Goal: Information Seeking & Learning: Find specific fact

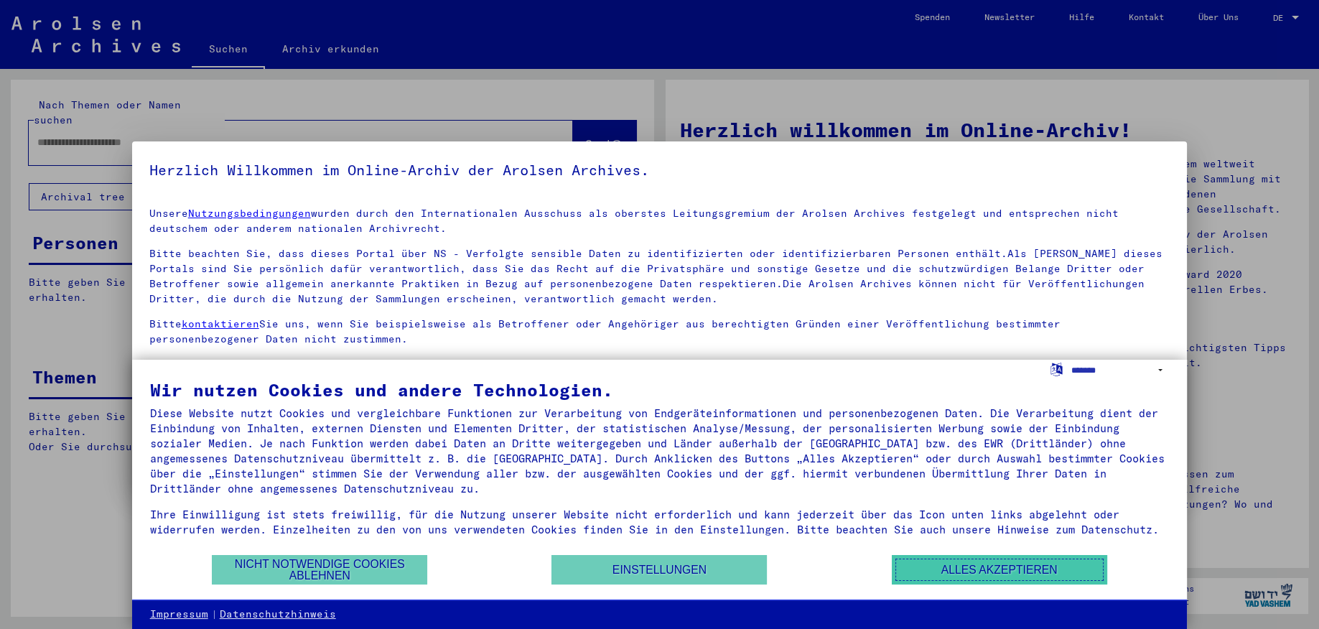
click at [949, 575] on button "Alles akzeptieren" at bounding box center [999, 569] width 215 height 29
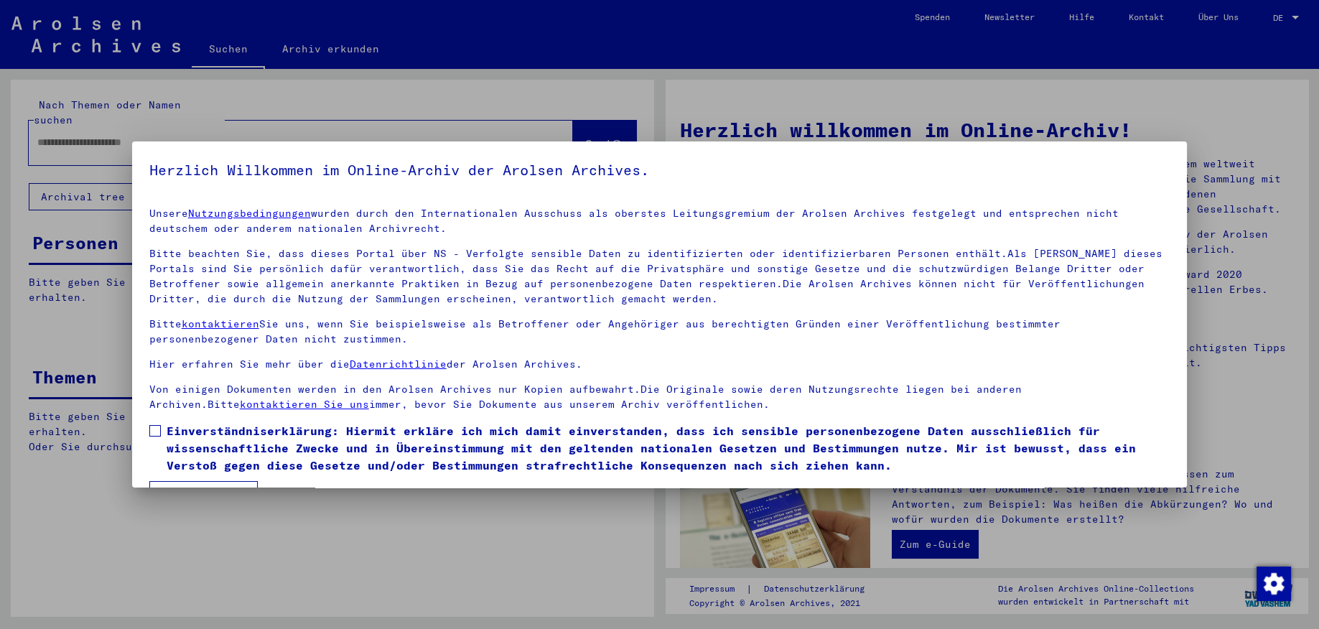
scroll to position [38, 0]
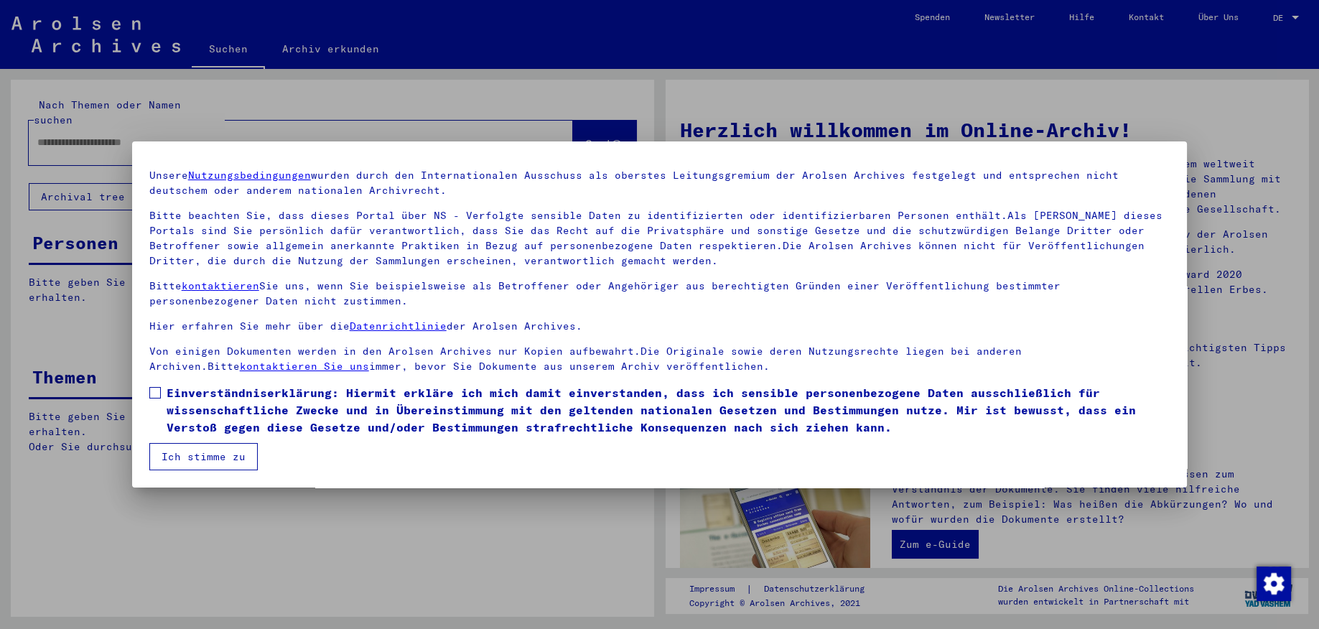
click at [156, 391] on span at bounding box center [154, 392] width 11 height 11
click at [191, 455] on button "Ich stimme zu" at bounding box center [203, 456] width 108 height 27
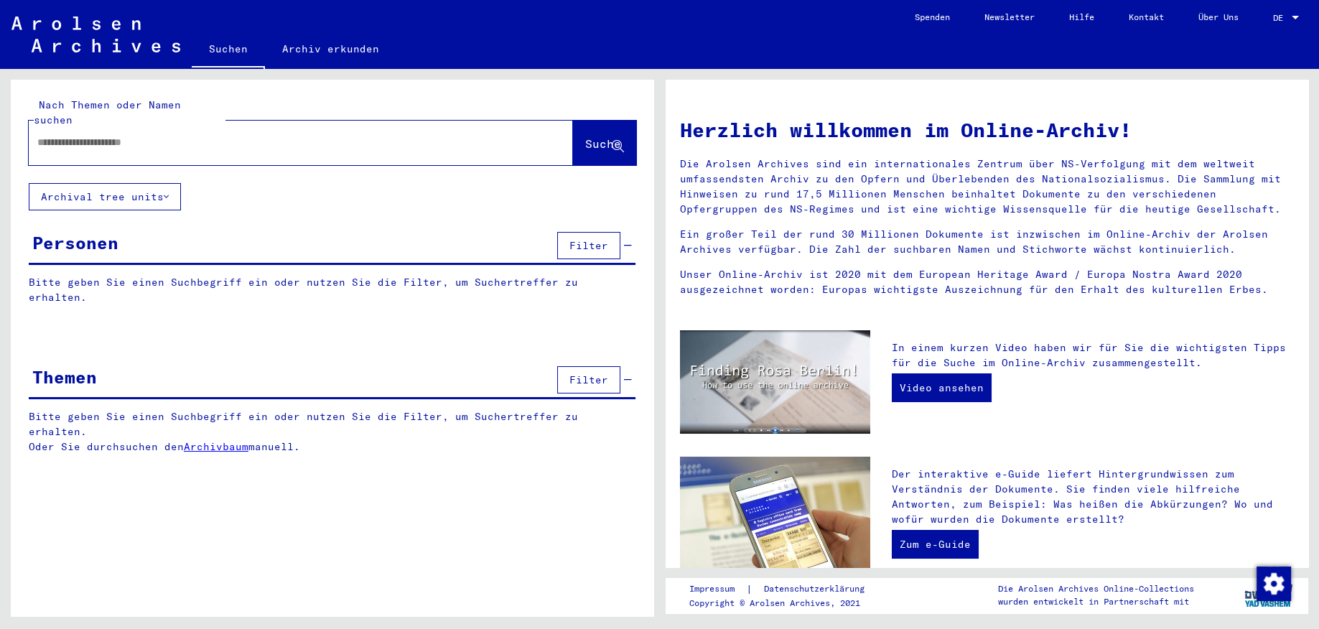
click at [1295, 19] on div at bounding box center [1295, 18] width 7 height 4
click at [1289, 24] on span "English" at bounding box center [1271, 26] width 58 height 26
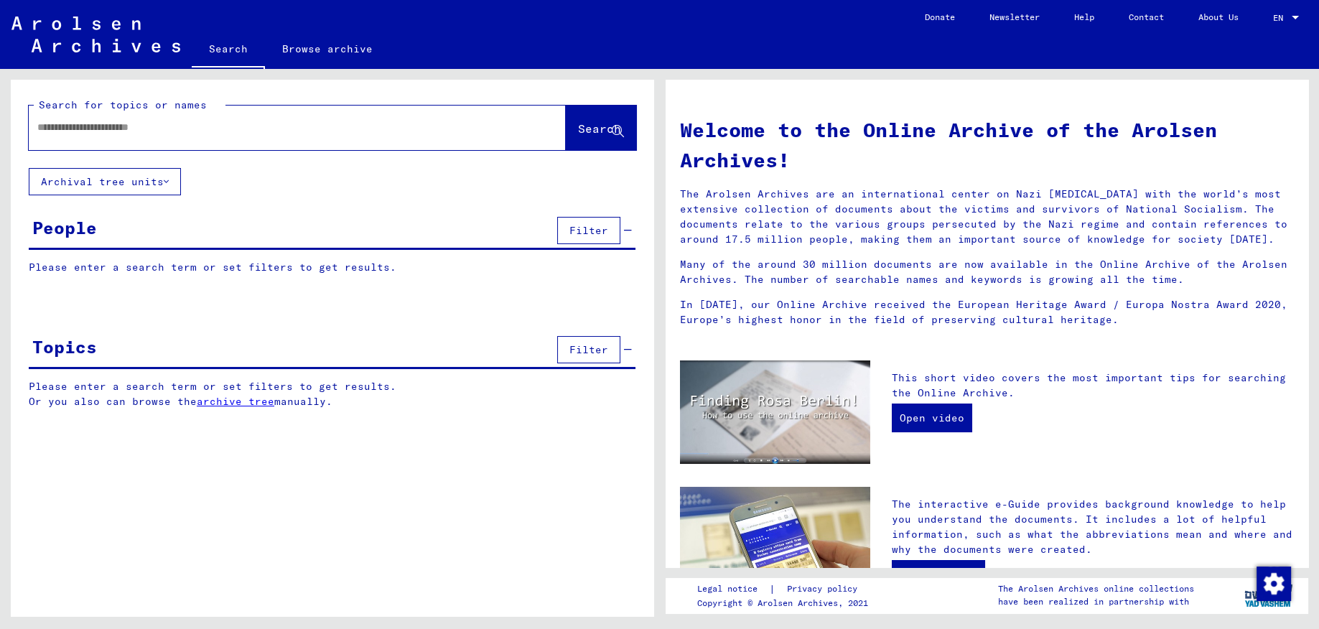
click at [163, 131] on input "text" at bounding box center [280, 127] width 486 height 15
type input "**********"
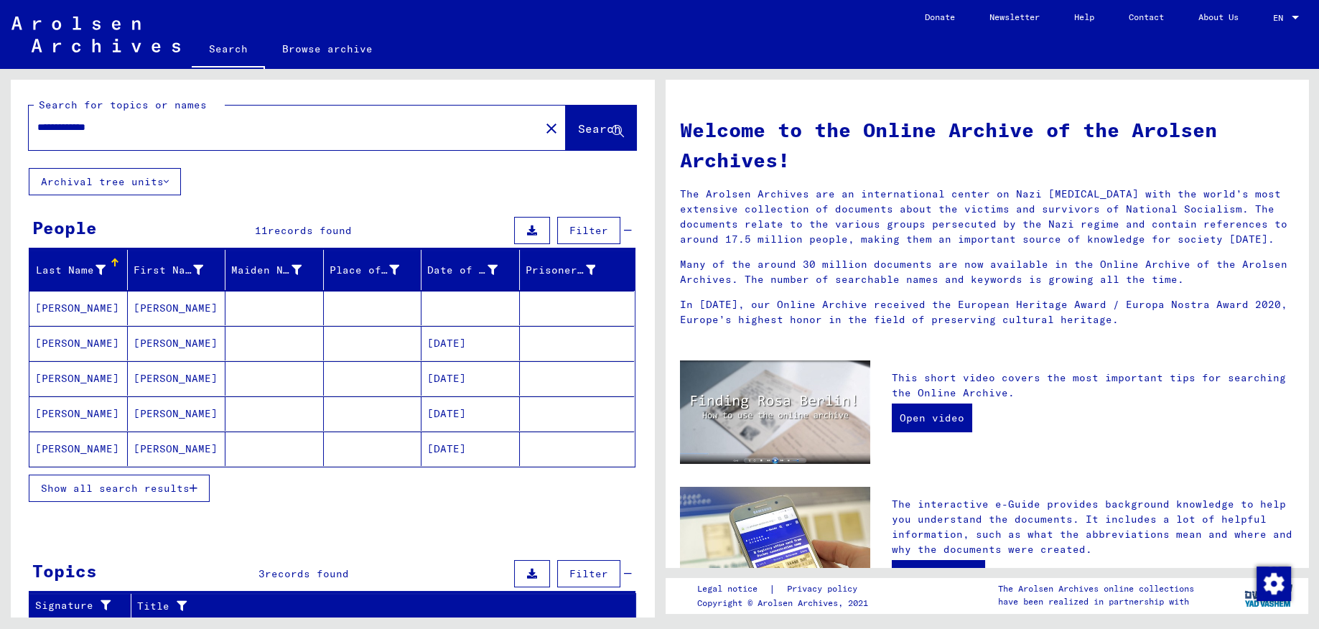
click at [52, 343] on mat-cell "[PERSON_NAME]" at bounding box center [78, 343] width 98 height 34
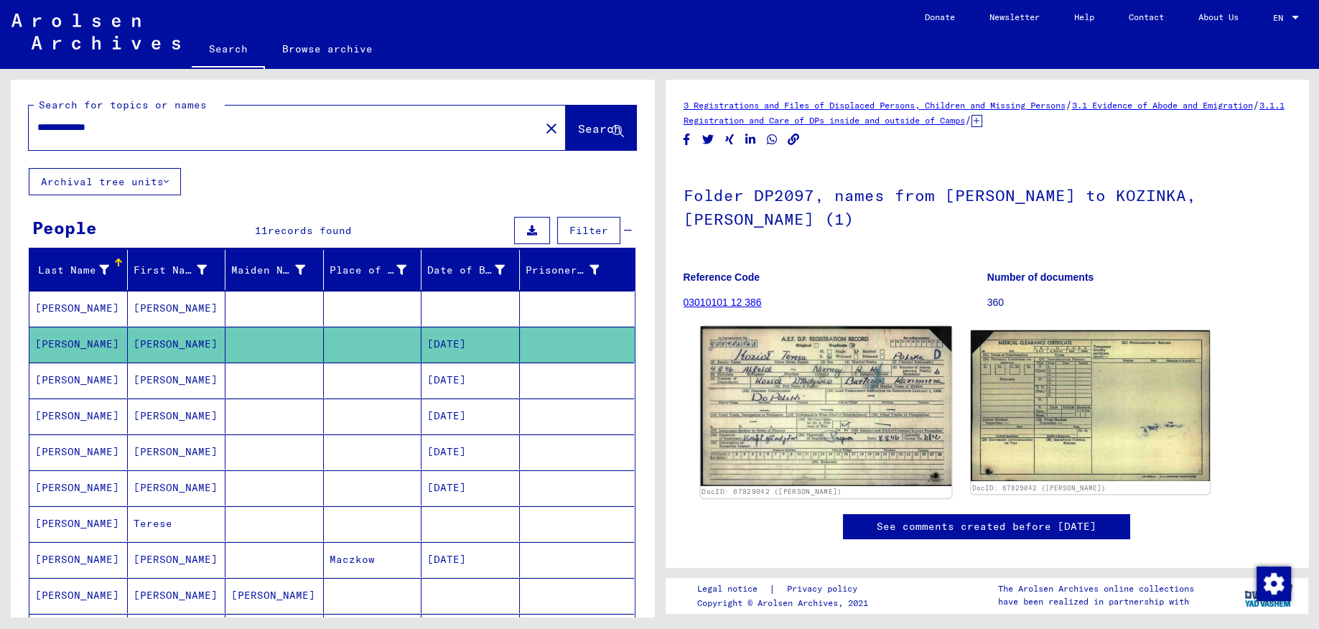
click at [802, 397] on img at bounding box center [825, 406] width 251 height 159
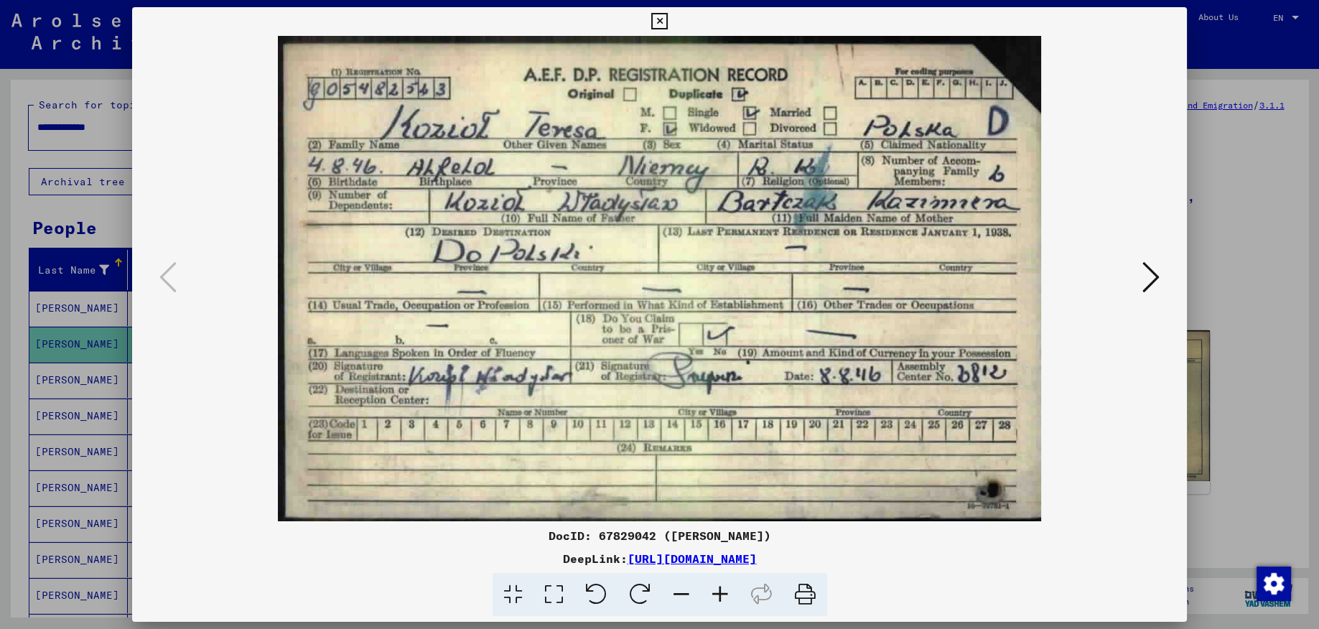
click at [668, 21] on icon at bounding box center [659, 21] width 17 height 17
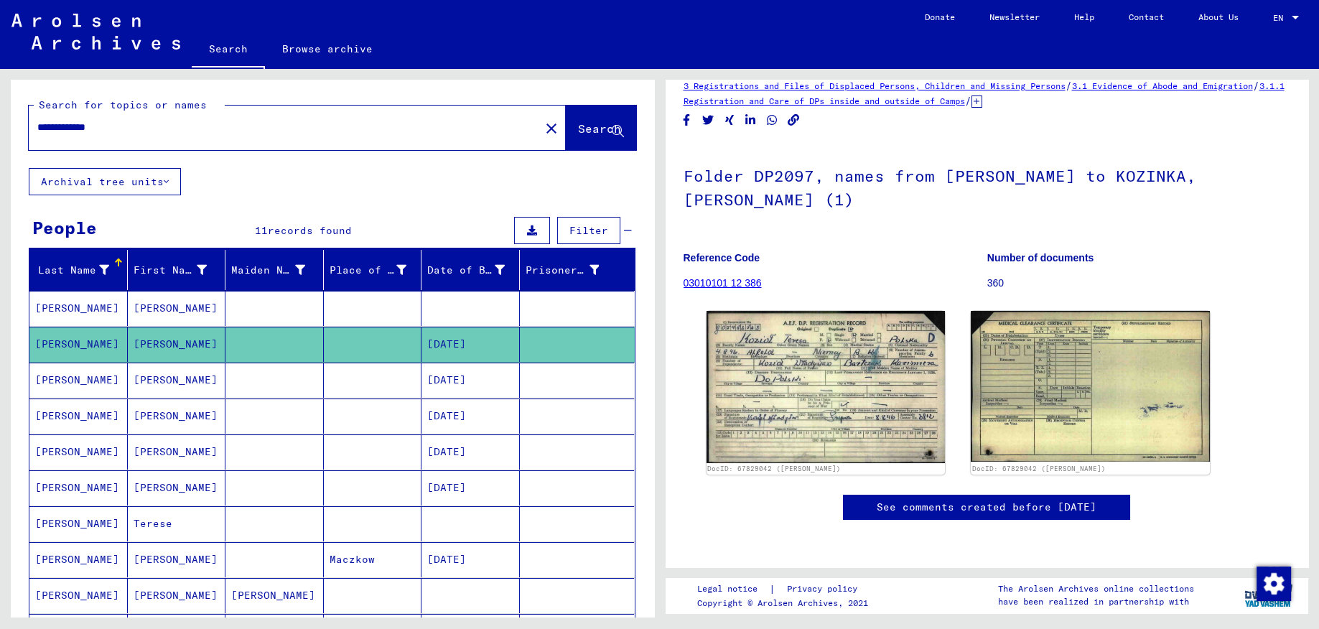
scroll to position [94, 0]
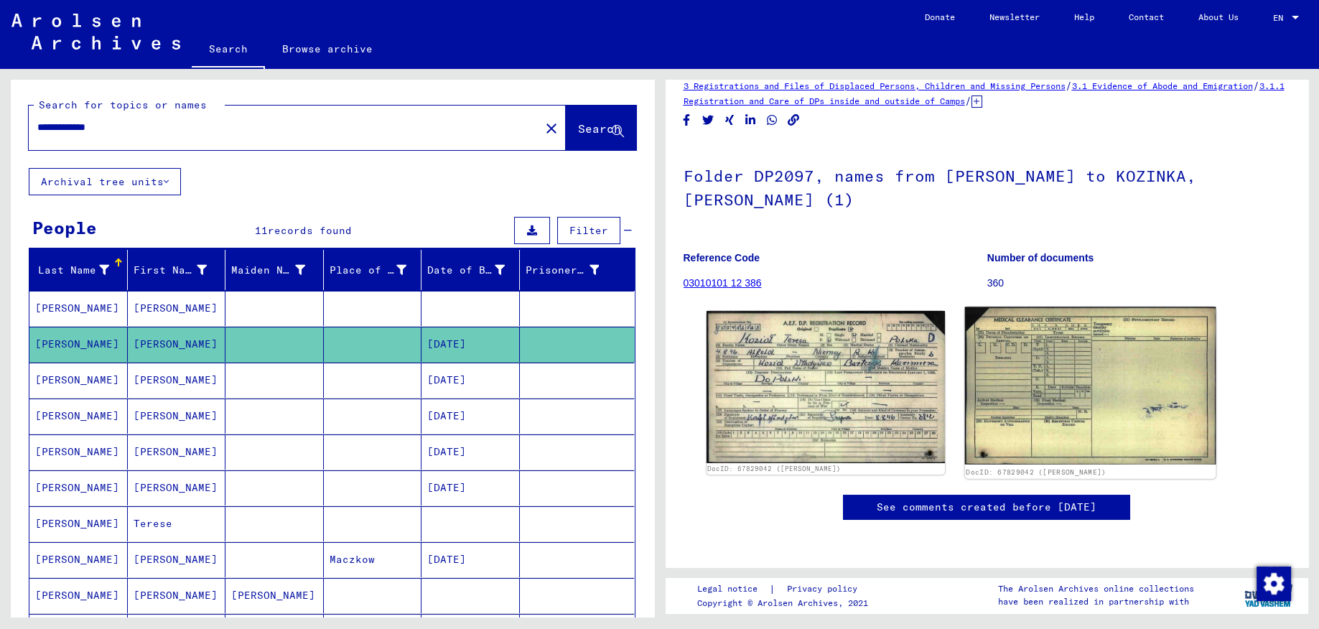
click at [1077, 307] on img at bounding box center [1090, 386] width 251 height 158
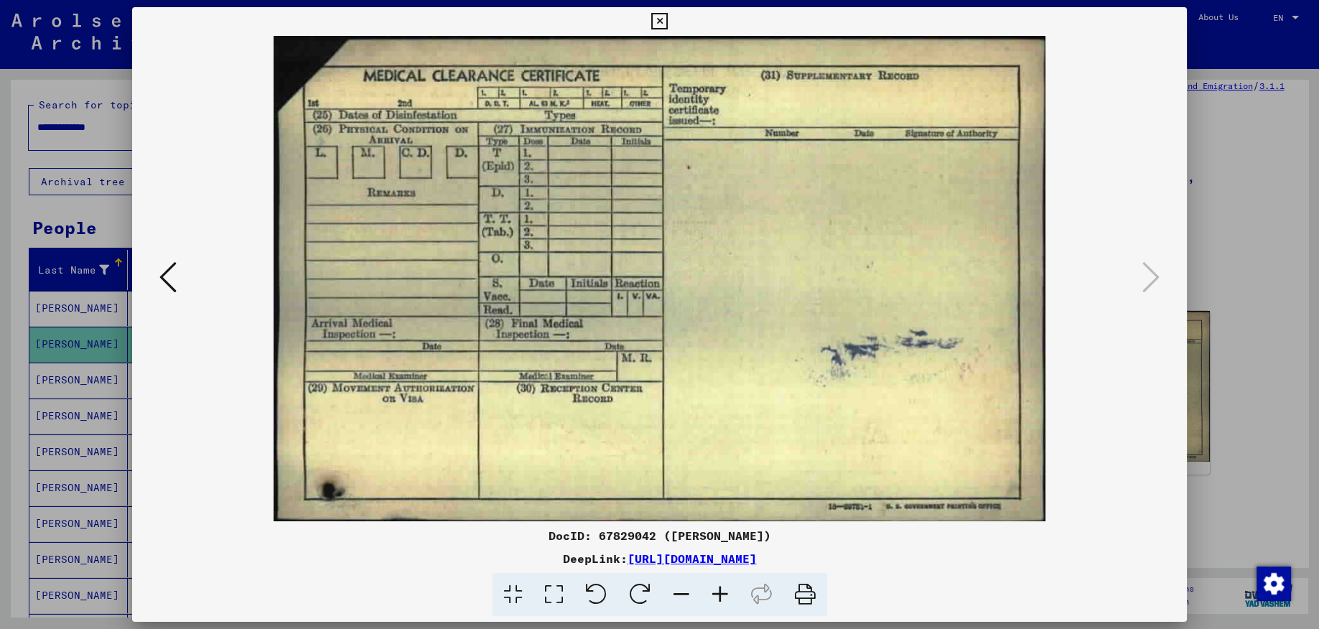
click at [168, 277] on icon at bounding box center [167, 277] width 17 height 34
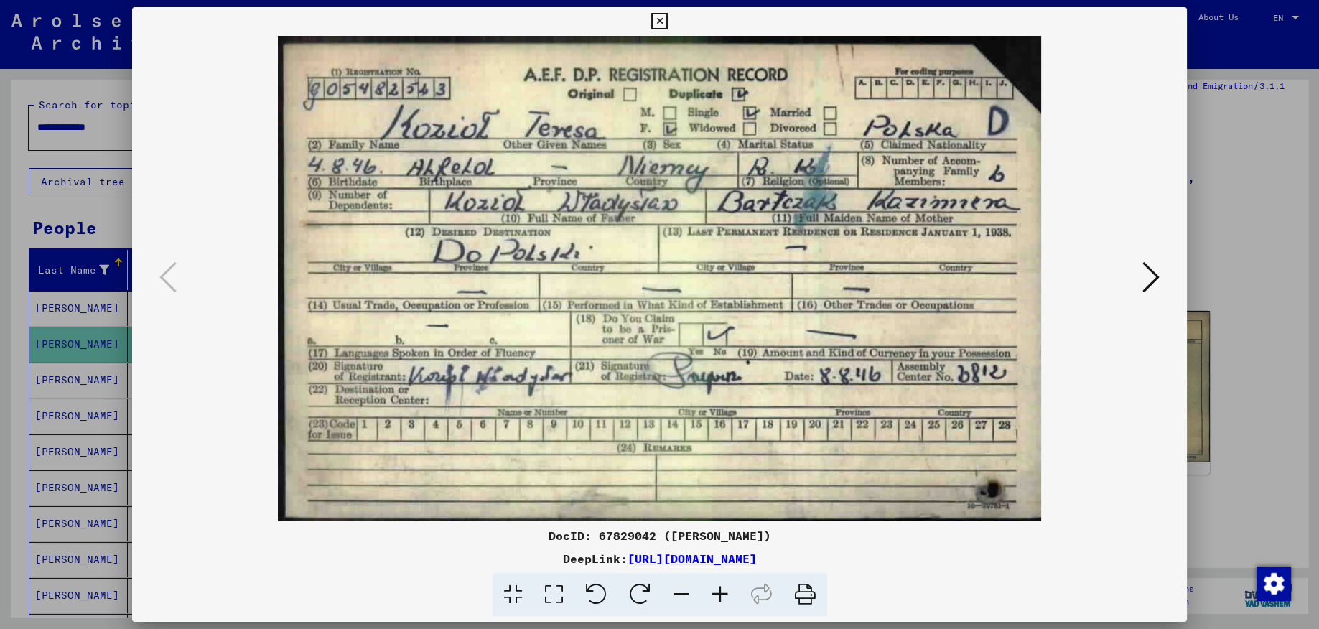
click at [668, 19] on icon at bounding box center [659, 21] width 17 height 17
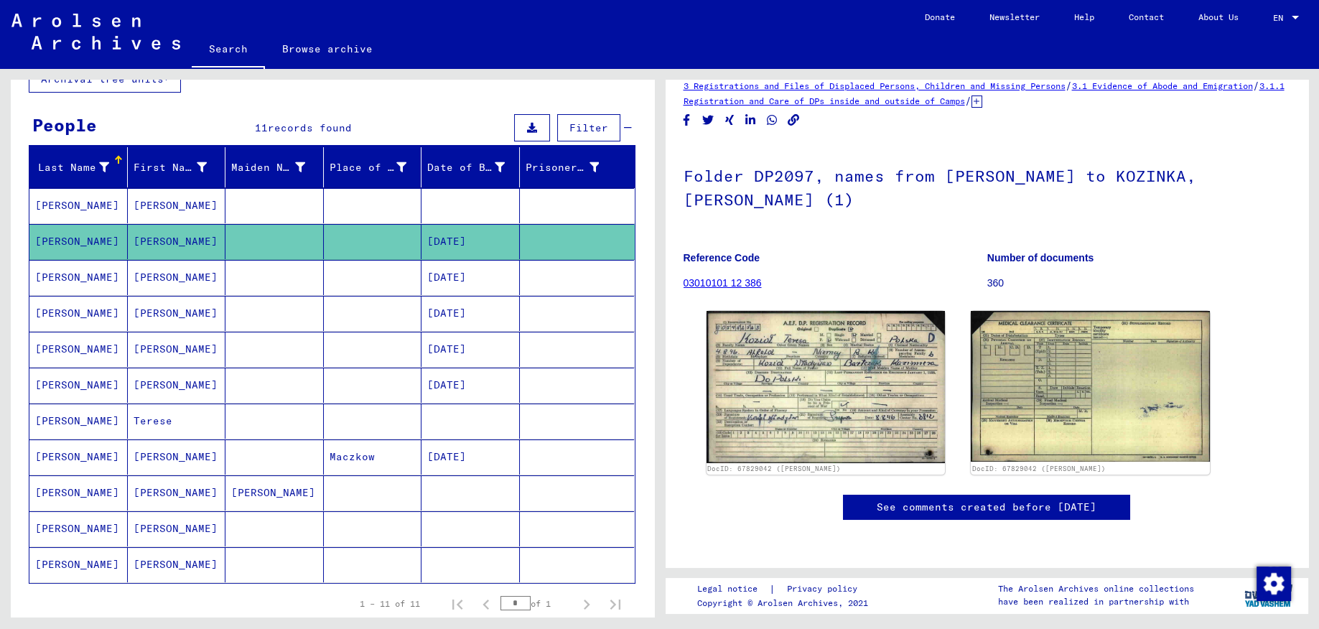
scroll to position [152, 0]
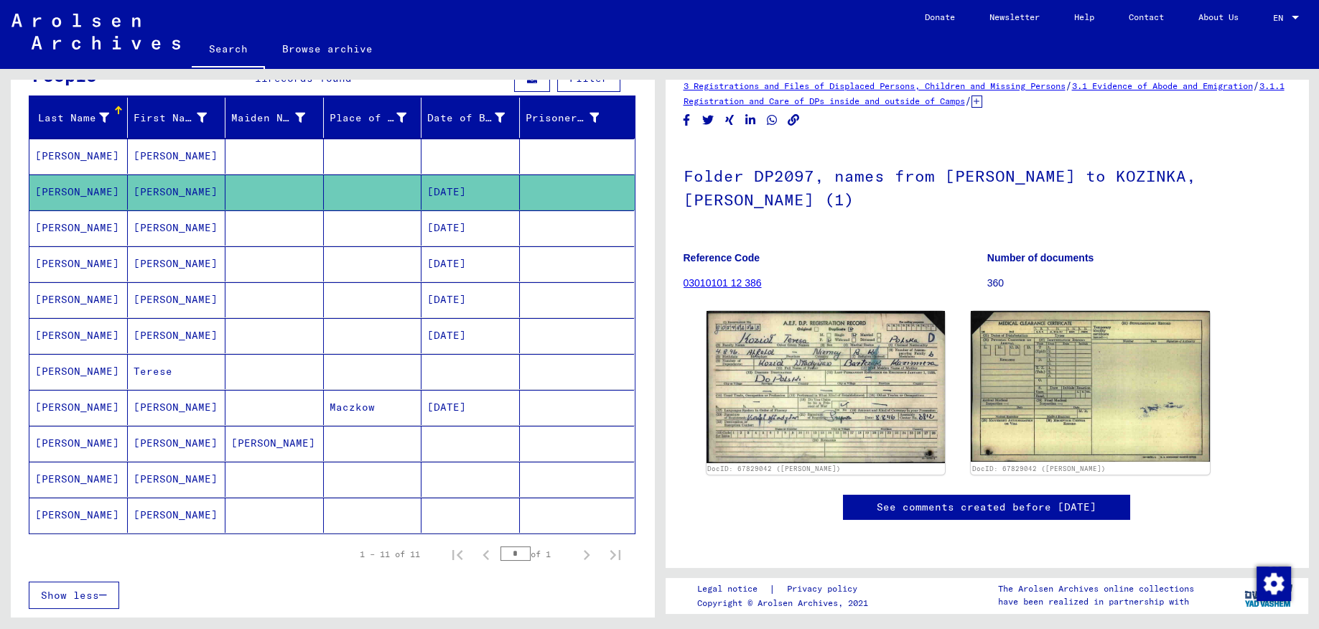
click at [152, 371] on mat-cell "Terese" at bounding box center [177, 371] width 98 height 35
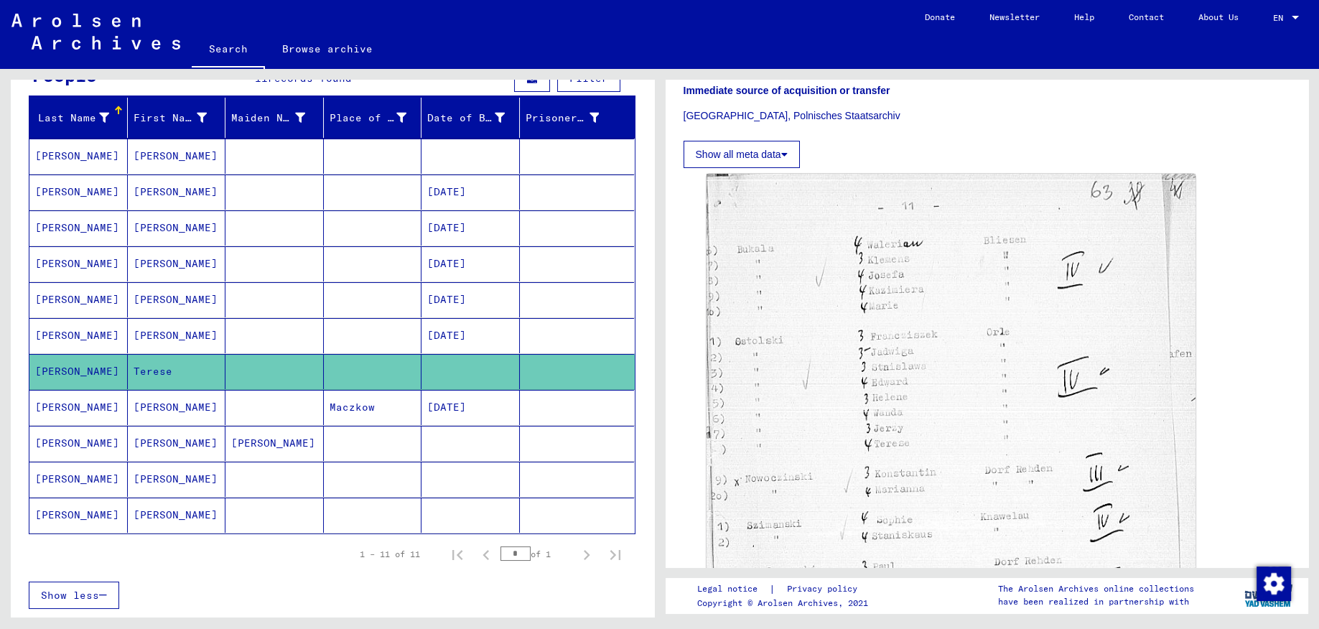
scroll to position [305, 0]
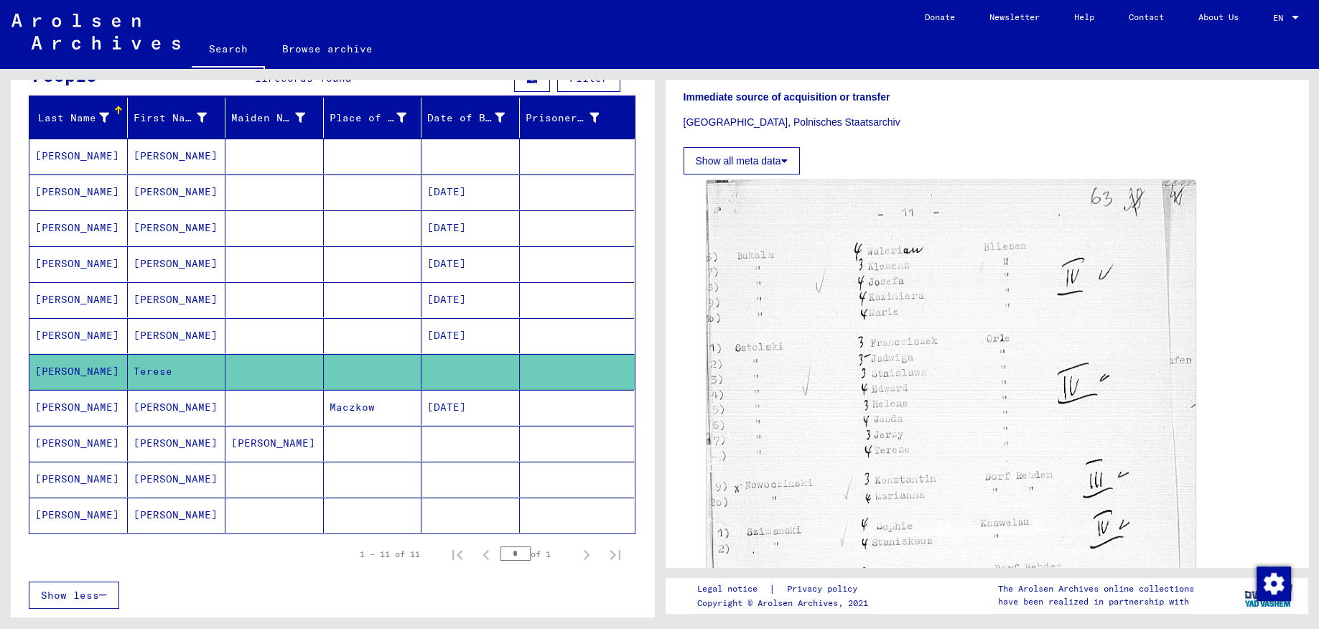
click at [163, 412] on mat-cell "[PERSON_NAME]" at bounding box center [177, 407] width 98 height 35
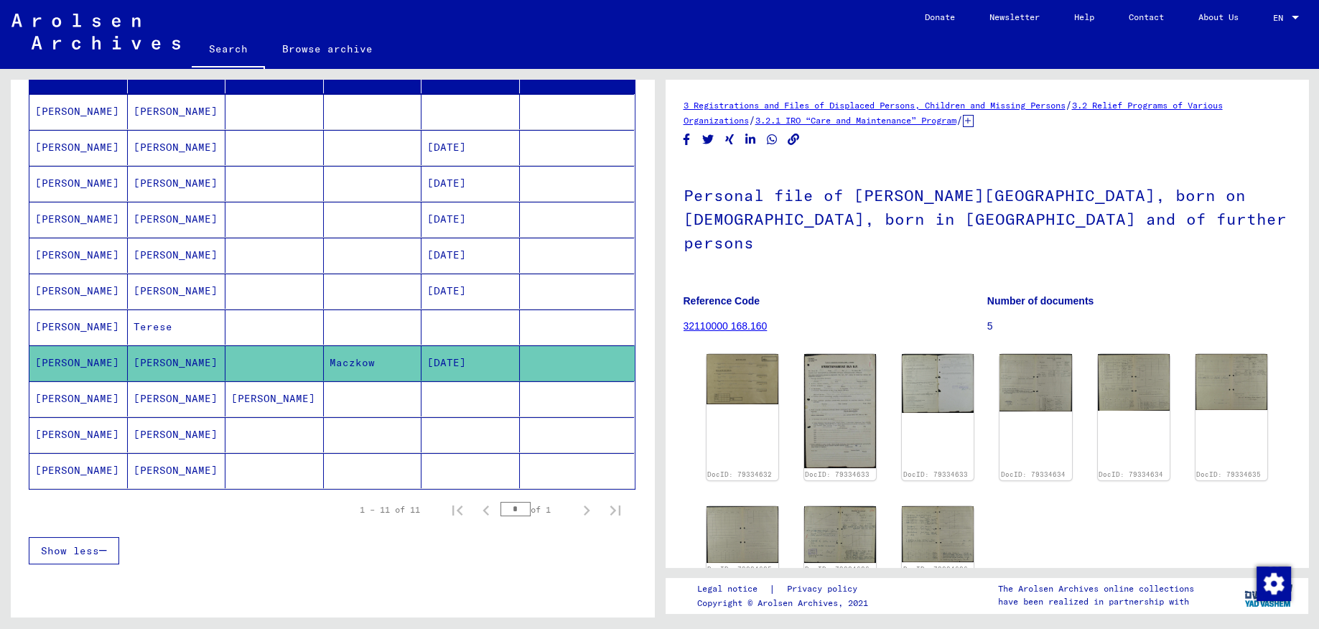
scroll to position [228, 0]
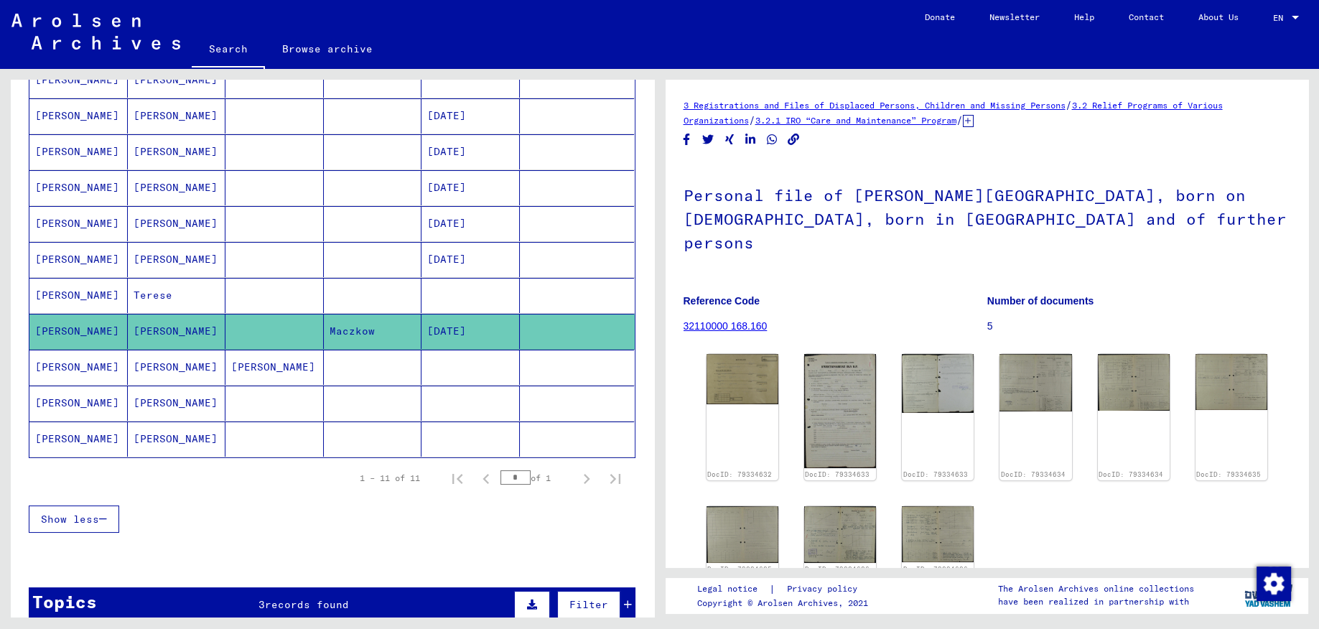
click at [156, 436] on mat-cell "[PERSON_NAME]" at bounding box center [177, 439] width 98 height 35
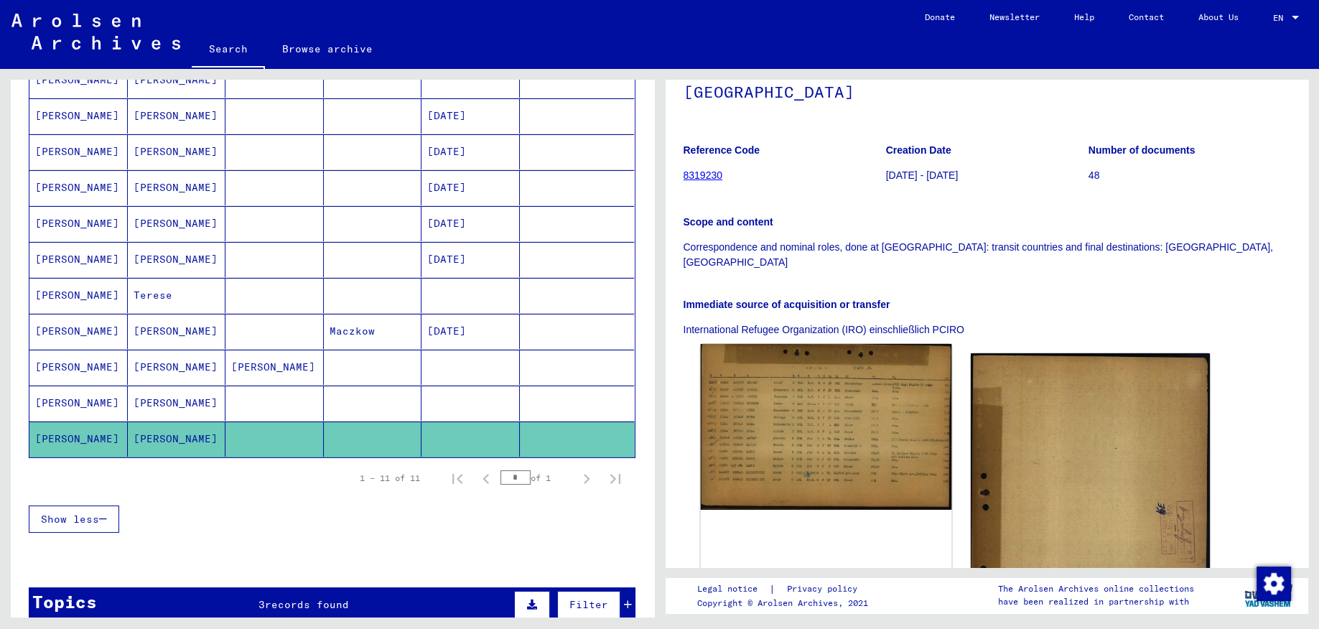
scroll to position [152, 0]
click at [761, 366] on img at bounding box center [825, 426] width 251 height 166
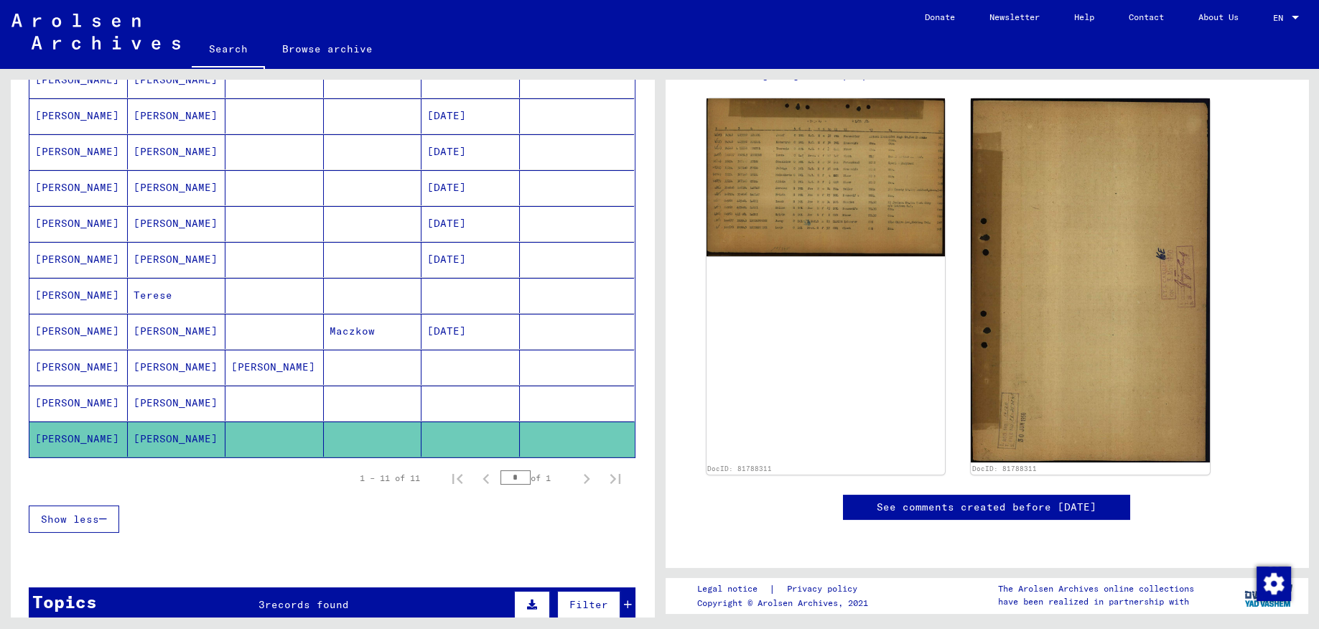
scroll to position [212, 0]
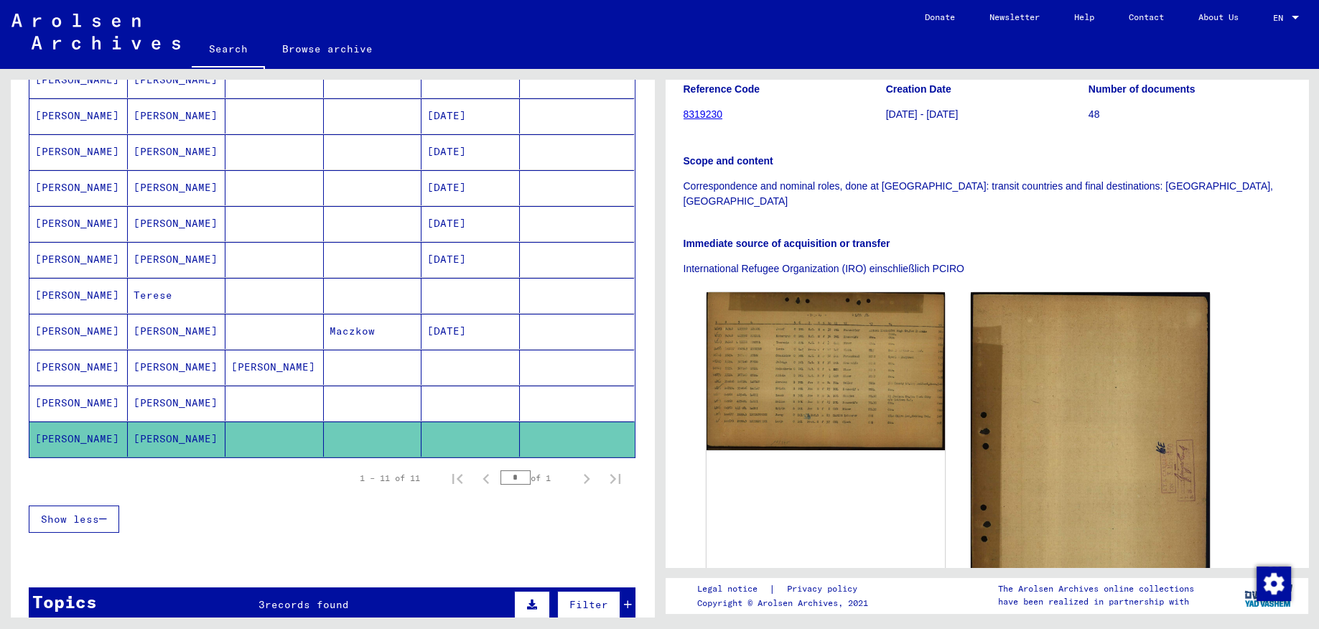
click at [170, 402] on mat-cell "[PERSON_NAME]" at bounding box center [177, 403] width 98 height 35
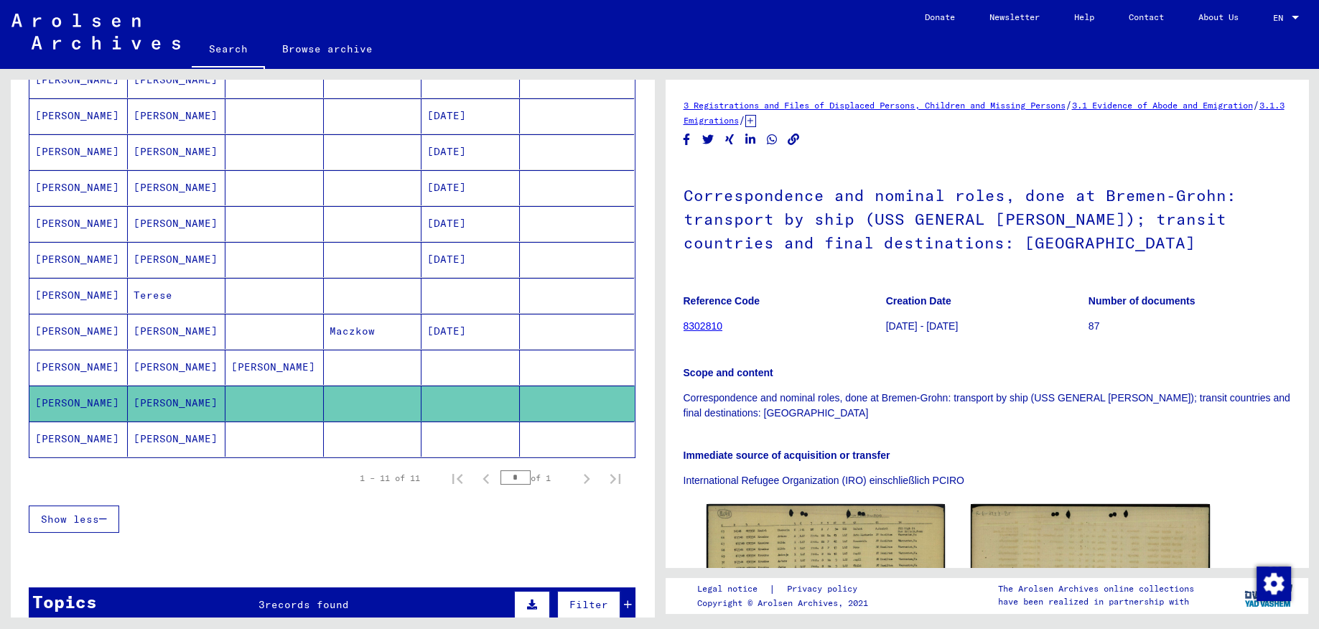
click at [164, 369] on mat-cell "[PERSON_NAME]" at bounding box center [177, 367] width 98 height 35
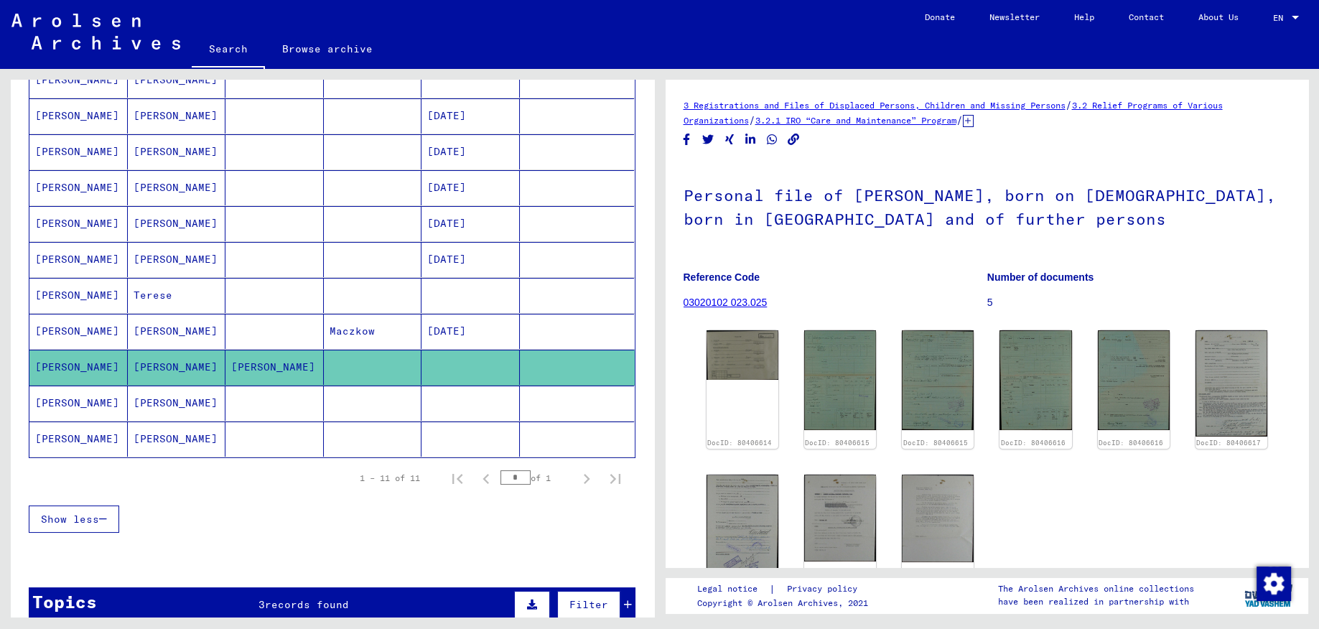
click at [152, 336] on mat-cell "[PERSON_NAME]" at bounding box center [177, 331] width 98 height 35
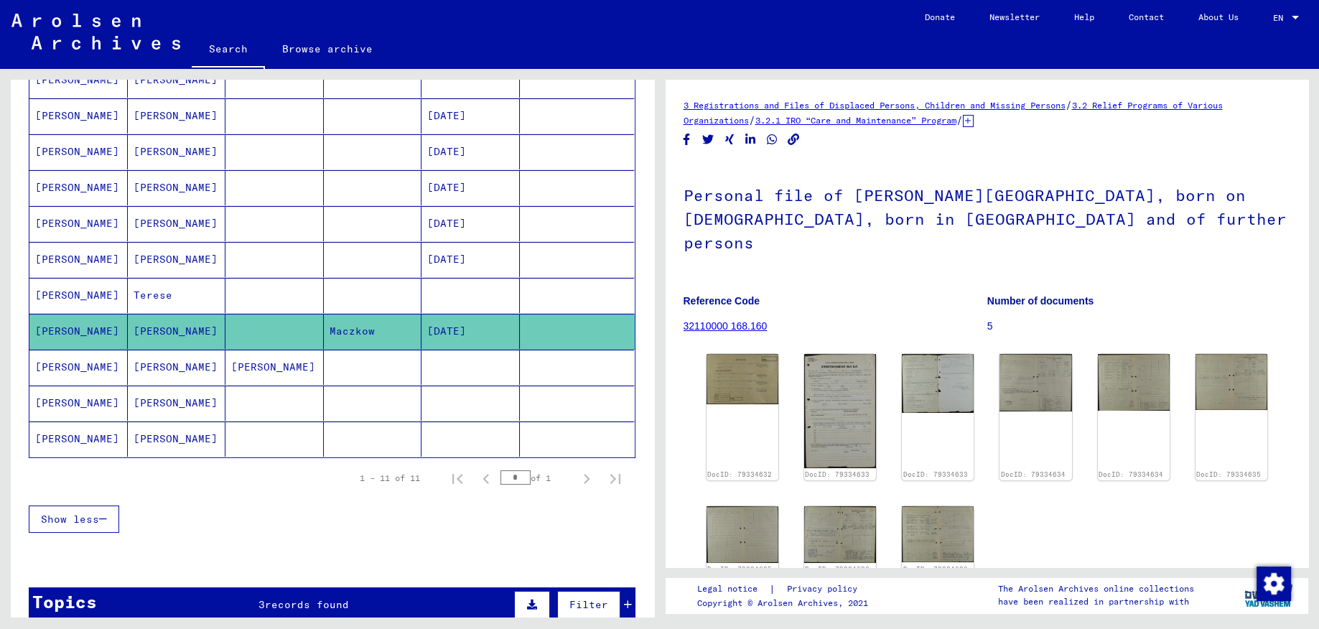
click at [110, 302] on mat-cell "[PERSON_NAME]" at bounding box center [78, 295] width 98 height 35
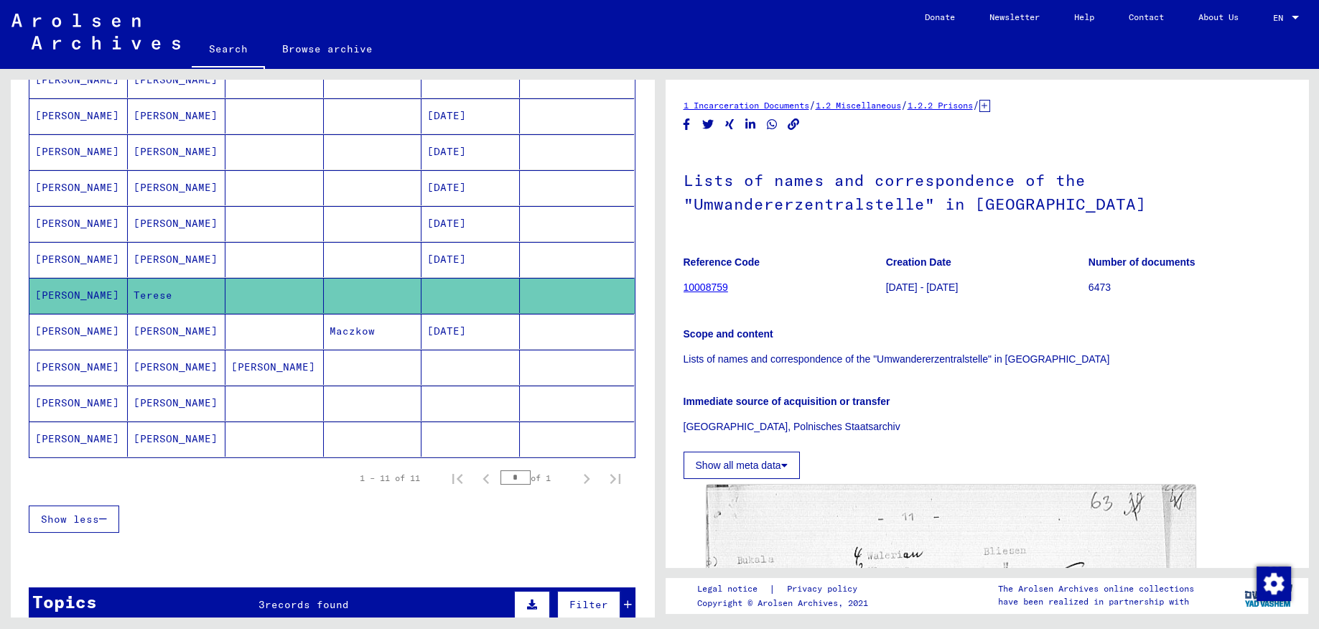
scroll to position [76, 0]
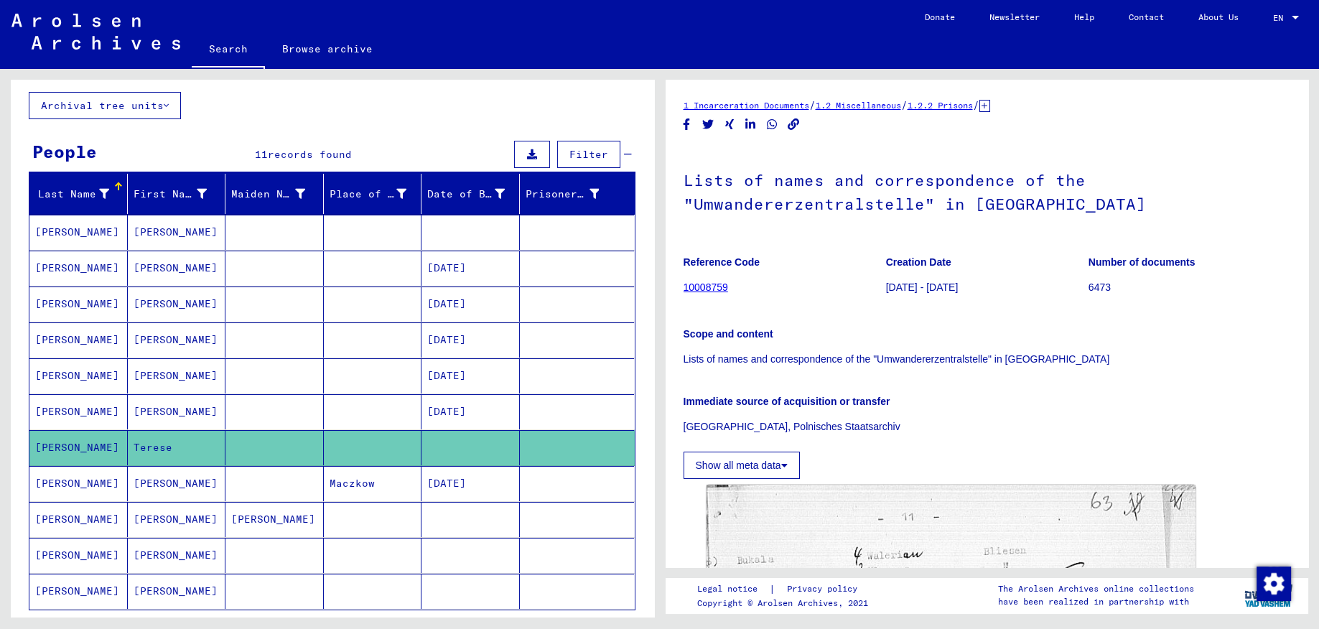
click at [88, 235] on mat-cell "[PERSON_NAME]" at bounding box center [78, 232] width 98 height 35
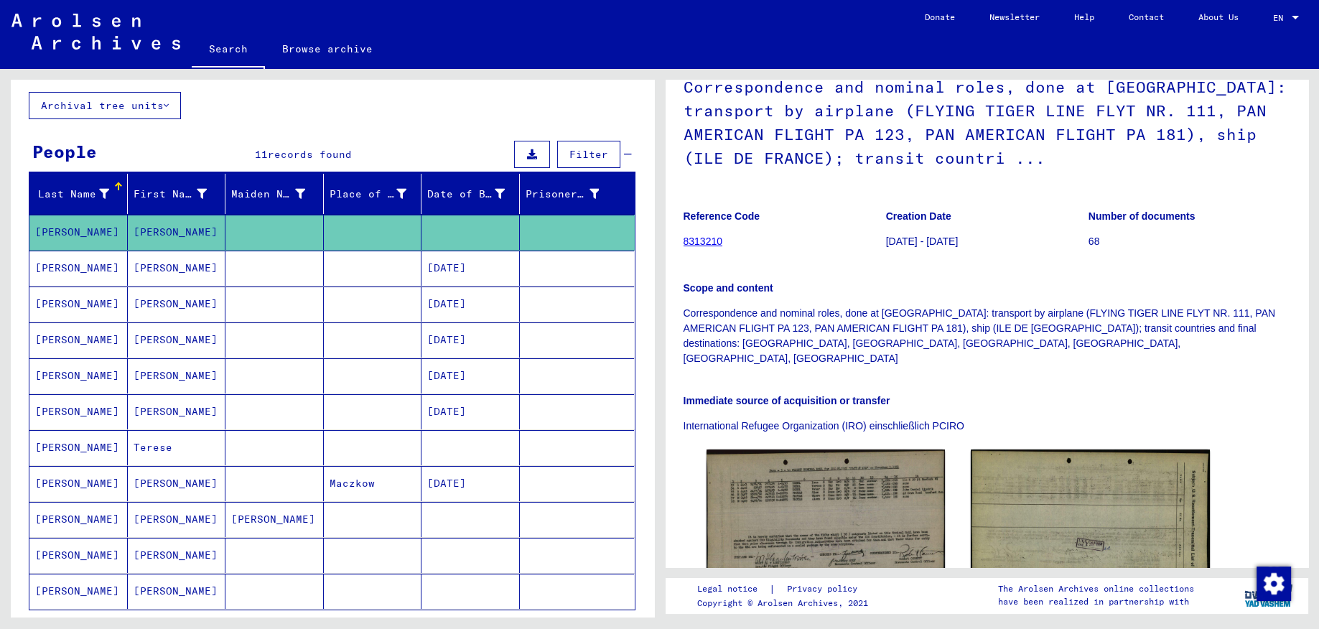
scroll to position [305, 0]
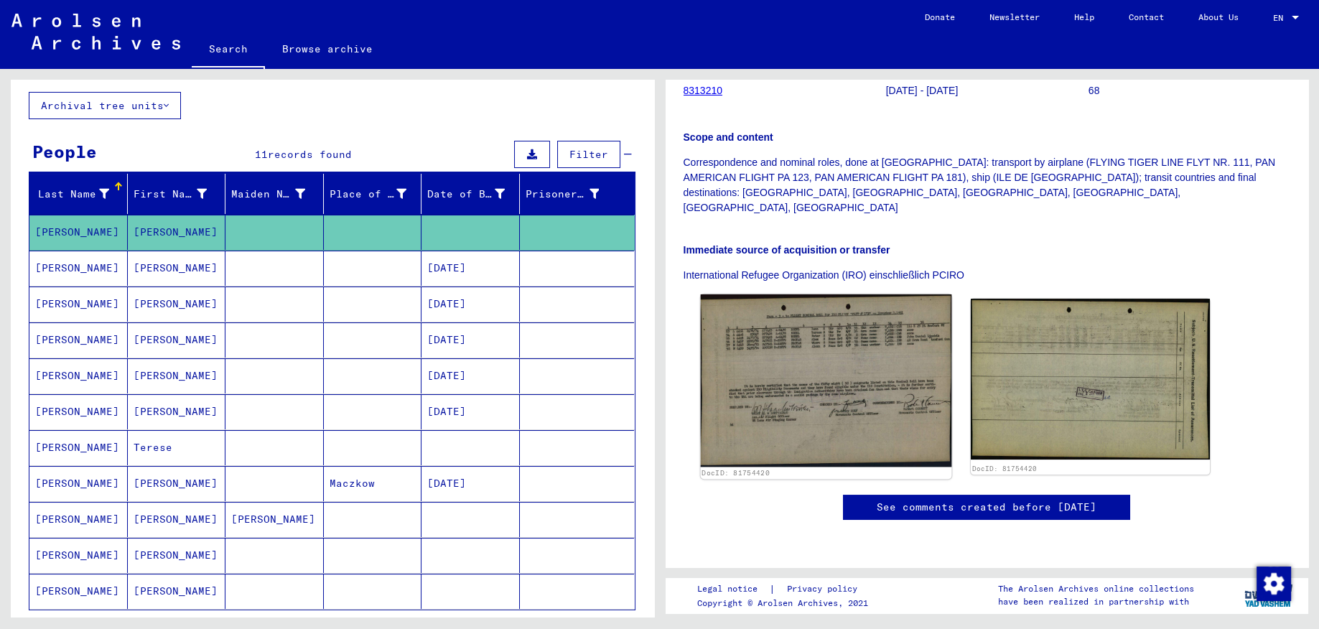
click at [781, 322] on img at bounding box center [825, 380] width 251 height 172
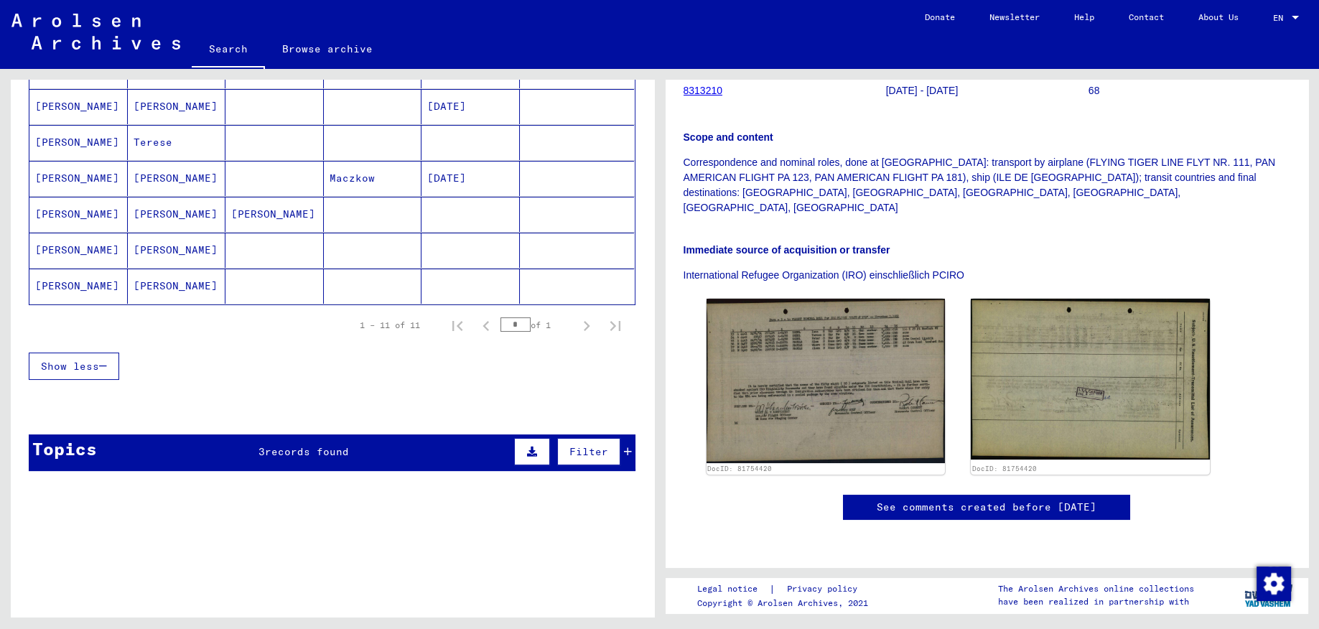
scroll to position [152, 0]
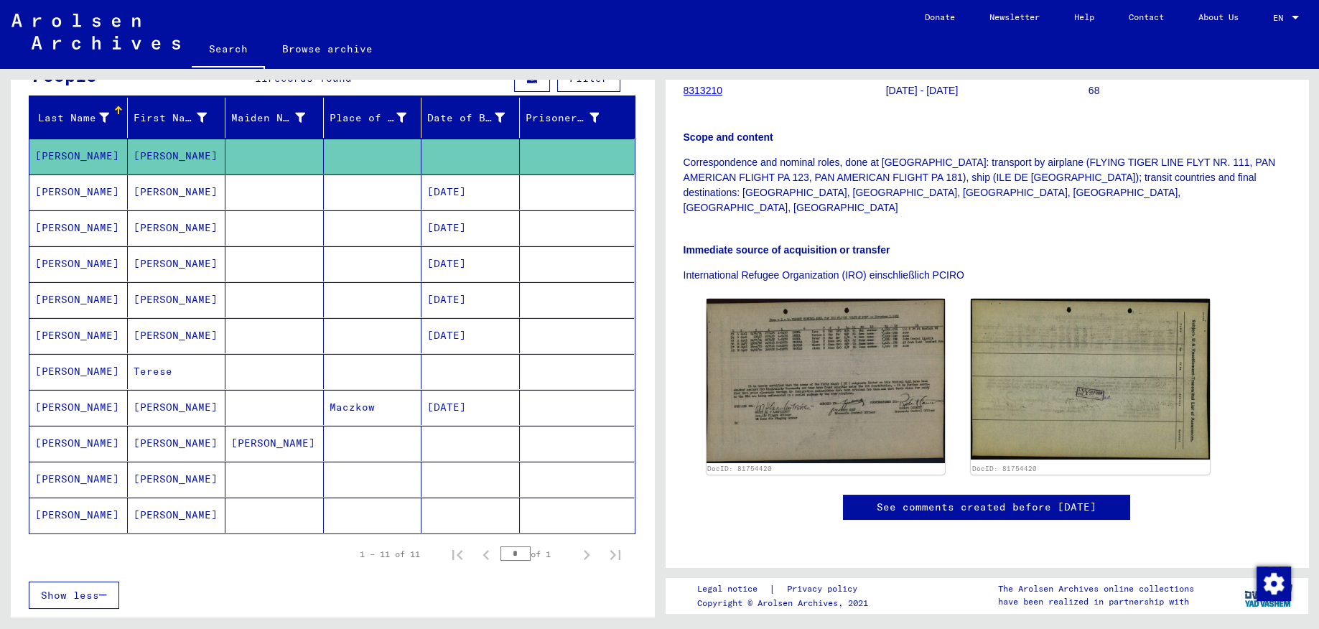
click at [304, 404] on mat-cell at bounding box center [275, 407] width 98 height 35
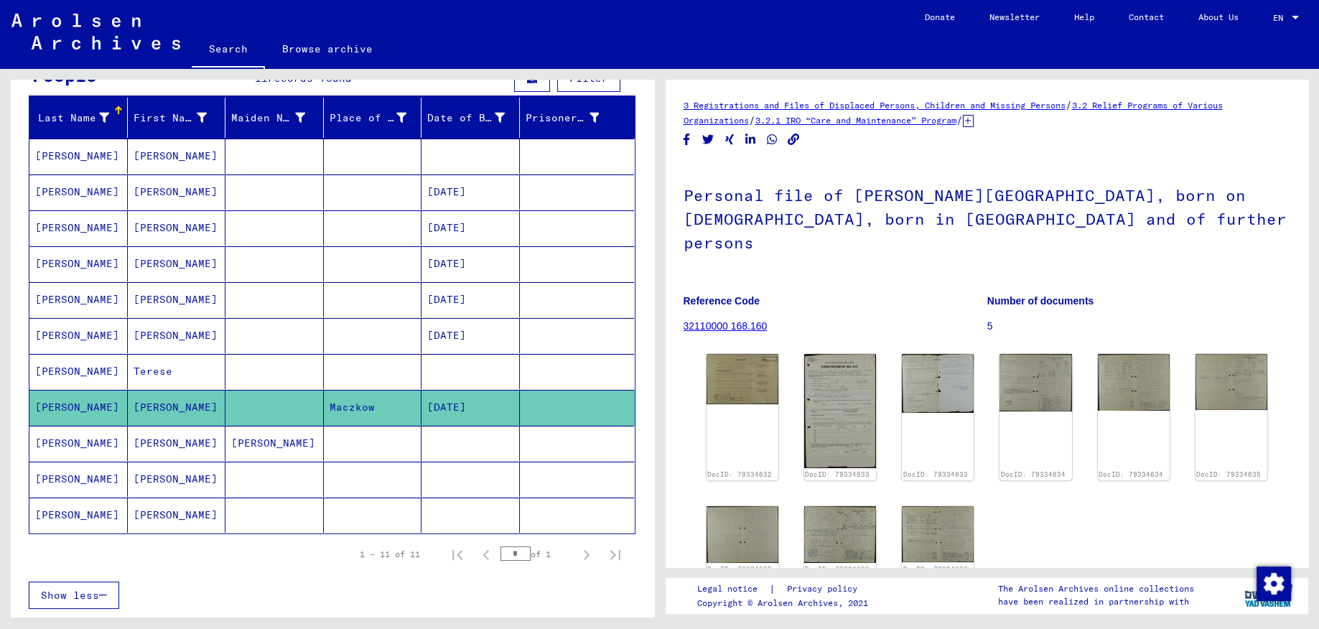
click at [234, 193] on mat-cell at bounding box center [275, 192] width 98 height 35
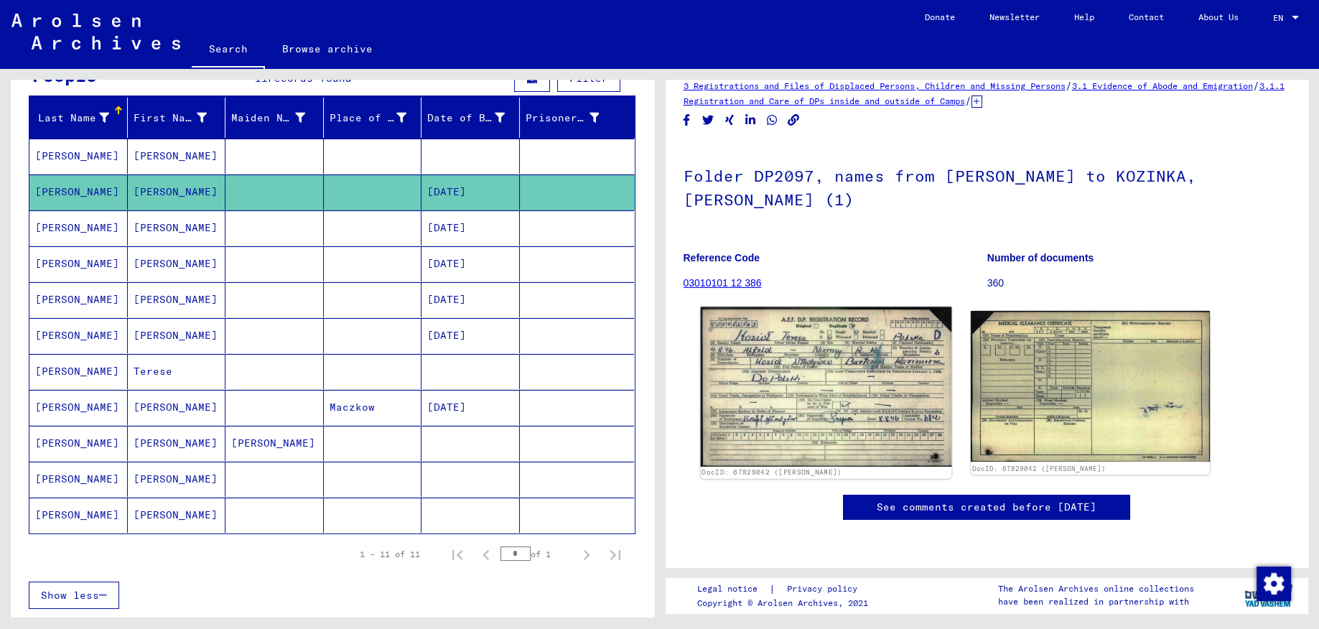
scroll to position [152, 0]
click at [796, 307] on img at bounding box center [825, 386] width 251 height 159
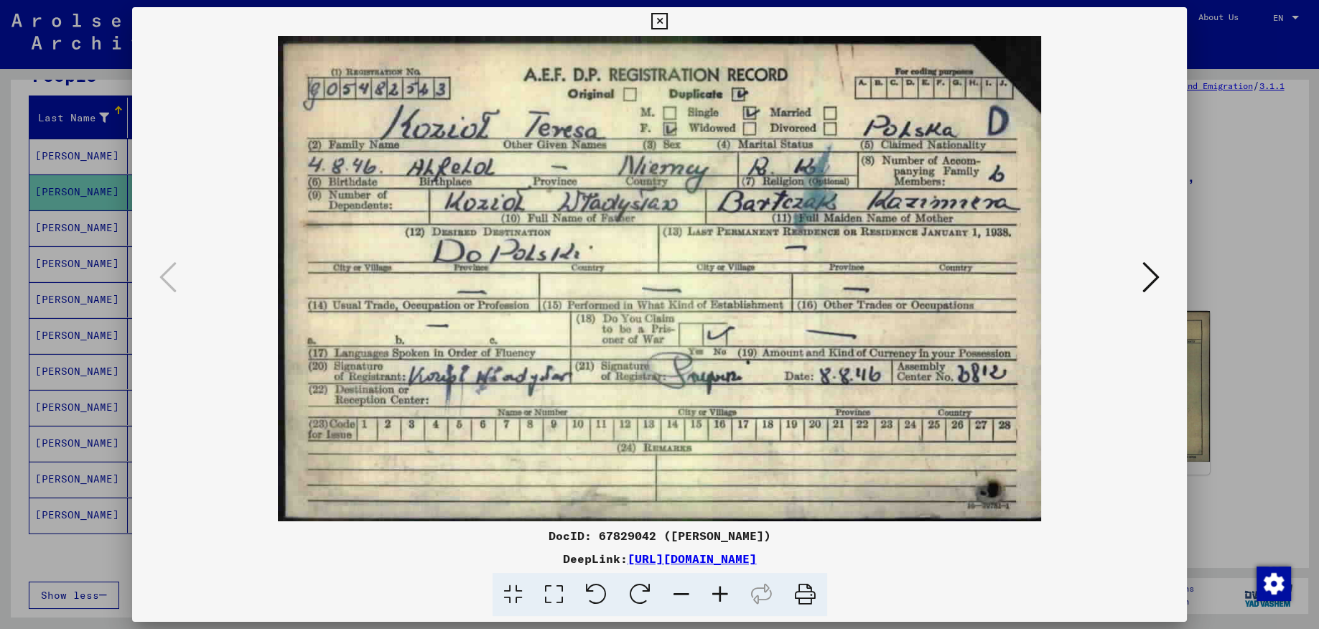
click at [810, 597] on icon at bounding box center [806, 595] width 44 height 44
click at [668, 15] on icon at bounding box center [659, 21] width 17 height 17
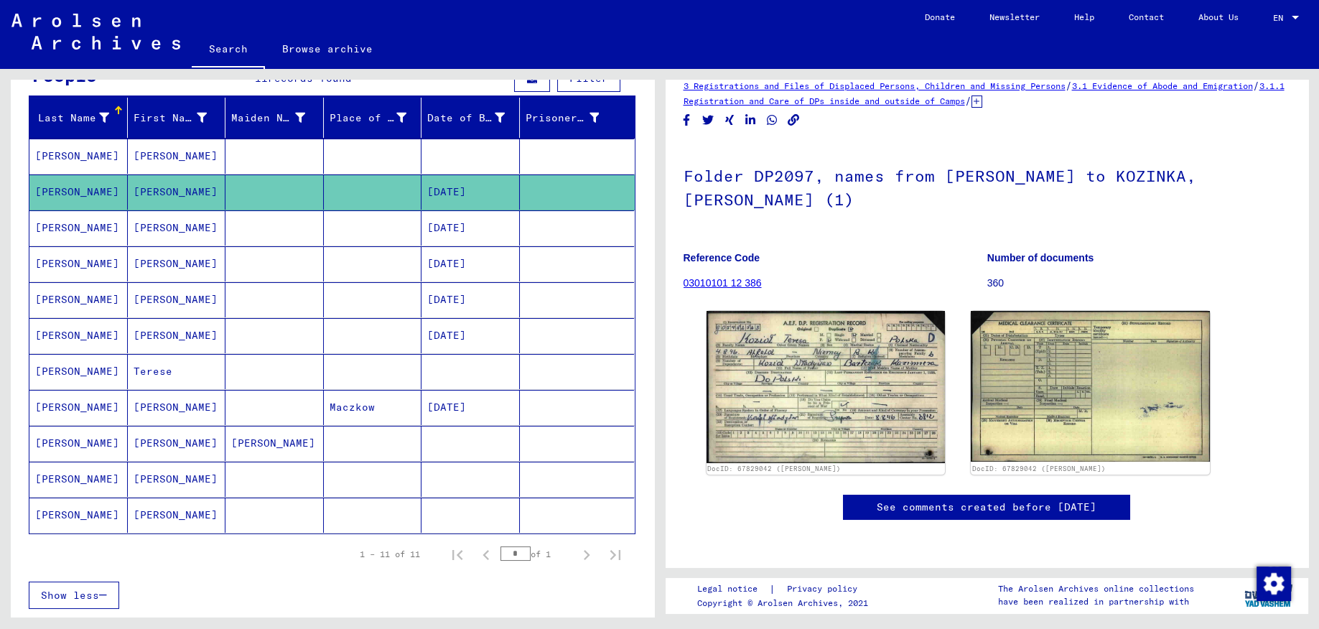
scroll to position [0, 0]
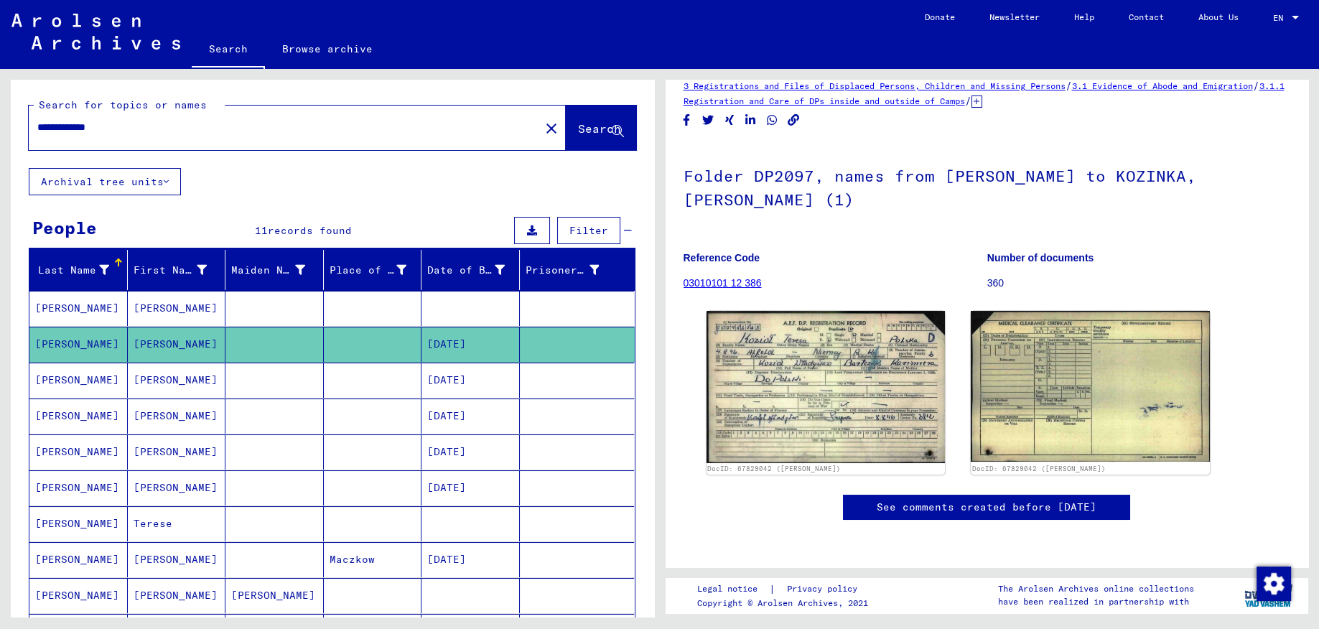
click at [141, 124] on input "**********" at bounding box center [284, 127] width 494 height 15
type input "*"
type input "**********"
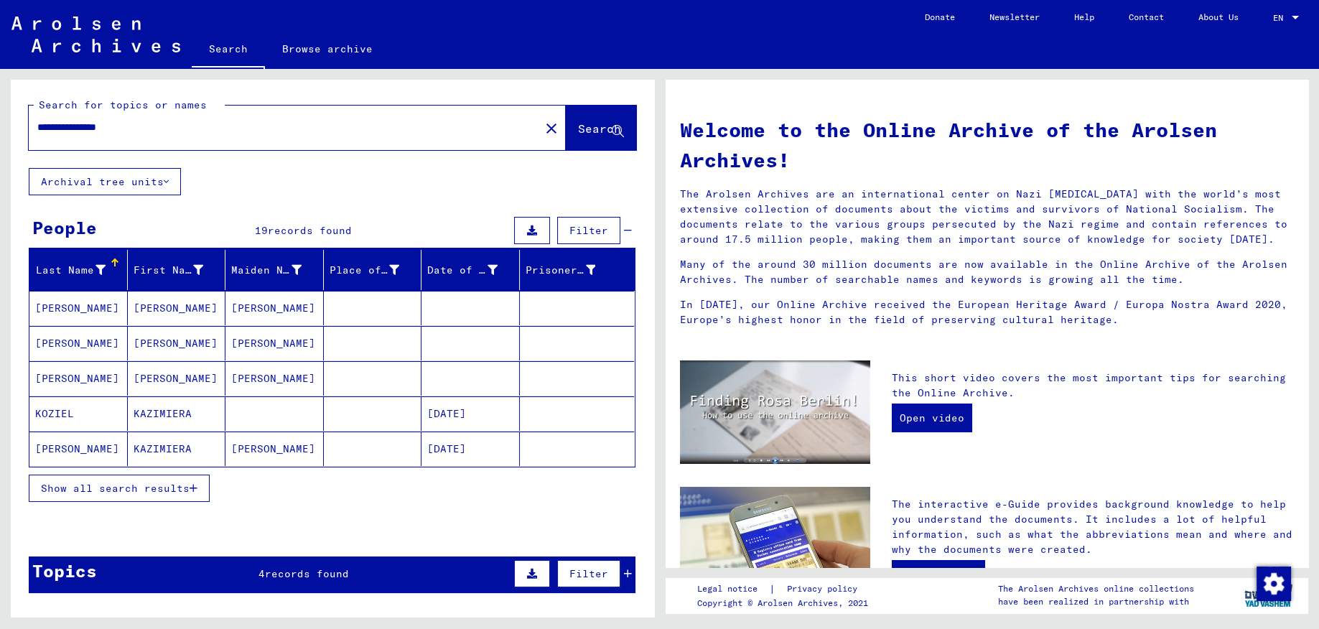
click at [173, 452] on mat-cell "KAZIMIERA" at bounding box center [177, 449] width 98 height 34
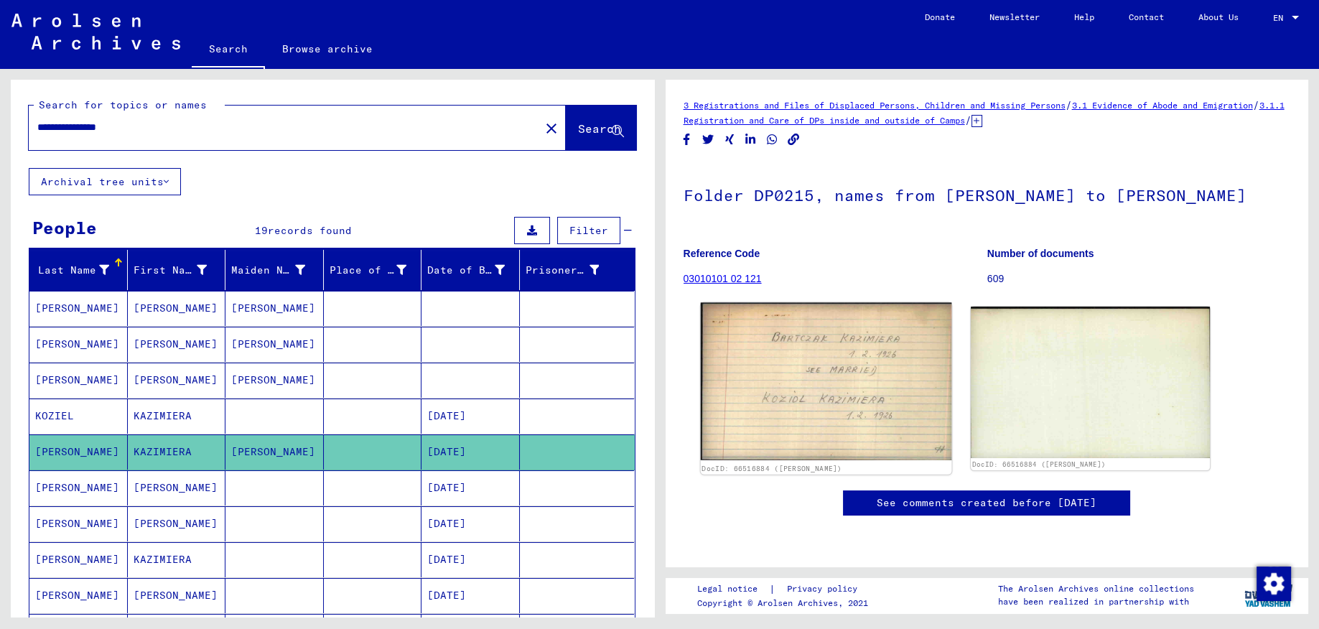
click at [789, 386] on img at bounding box center [825, 382] width 251 height 158
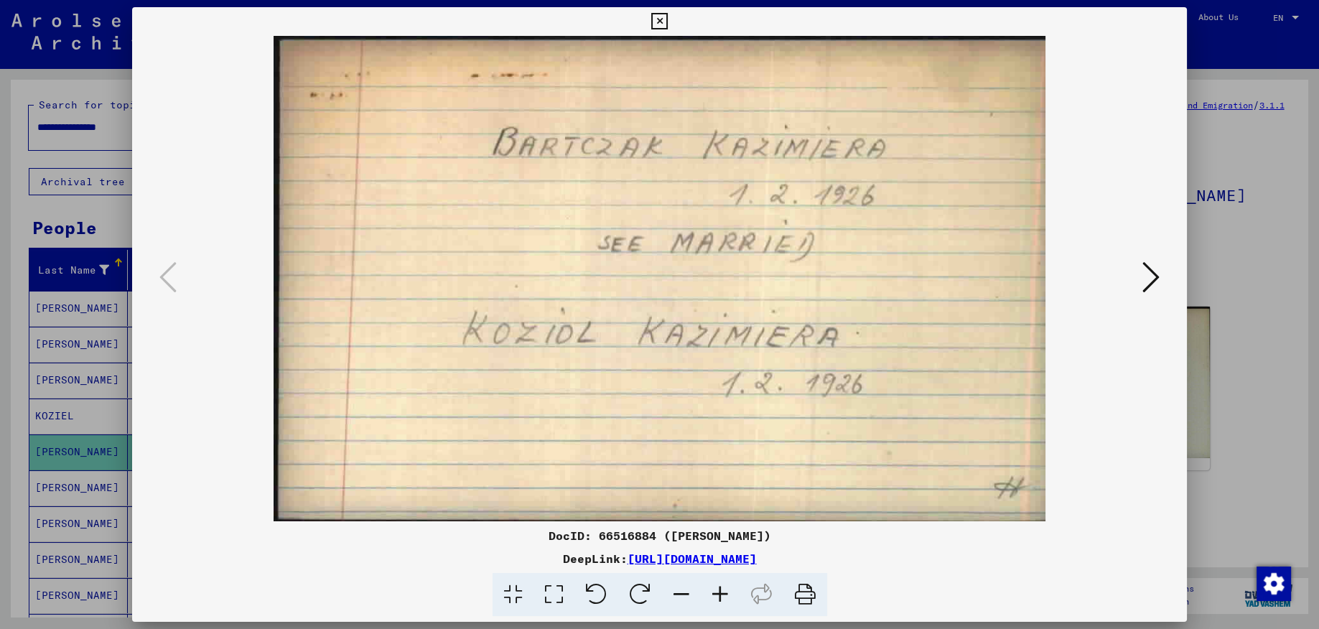
click at [557, 285] on img at bounding box center [660, 279] width 958 height 486
click at [669, 197] on img at bounding box center [660, 279] width 958 height 486
click at [1153, 279] on icon at bounding box center [1151, 277] width 17 height 34
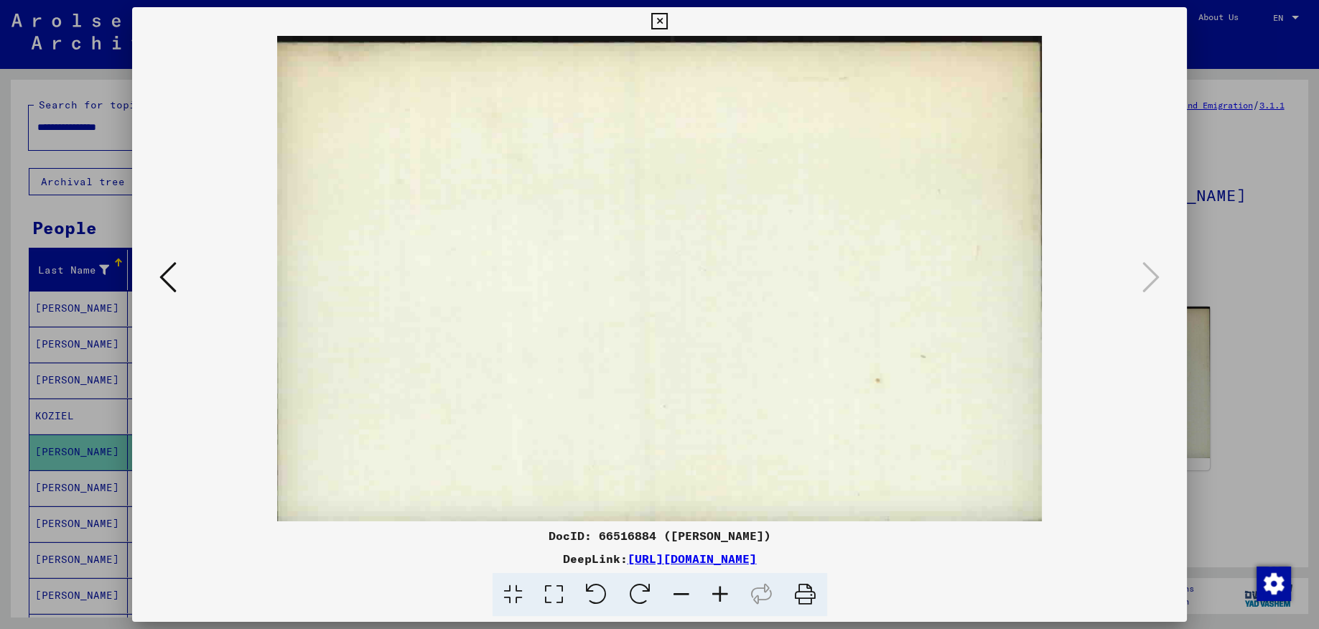
click at [164, 276] on icon at bounding box center [167, 277] width 17 height 34
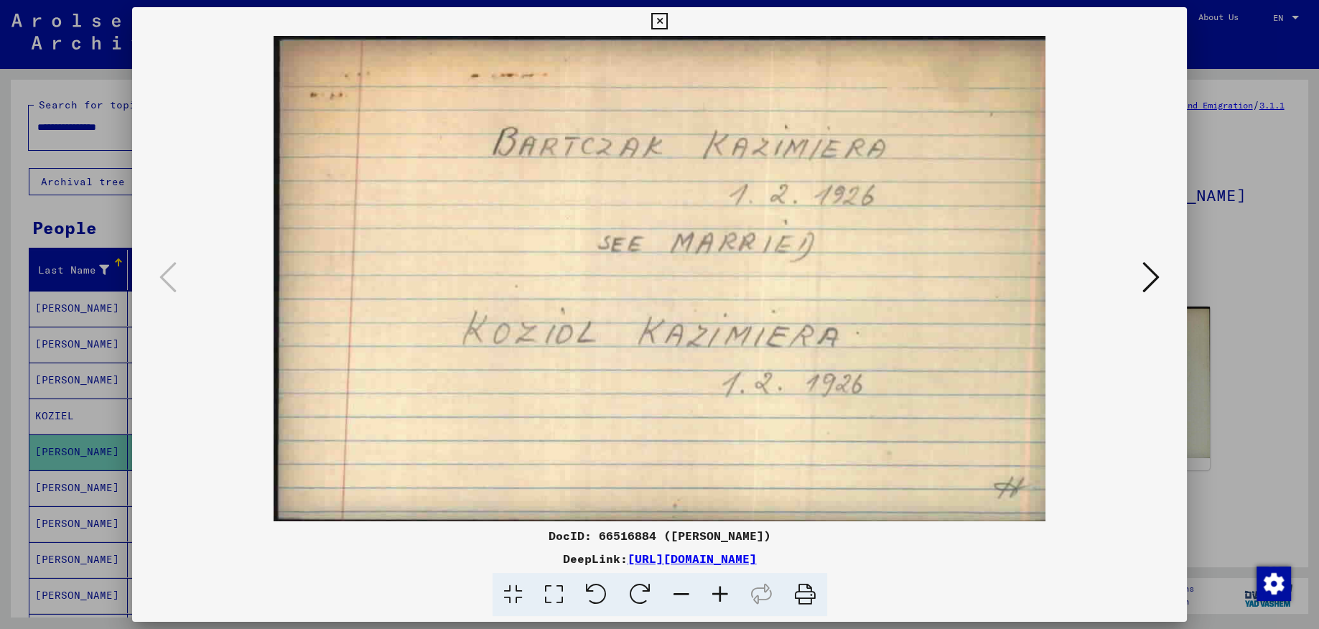
click at [668, 15] on icon at bounding box center [659, 21] width 17 height 17
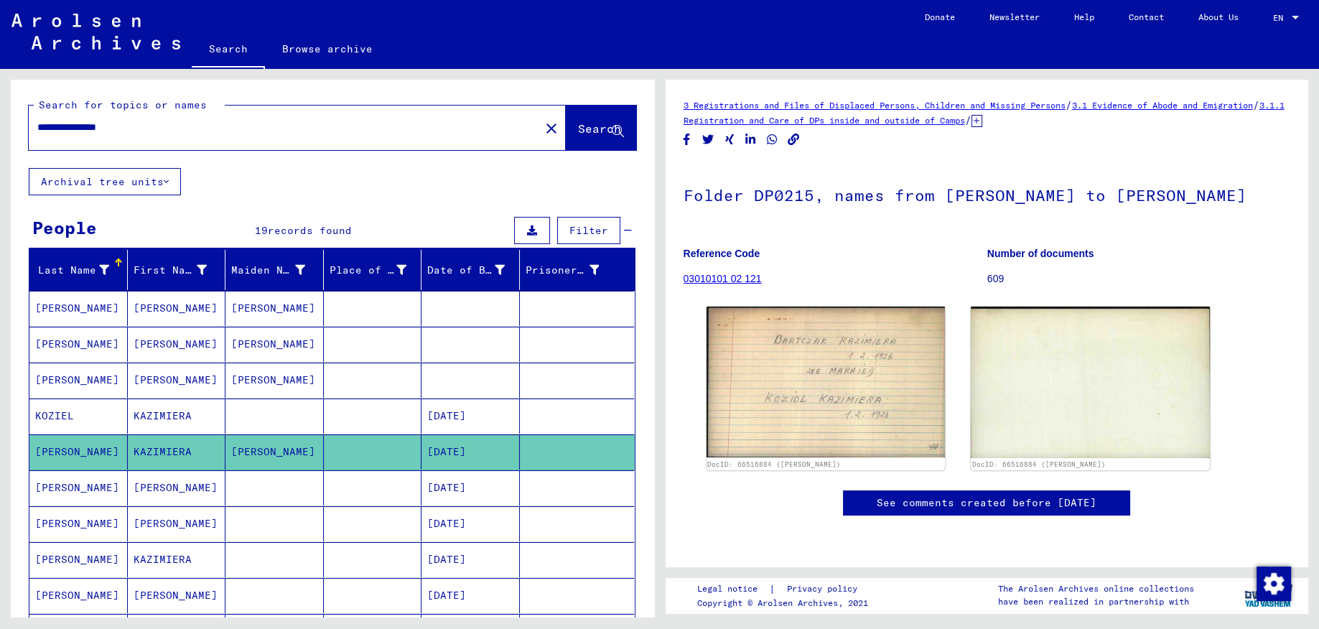
click at [1263, 199] on h1 "Folder DP0215, names from [PERSON_NAME] to [PERSON_NAME]" at bounding box center [988, 193] width 608 height 63
click at [50, 493] on mat-cell "[PERSON_NAME]" at bounding box center [78, 487] width 98 height 35
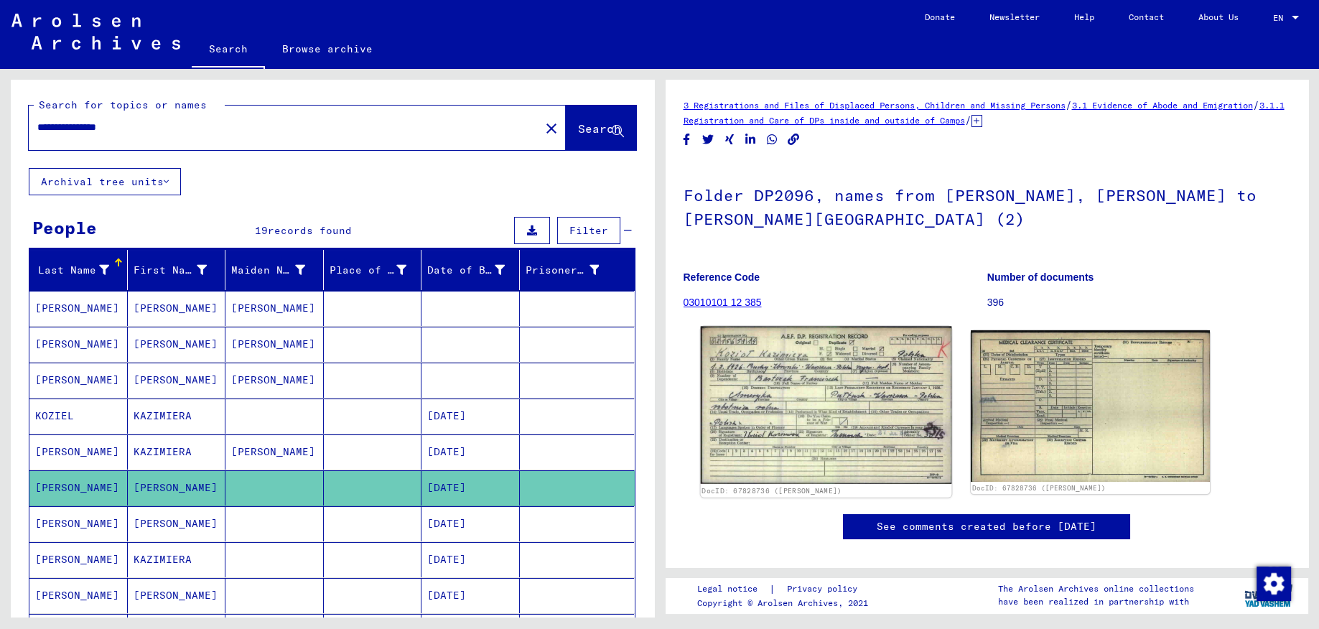
click at [784, 409] on img at bounding box center [825, 406] width 251 height 158
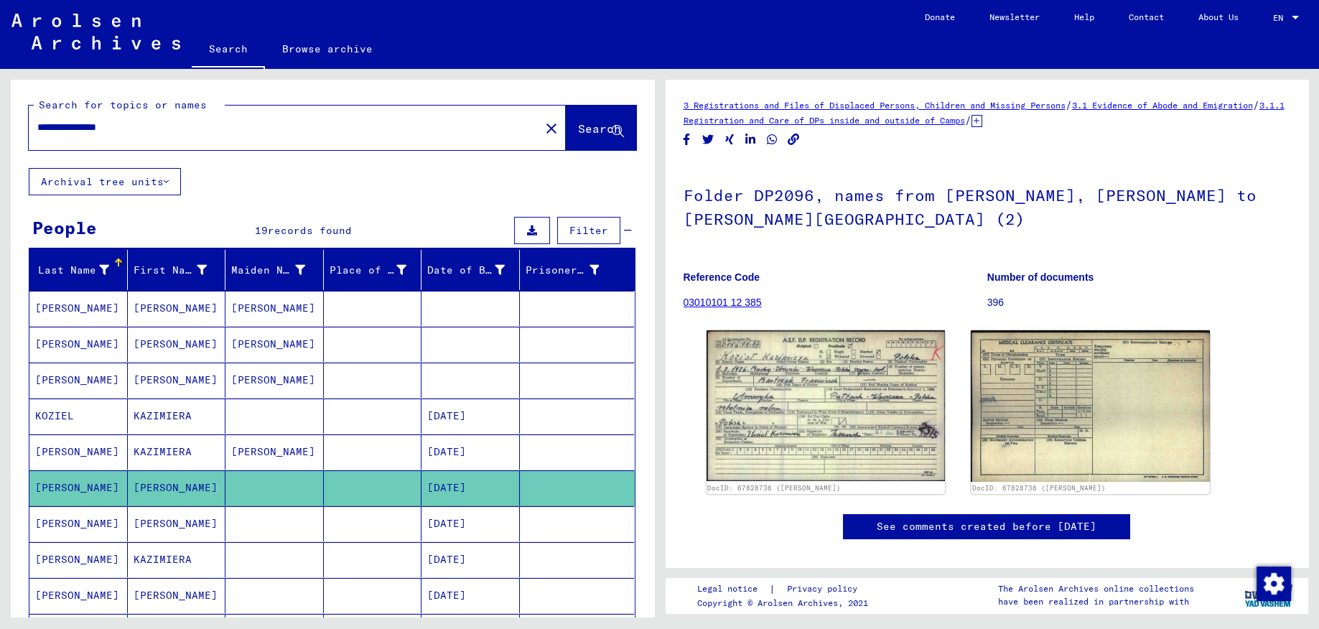
click at [477, 558] on mat-cell "[DATE]" at bounding box center [471, 559] width 98 height 35
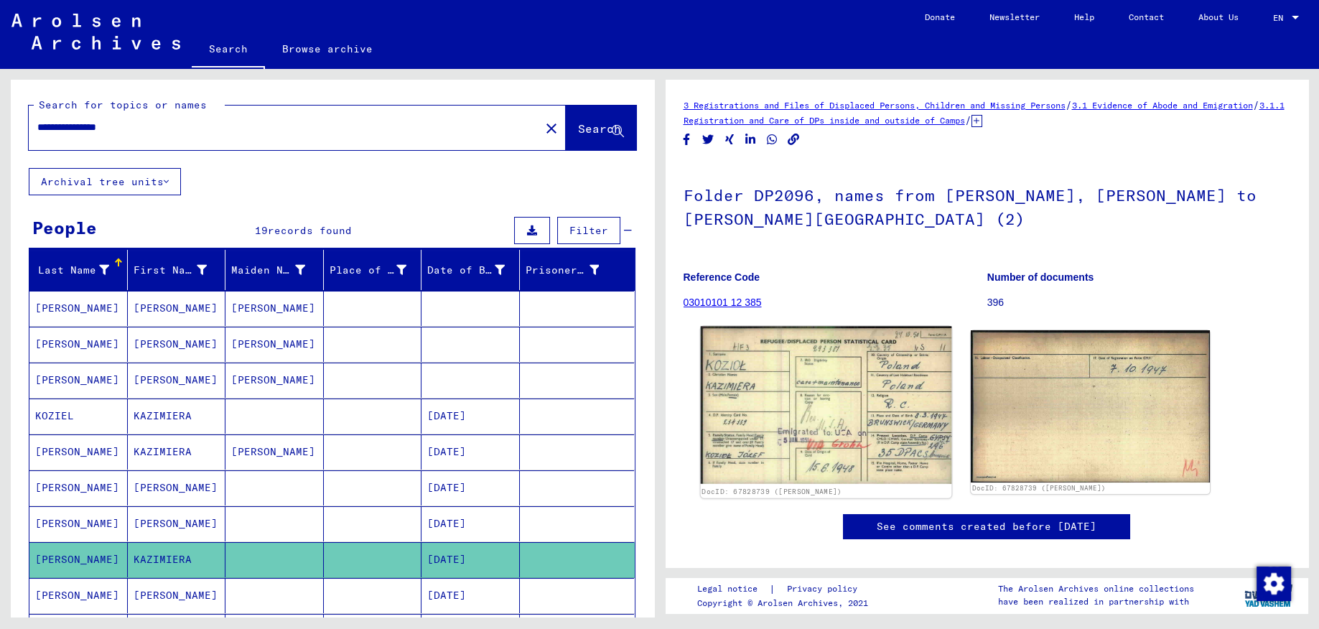
scroll to position [76, 0]
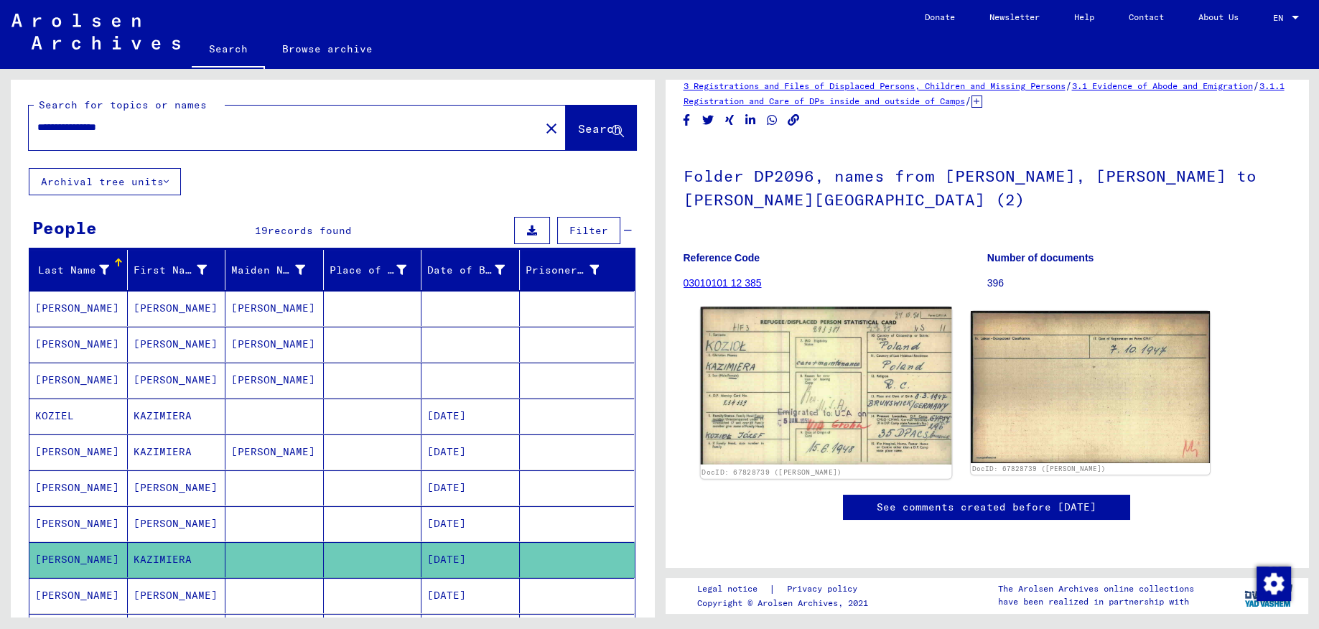
click at [806, 307] on img at bounding box center [825, 386] width 251 height 158
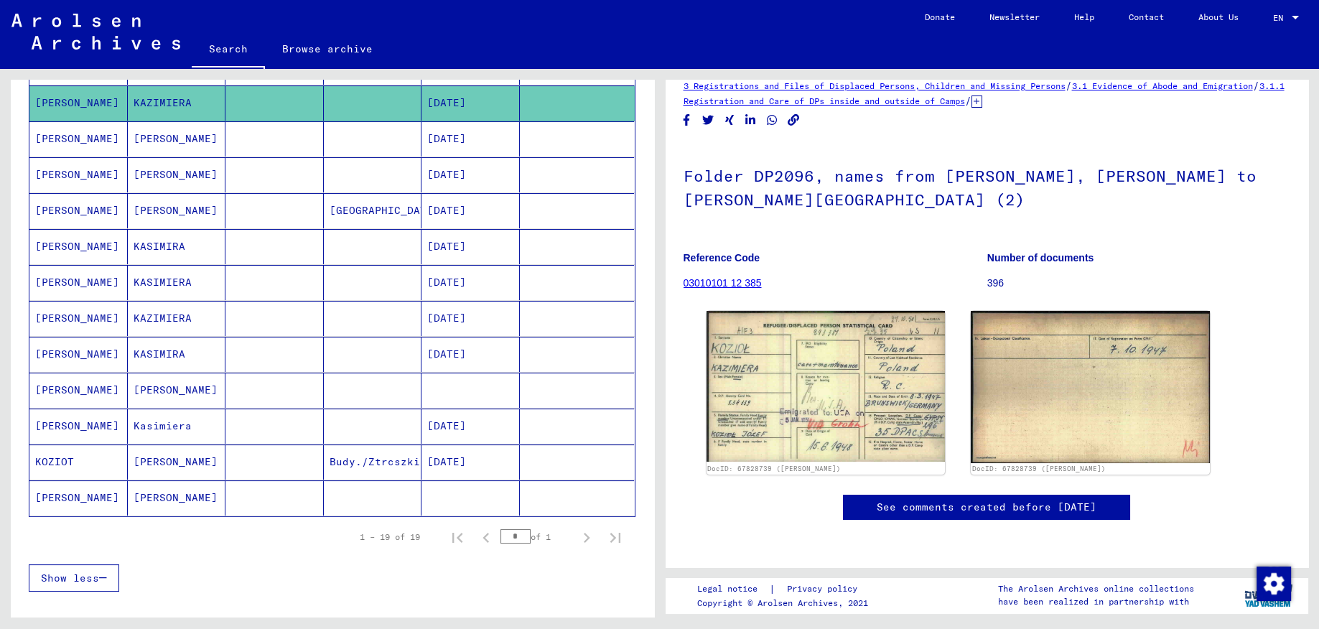
scroll to position [534, 0]
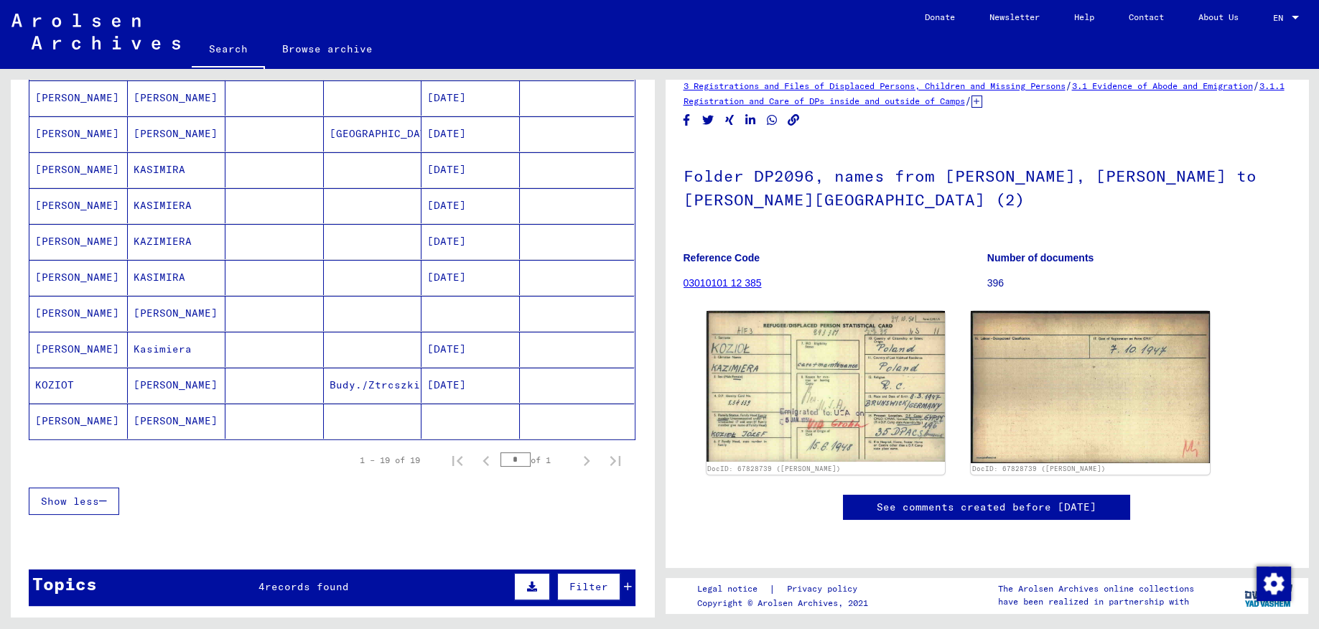
click at [186, 379] on mat-cell "[PERSON_NAME]" at bounding box center [177, 385] width 98 height 35
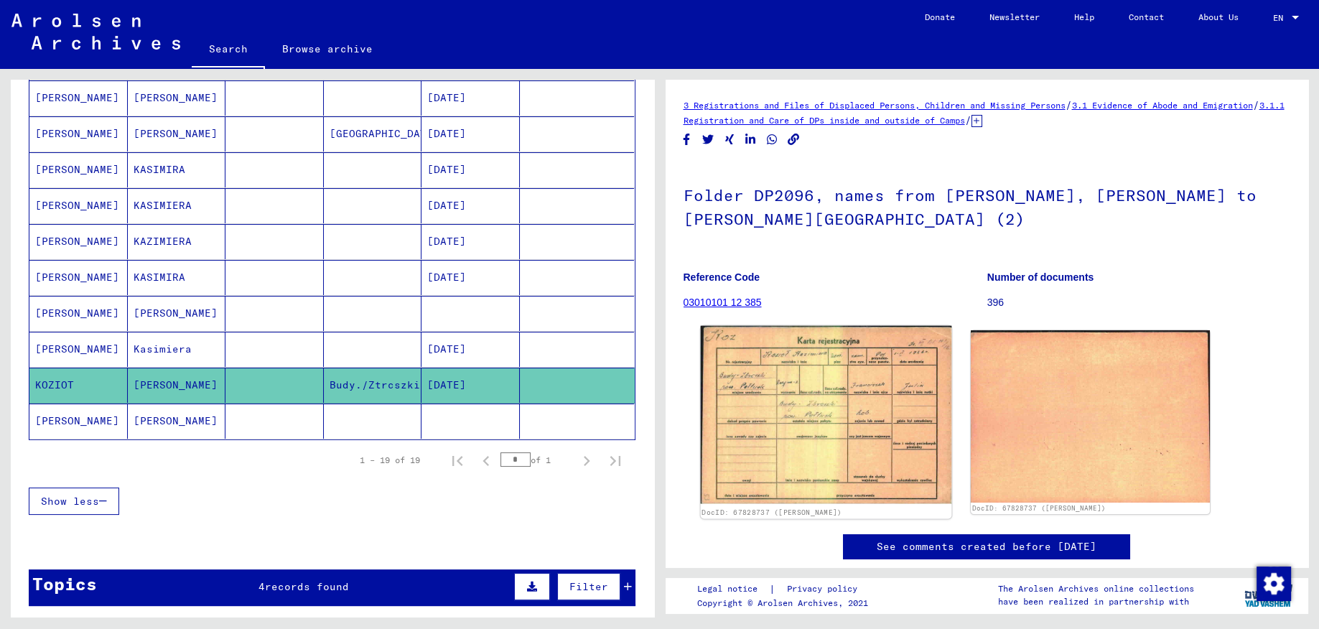
click at [846, 386] on img at bounding box center [825, 415] width 251 height 178
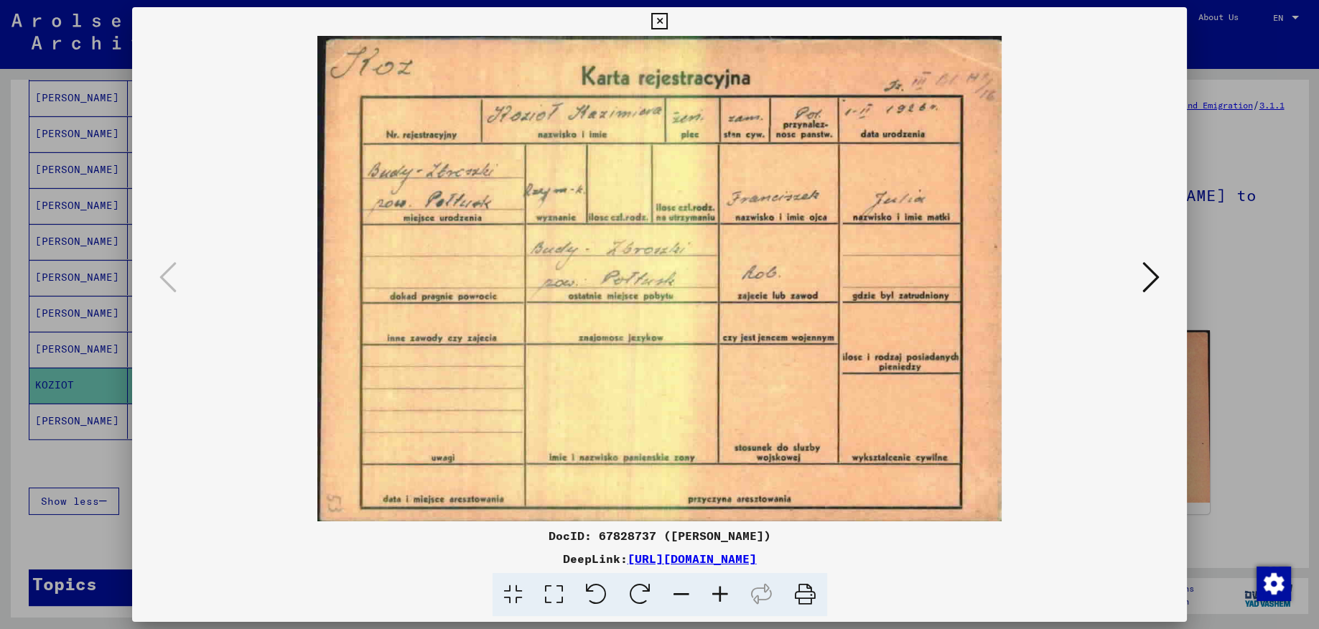
click at [1156, 285] on icon at bounding box center [1151, 277] width 17 height 34
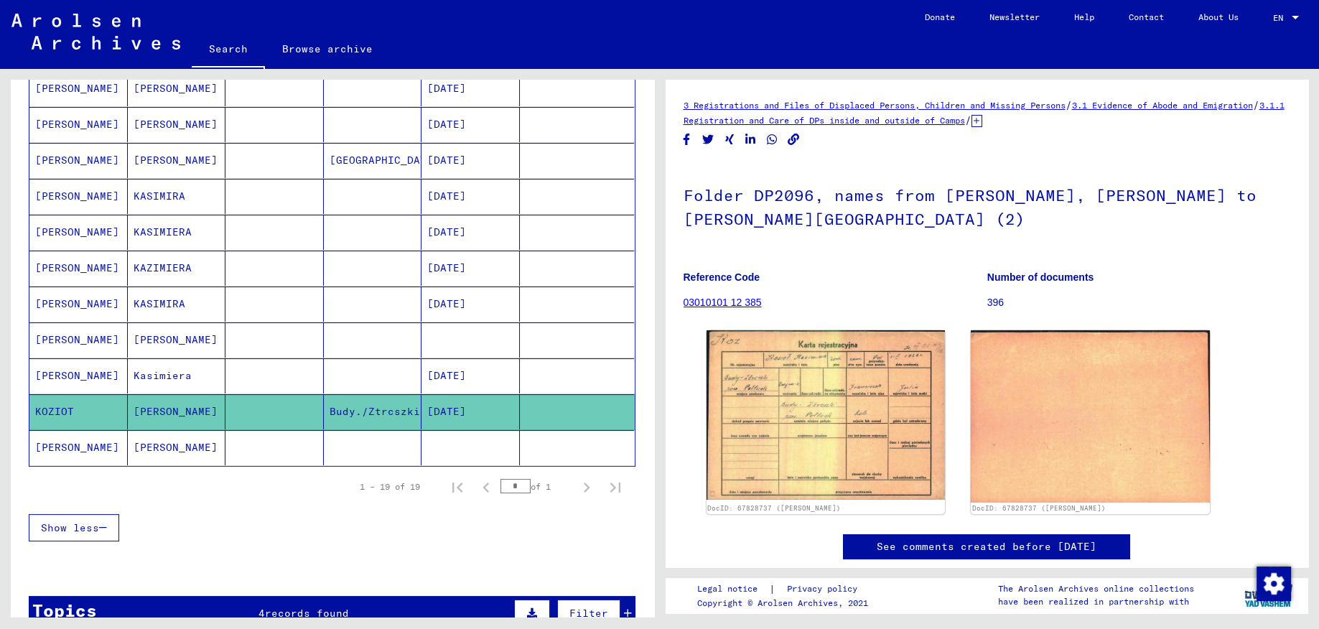
scroll to position [534, 0]
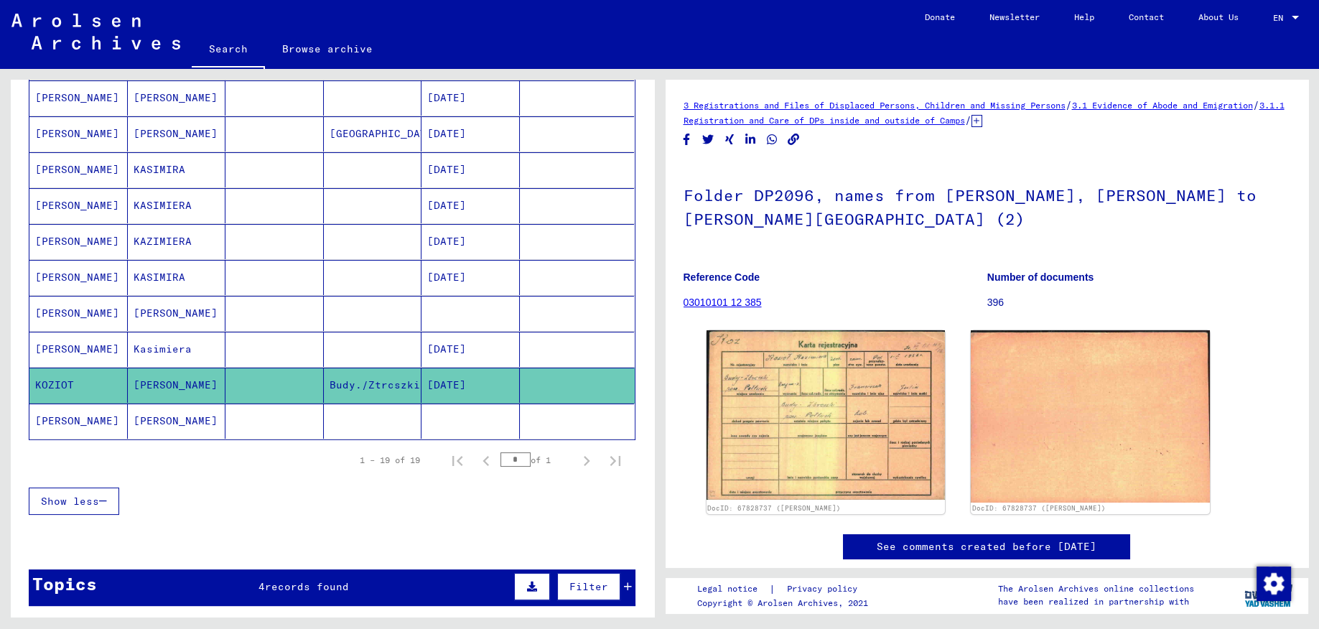
click at [276, 315] on mat-cell at bounding box center [275, 313] width 98 height 35
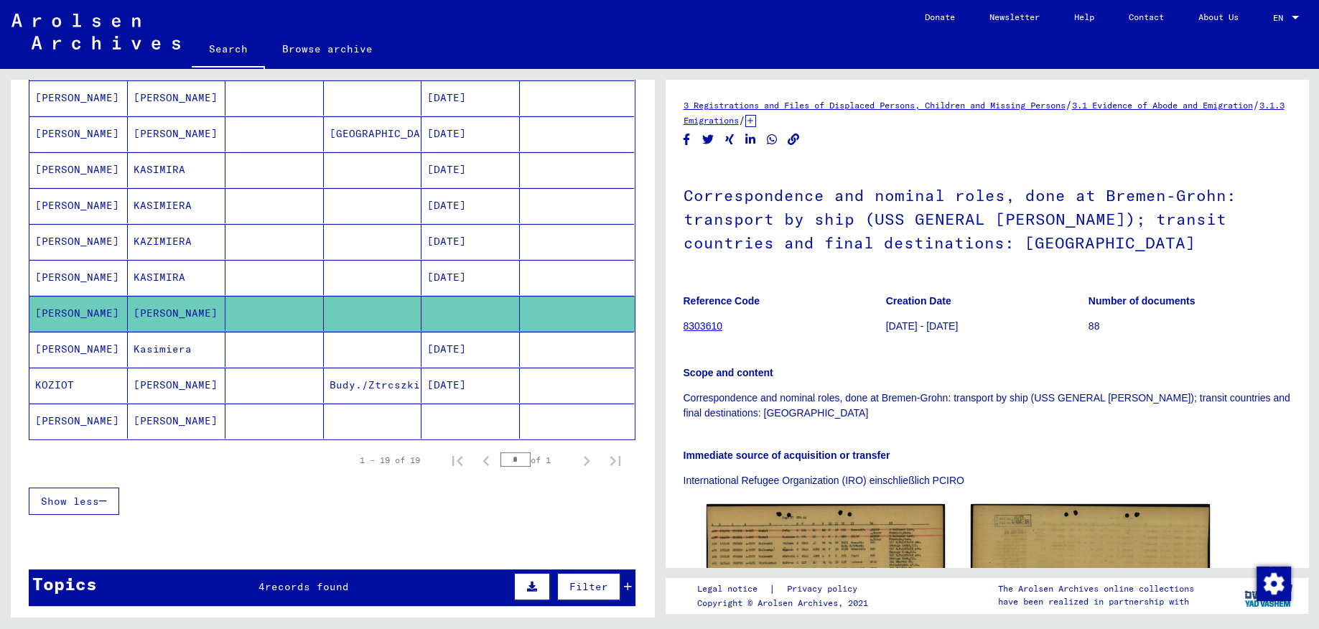
scroll to position [305, 0]
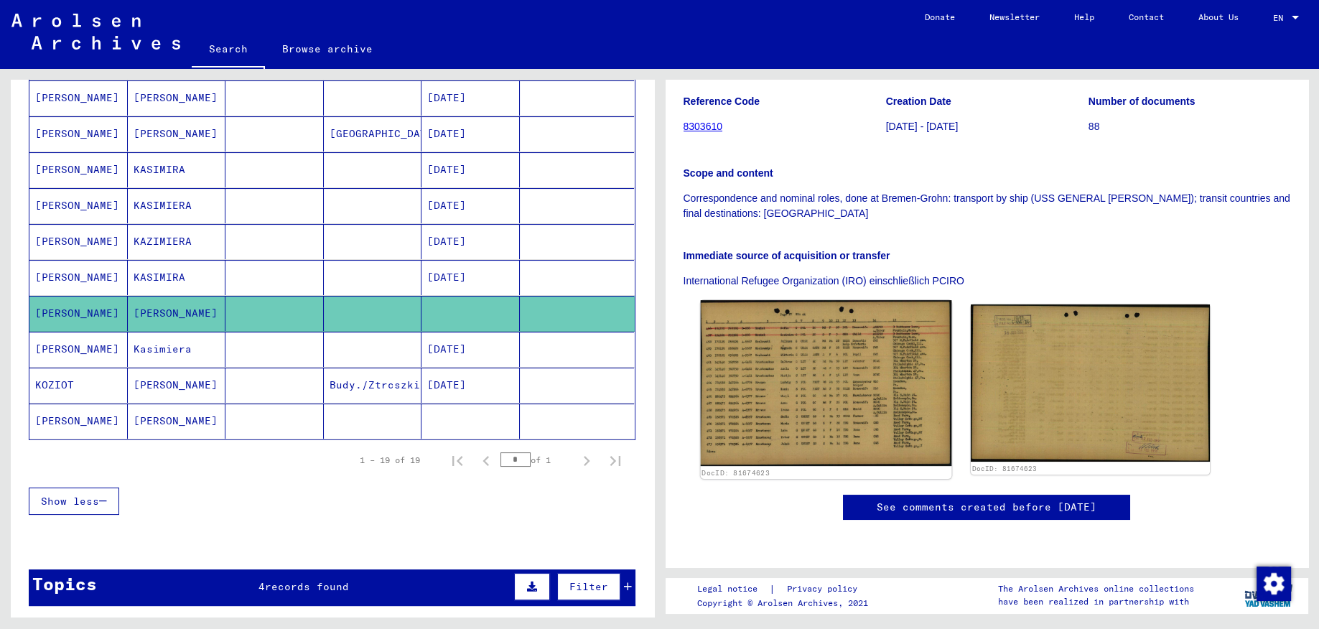
click at [782, 300] on img at bounding box center [825, 383] width 251 height 166
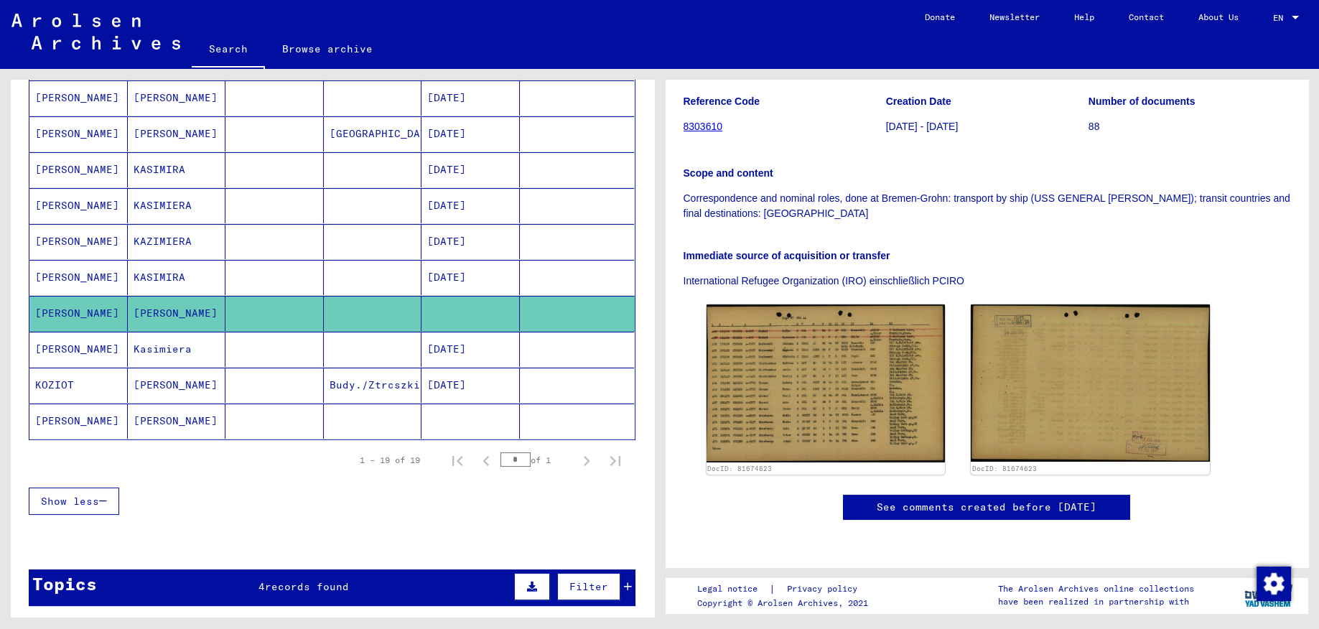
click at [254, 423] on mat-cell at bounding box center [275, 421] width 98 height 35
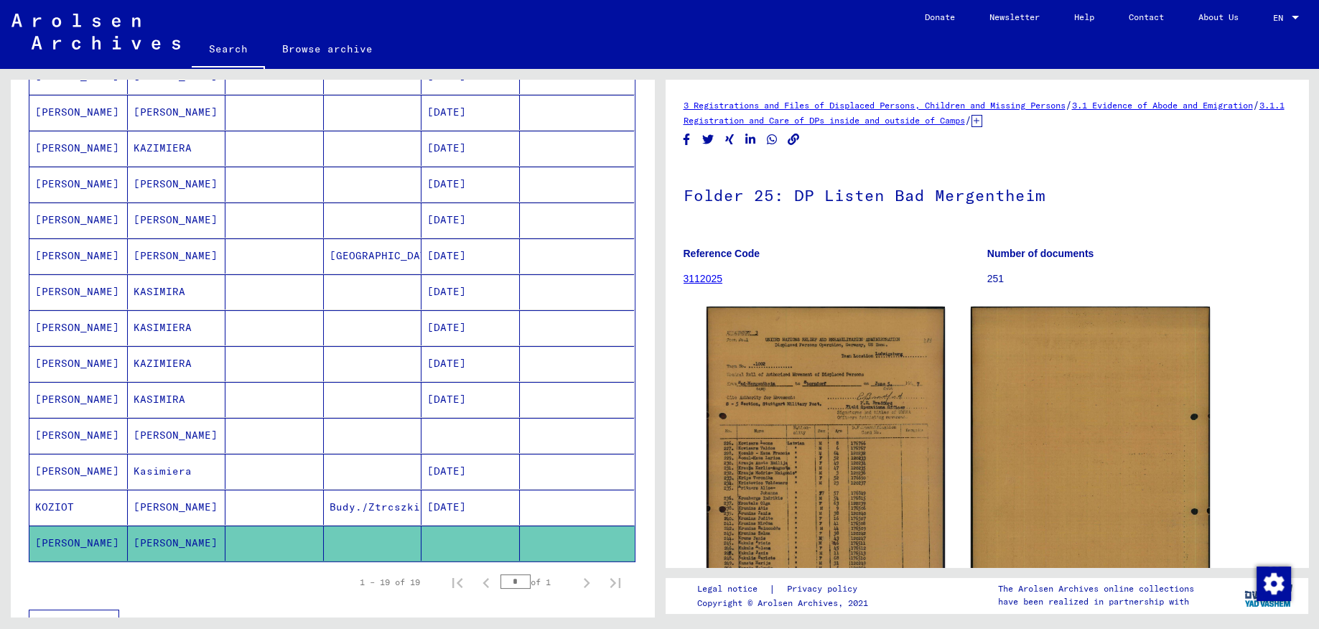
scroll to position [381, 0]
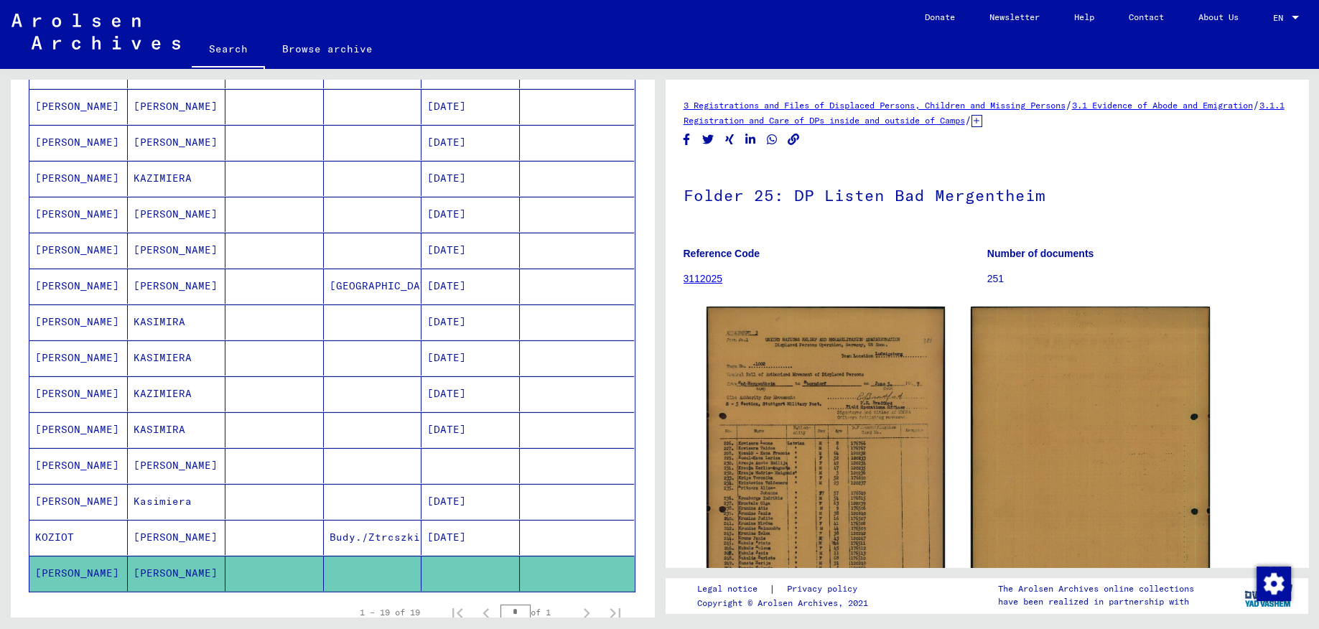
click at [230, 223] on mat-cell at bounding box center [275, 214] width 98 height 35
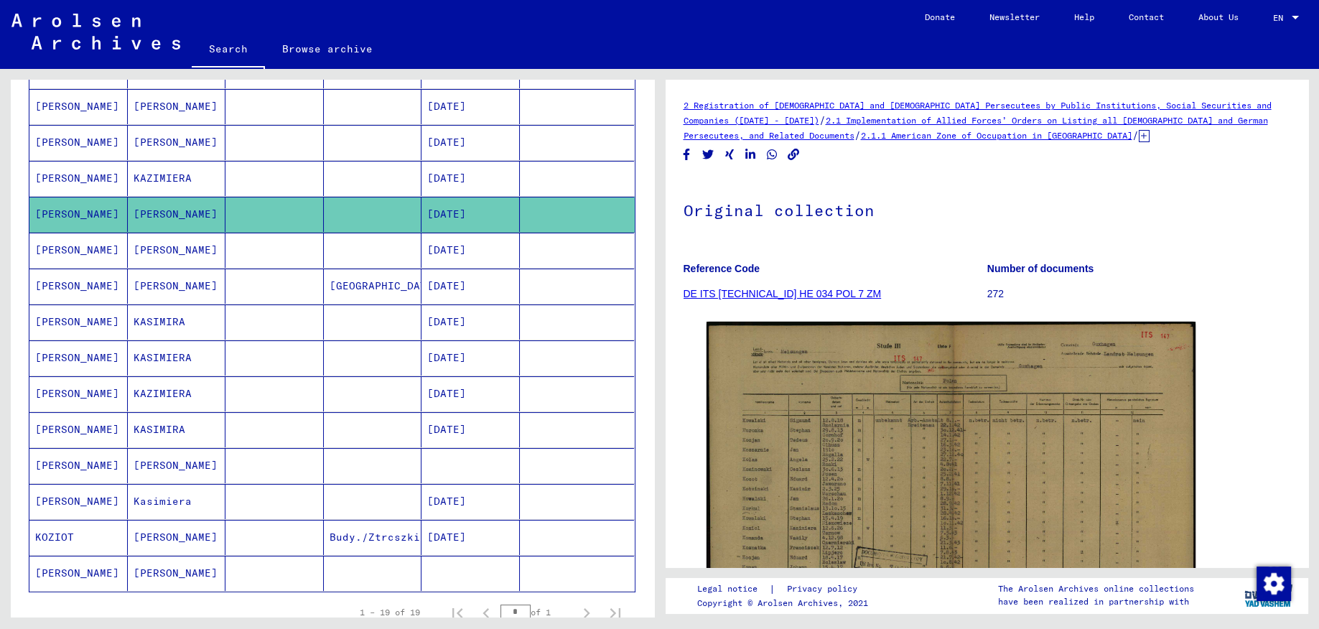
scroll to position [305, 0]
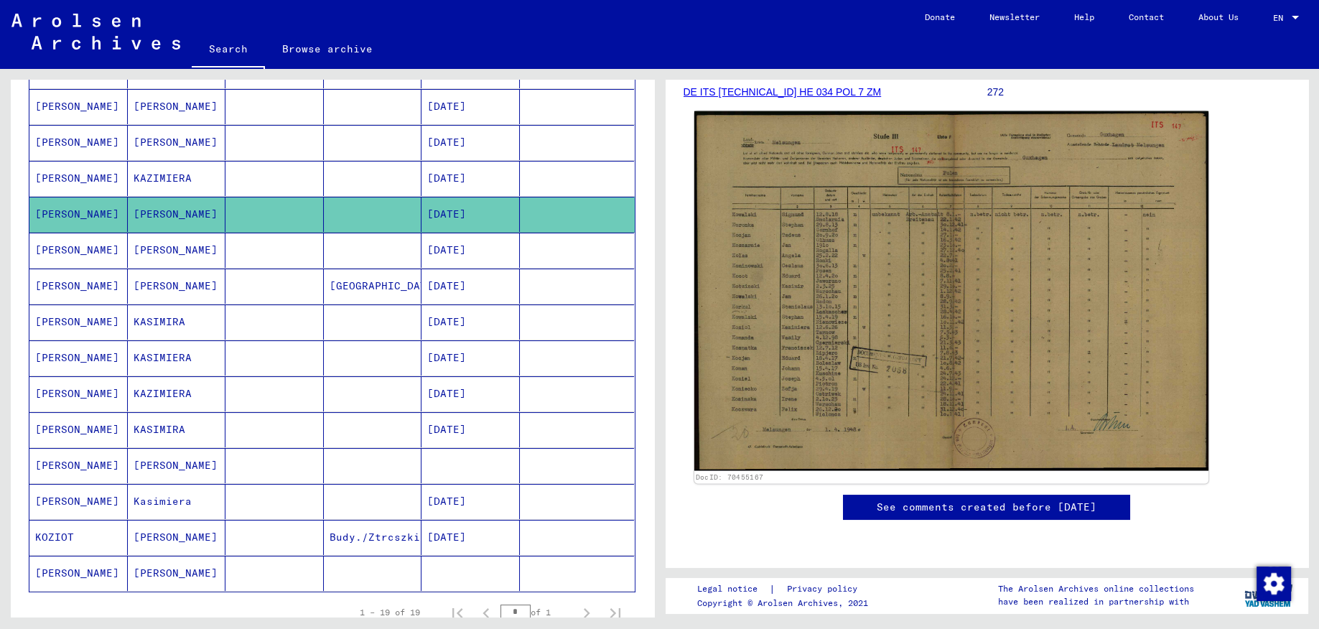
click at [870, 240] on img at bounding box center [951, 291] width 514 height 360
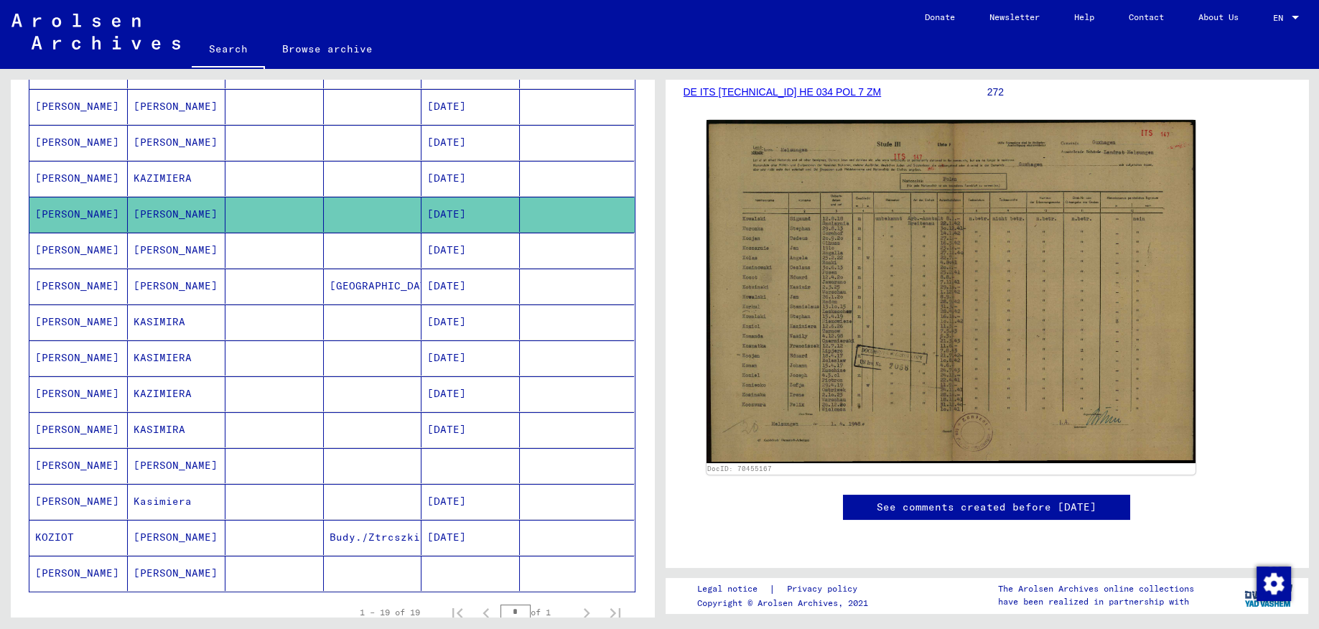
scroll to position [0, 0]
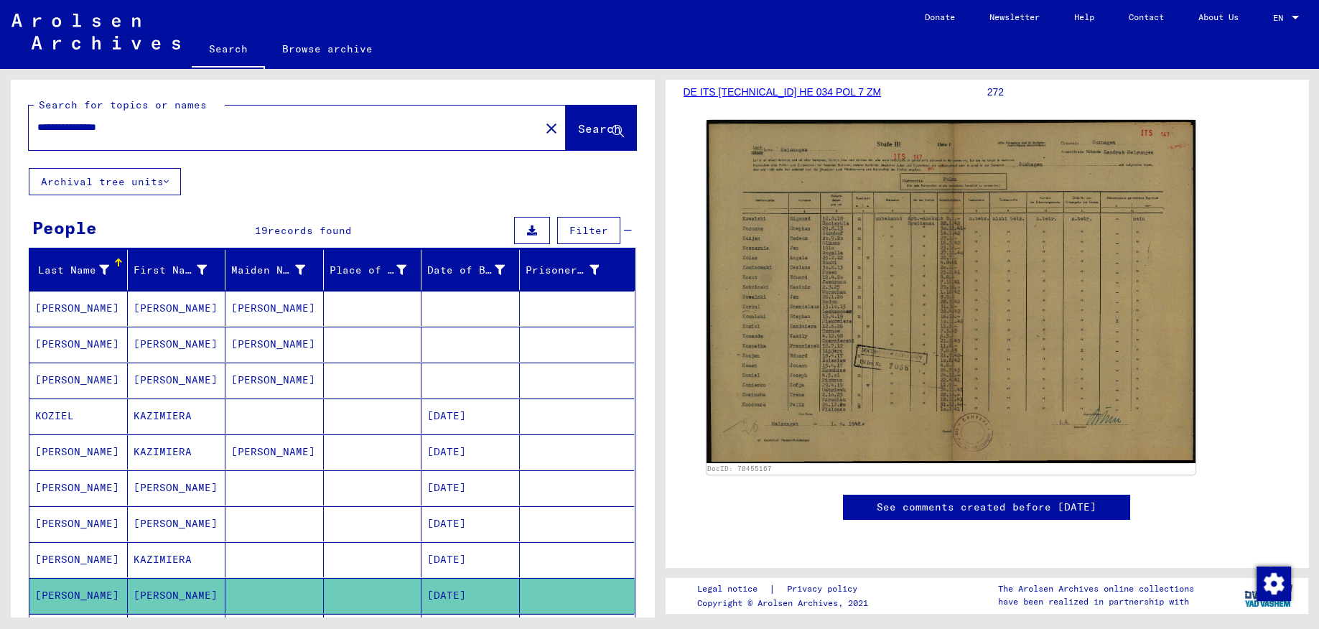
drag, startPoint x: 185, startPoint y: 114, endPoint x: 192, endPoint y: 122, distance: 10.7
click at [187, 114] on div "**********" at bounding box center [280, 127] width 503 height 32
drag, startPoint x: 195, startPoint y: 125, endPoint x: -37, endPoint y: 122, distance: 231.3
click at [37, 122] on input "**********" at bounding box center [284, 127] width 494 height 15
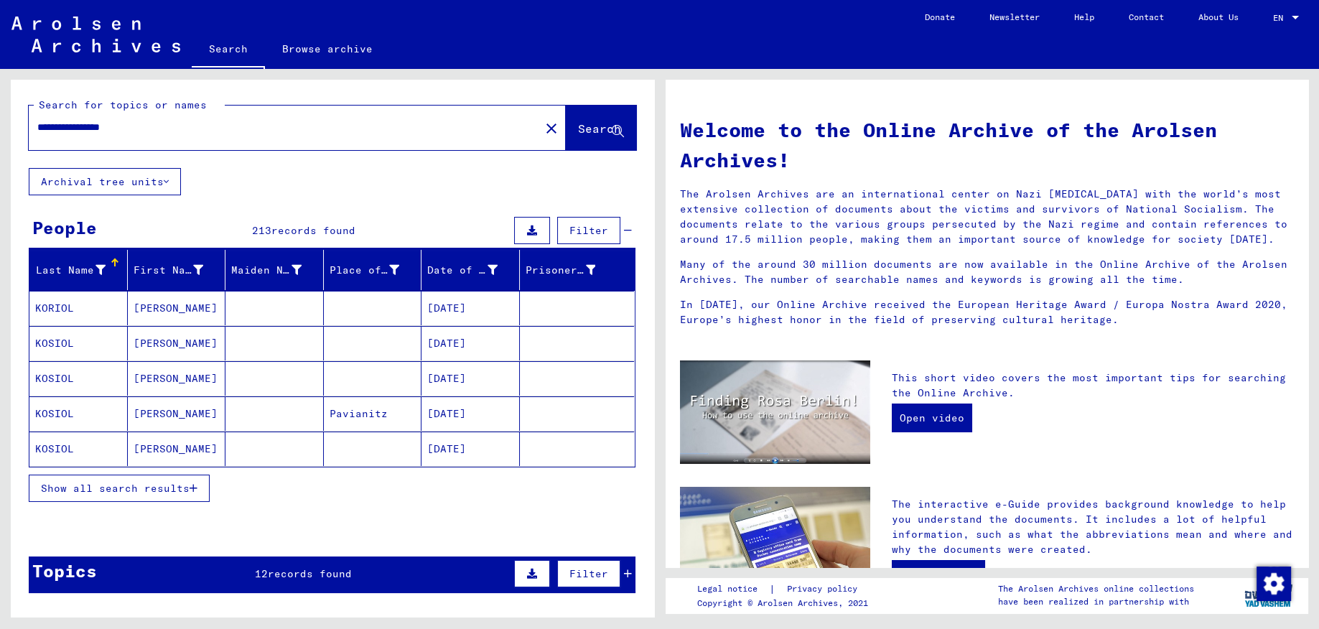
click at [47, 124] on input "**********" at bounding box center [280, 127] width 486 height 15
click at [74, 126] on input "**********" at bounding box center [280, 127] width 486 height 15
drag, startPoint x: 69, startPoint y: 449, endPoint x: 172, endPoint y: 504, distance: 116.7
click at [128, 466] on mat-cell "KOSIOL" at bounding box center [78, 449] width 98 height 34
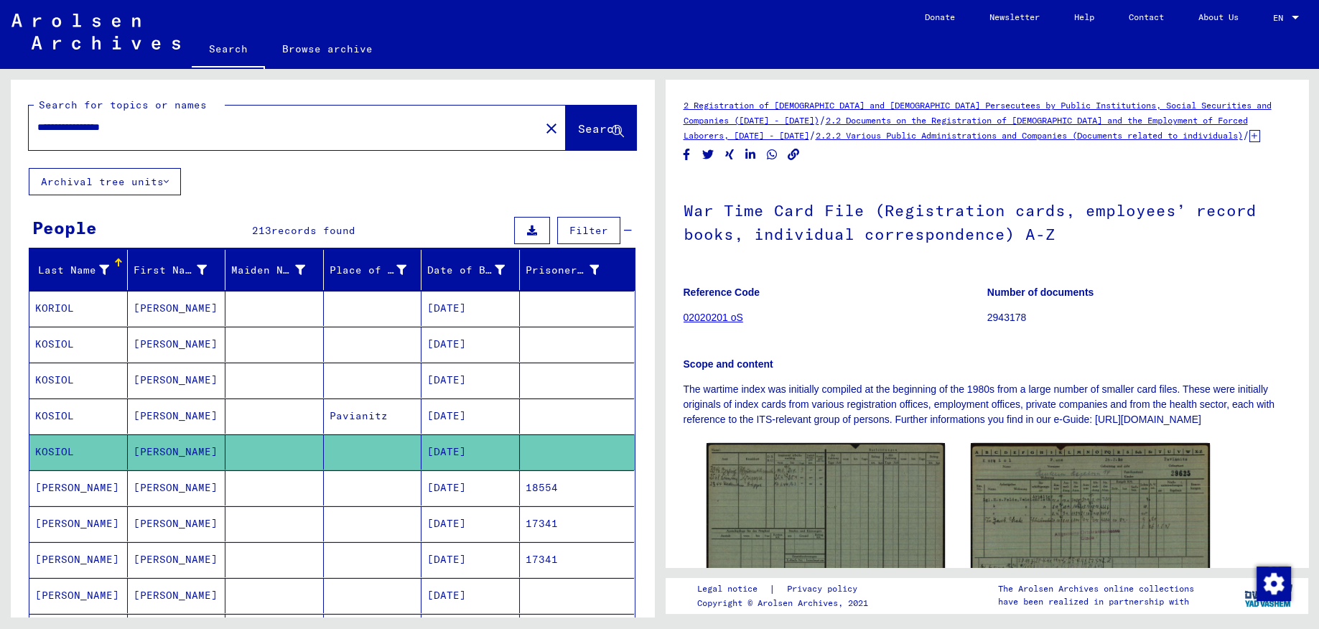
drag, startPoint x: 157, startPoint y: 130, endPoint x: -37, endPoint y: 126, distance: 194.0
click at [37, 126] on input "**********" at bounding box center [284, 127] width 494 height 15
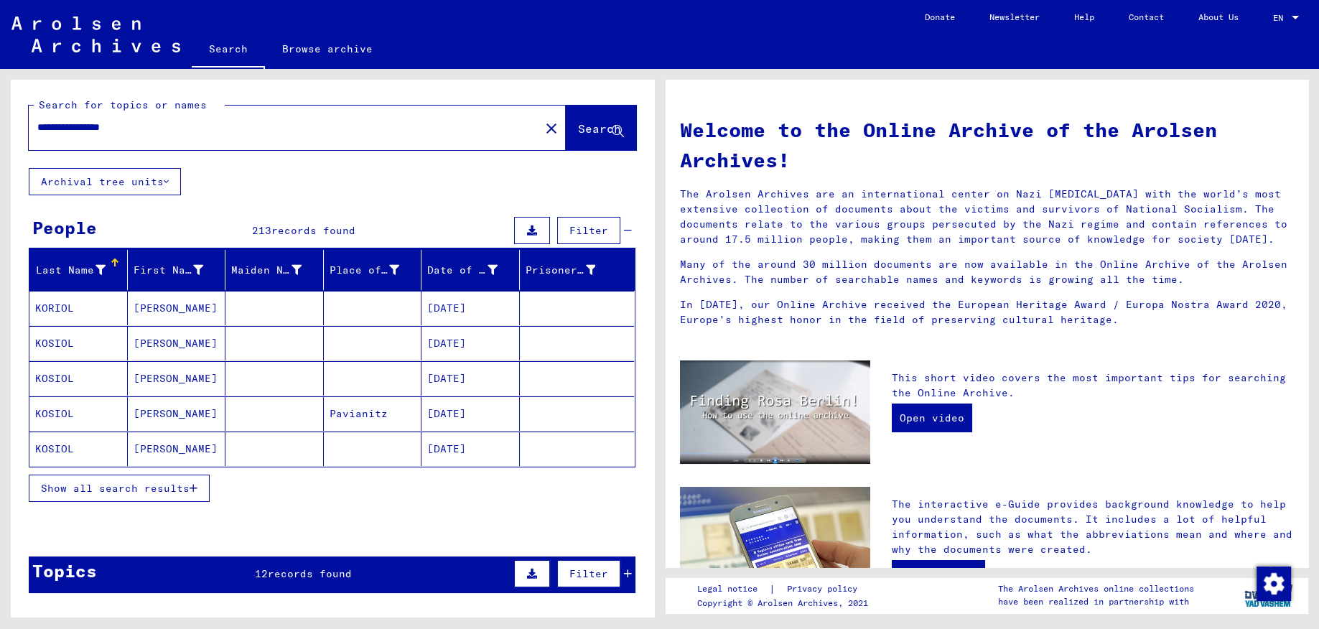
drag, startPoint x: 190, startPoint y: 126, endPoint x: -37, endPoint y: 126, distance: 226.2
click at [37, 126] on input "**********" at bounding box center [280, 127] width 486 height 15
click at [155, 376] on mat-cell "[PERSON_NAME]" at bounding box center [177, 378] width 98 height 34
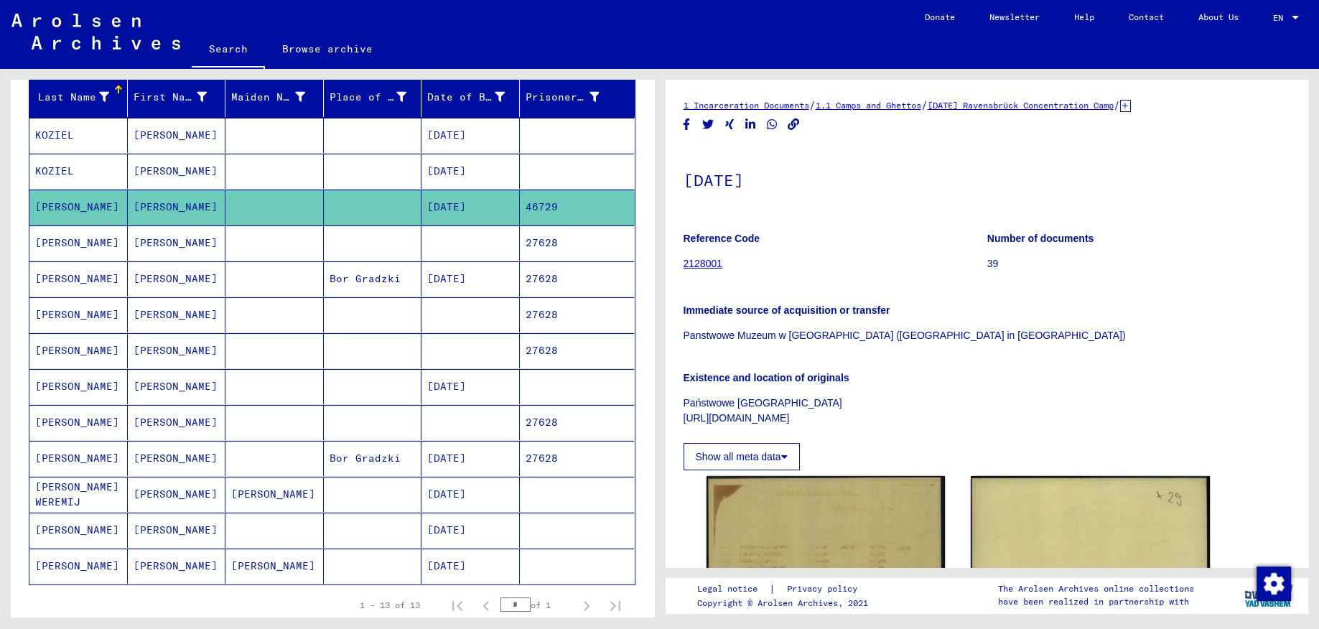
scroll to position [152, 0]
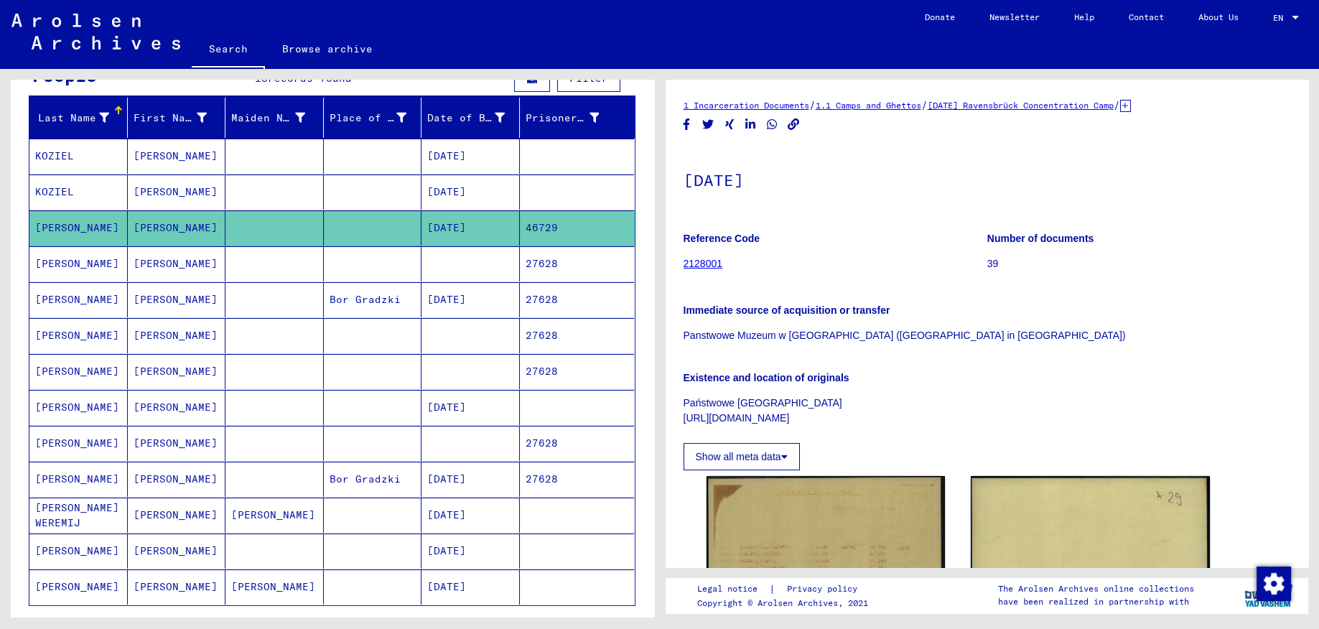
click at [180, 196] on mat-cell "[PERSON_NAME]" at bounding box center [177, 192] width 98 height 35
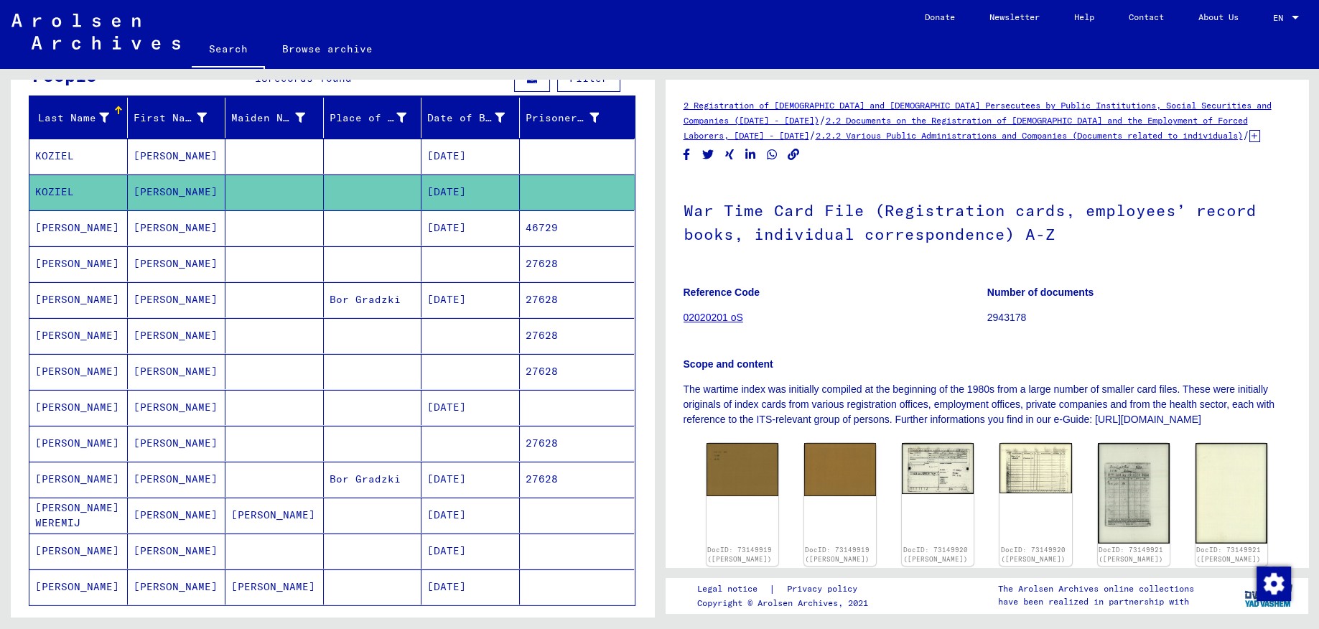
click at [200, 233] on mat-cell "[PERSON_NAME]" at bounding box center [177, 227] width 98 height 35
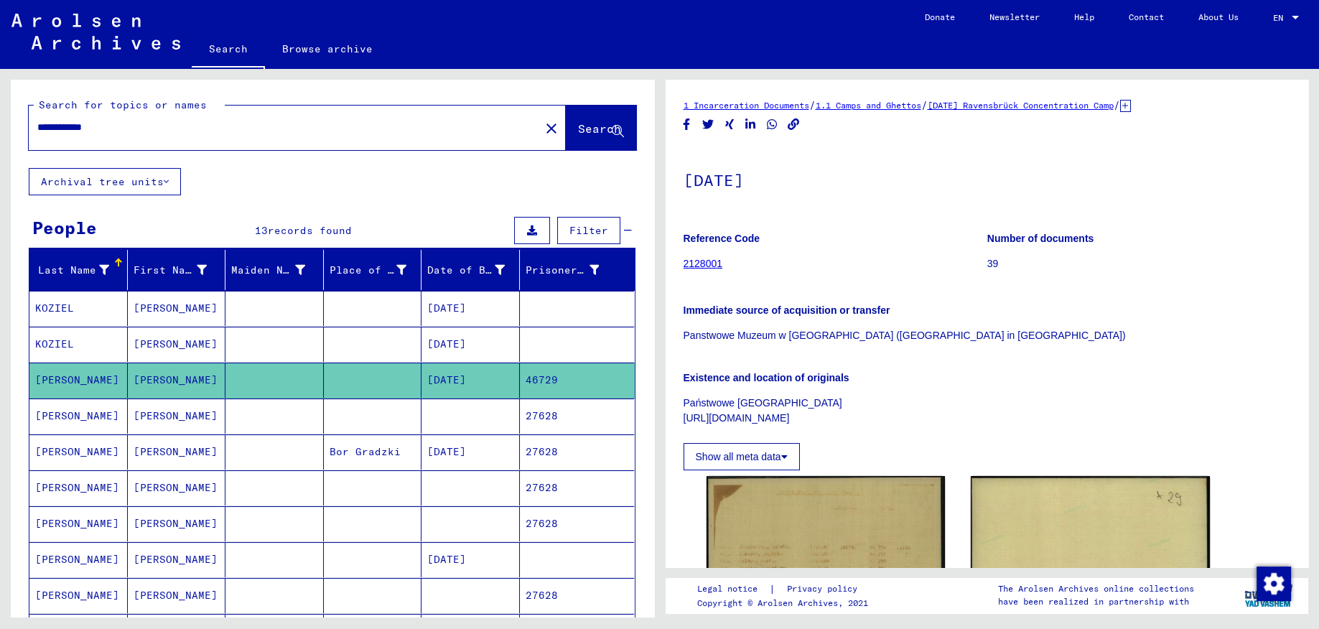
click at [115, 122] on input "**********" at bounding box center [284, 127] width 494 height 15
drag, startPoint x: 124, startPoint y: 123, endPoint x: -37, endPoint y: 119, distance: 160.9
click at [37, 120] on input "**********" at bounding box center [284, 127] width 494 height 15
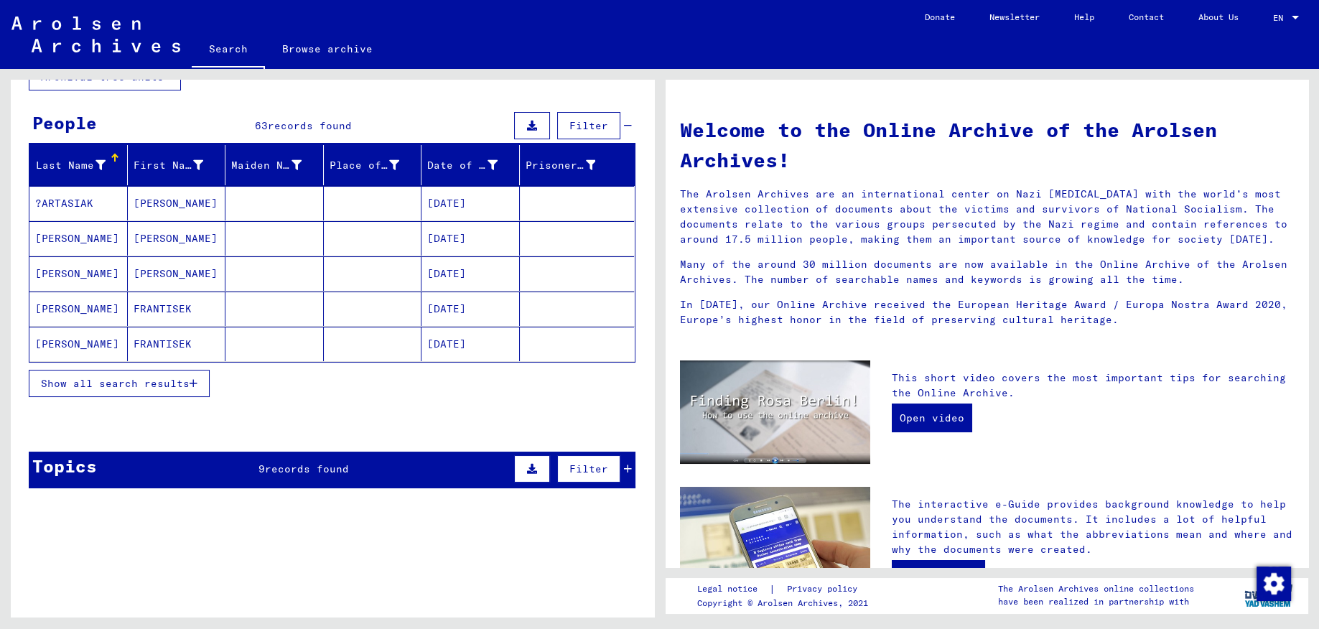
scroll to position [228, 0]
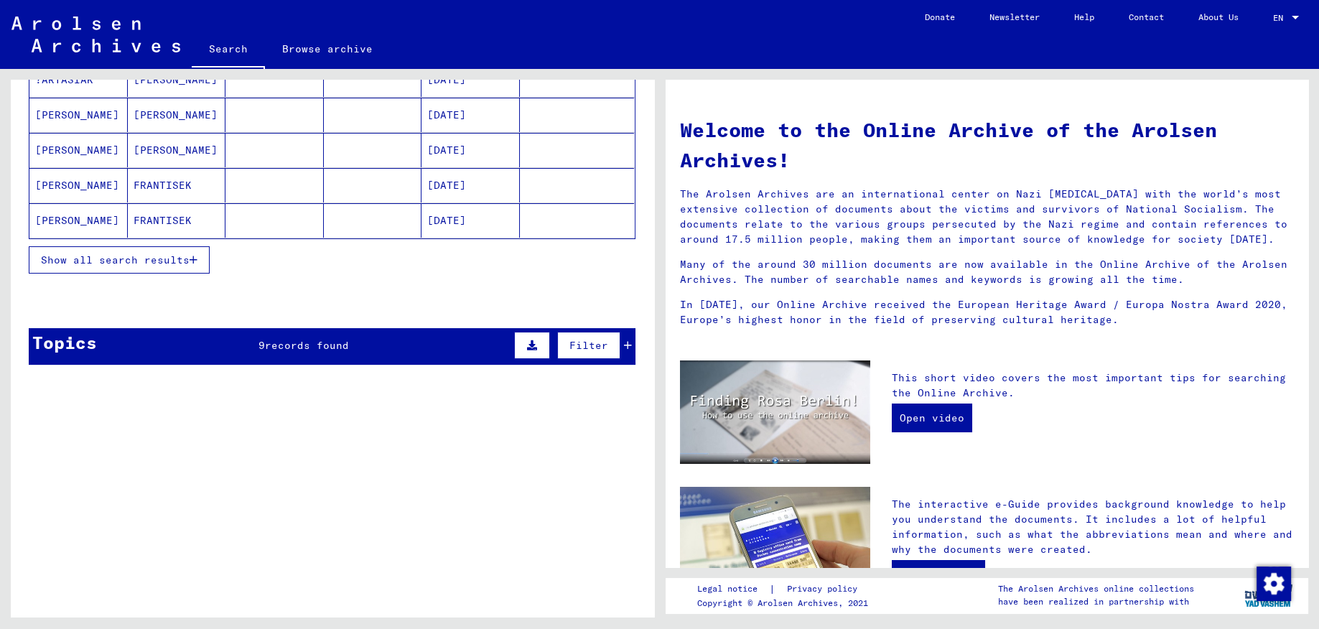
click at [154, 264] on span "Show all search results" at bounding box center [115, 260] width 149 height 13
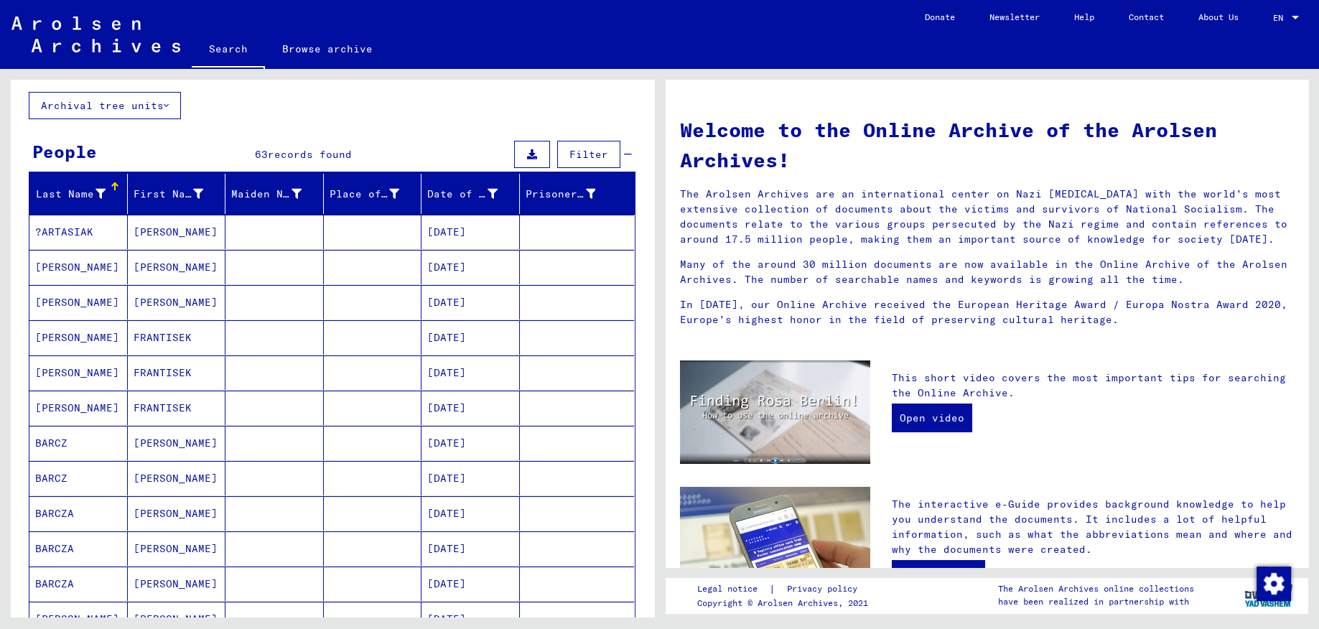
scroll to position [0, 0]
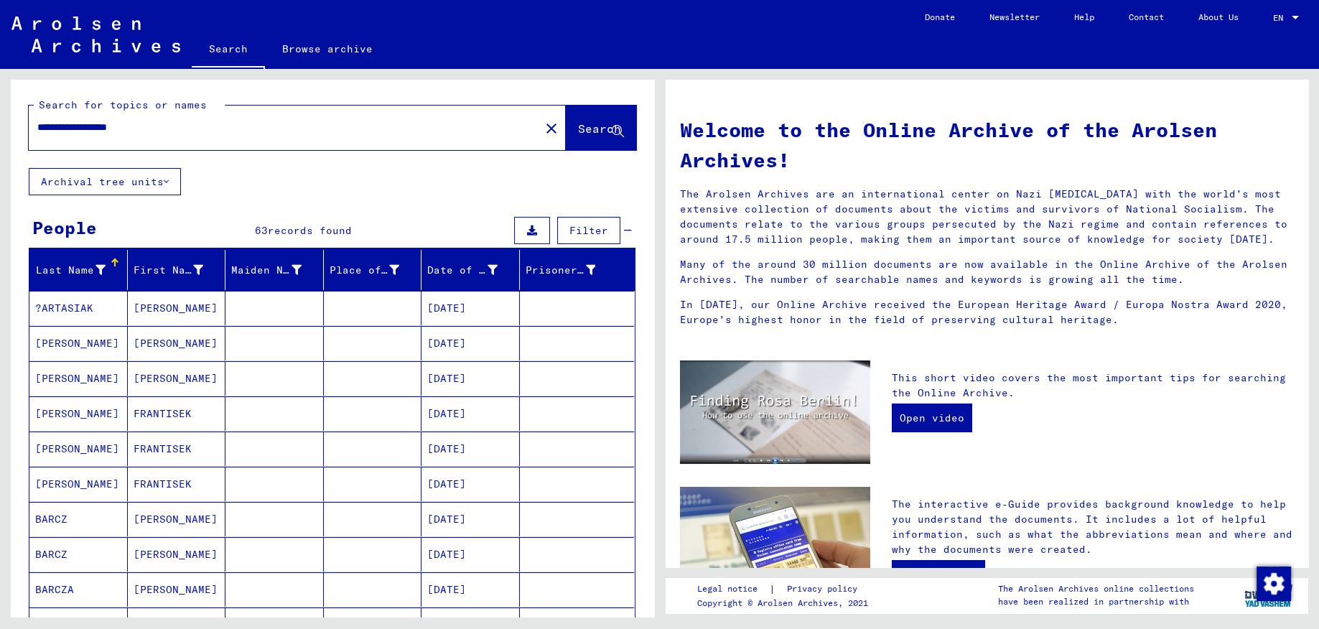
drag, startPoint x: 106, startPoint y: 125, endPoint x: -37, endPoint y: 113, distance: 143.5
click at [37, 120] on input "**********" at bounding box center [280, 127] width 486 height 15
type input "**********"
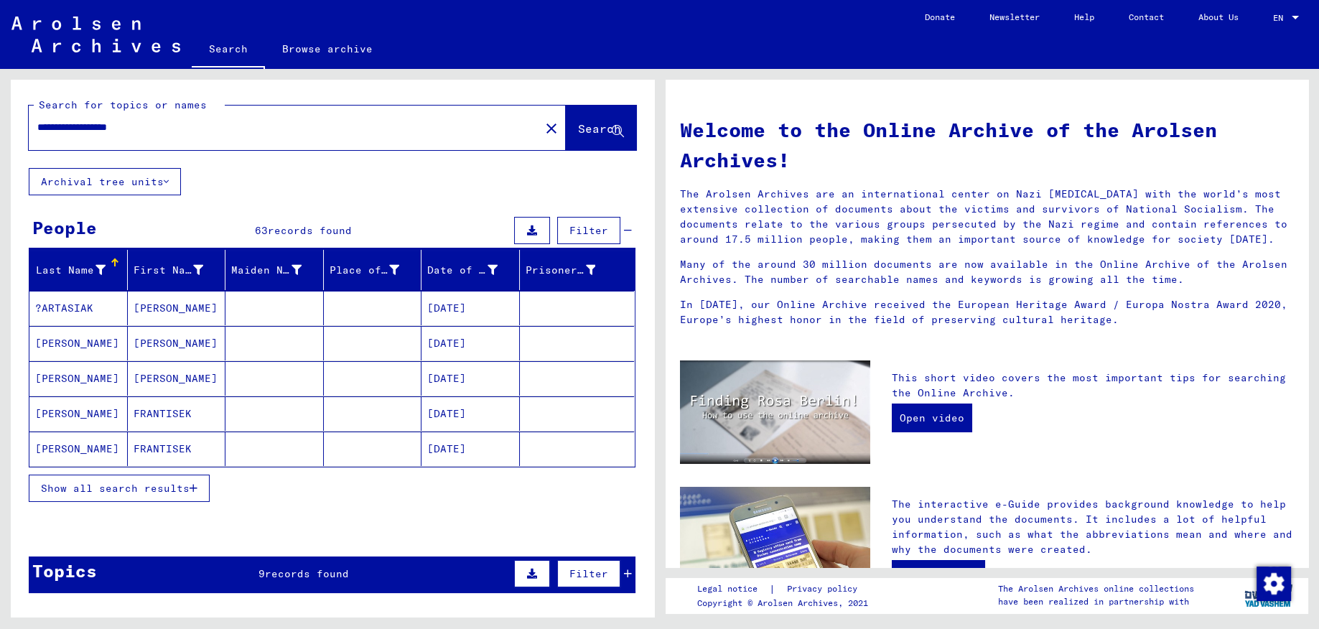
click at [131, 486] on span "Show all search results" at bounding box center [115, 488] width 149 height 13
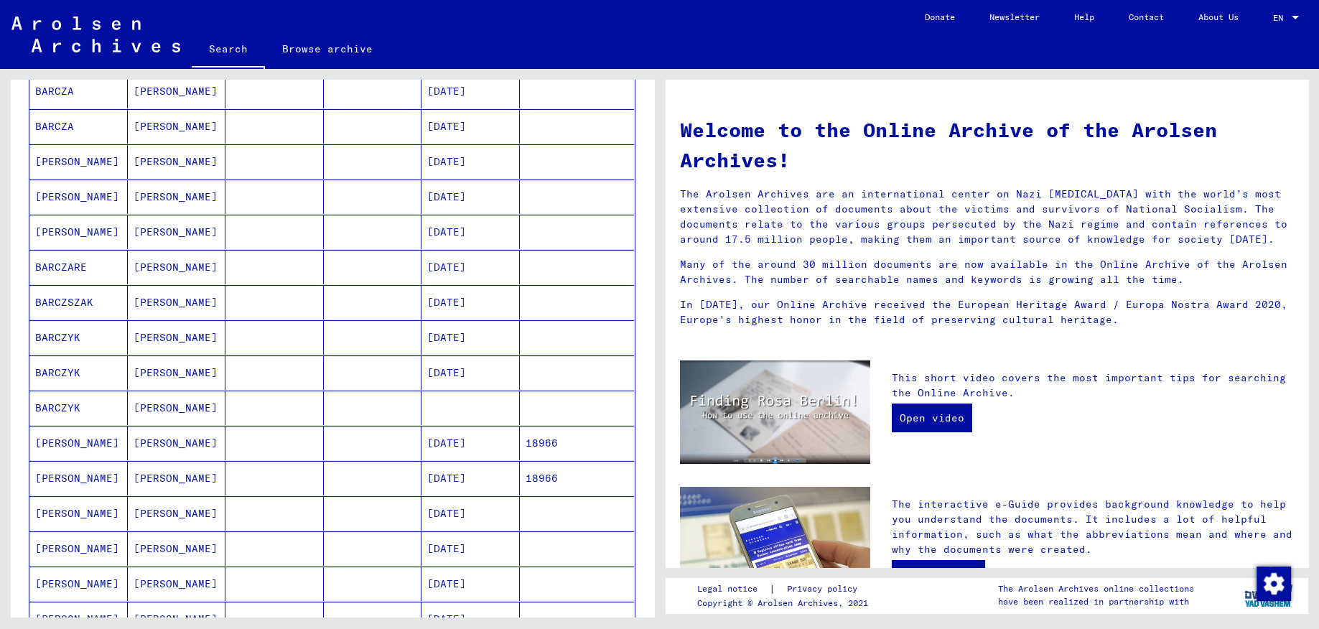
scroll to position [76, 0]
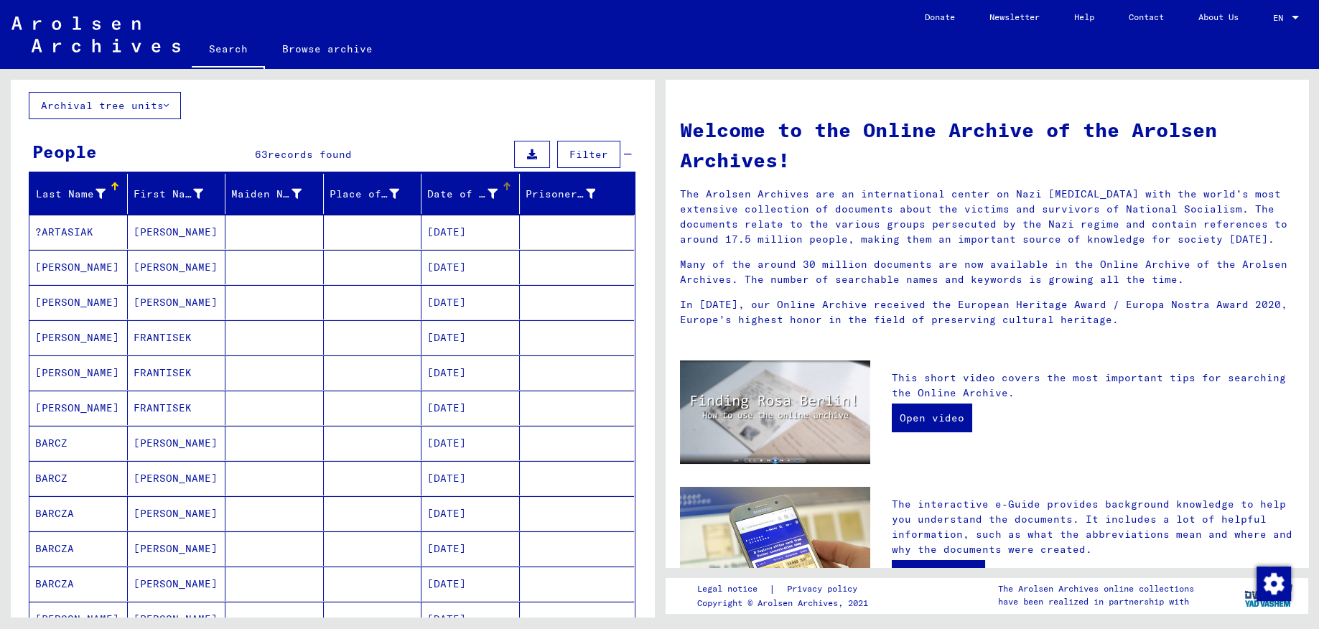
click at [493, 191] on div "Date of Birth" at bounding box center [462, 194] width 70 height 15
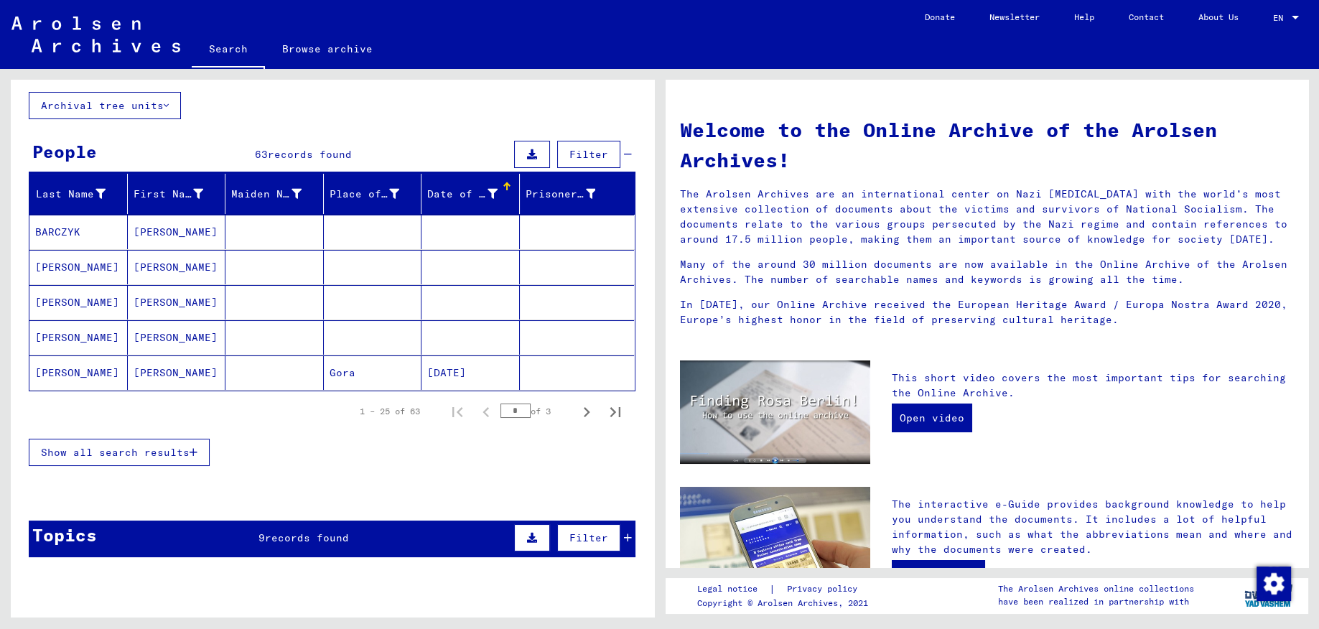
click at [64, 368] on mat-cell "[PERSON_NAME]" at bounding box center [78, 373] width 98 height 34
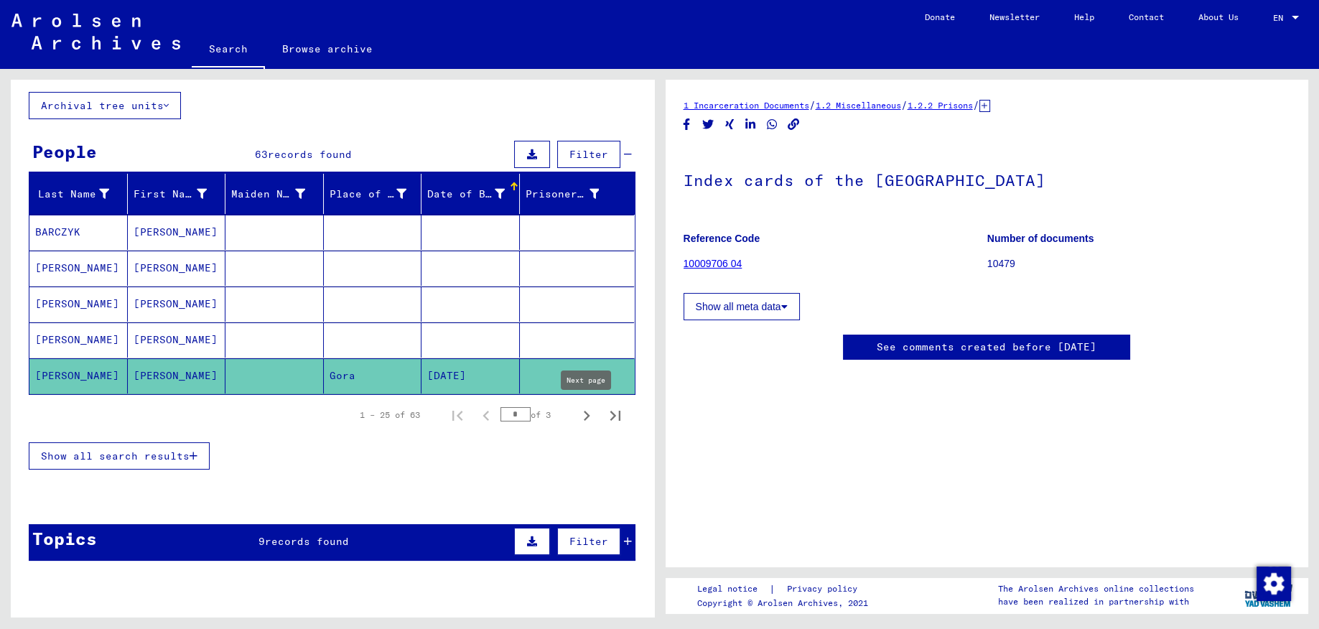
click at [585, 417] on icon "Next page" at bounding box center [587, 416] width 20 height 20
type input "*"
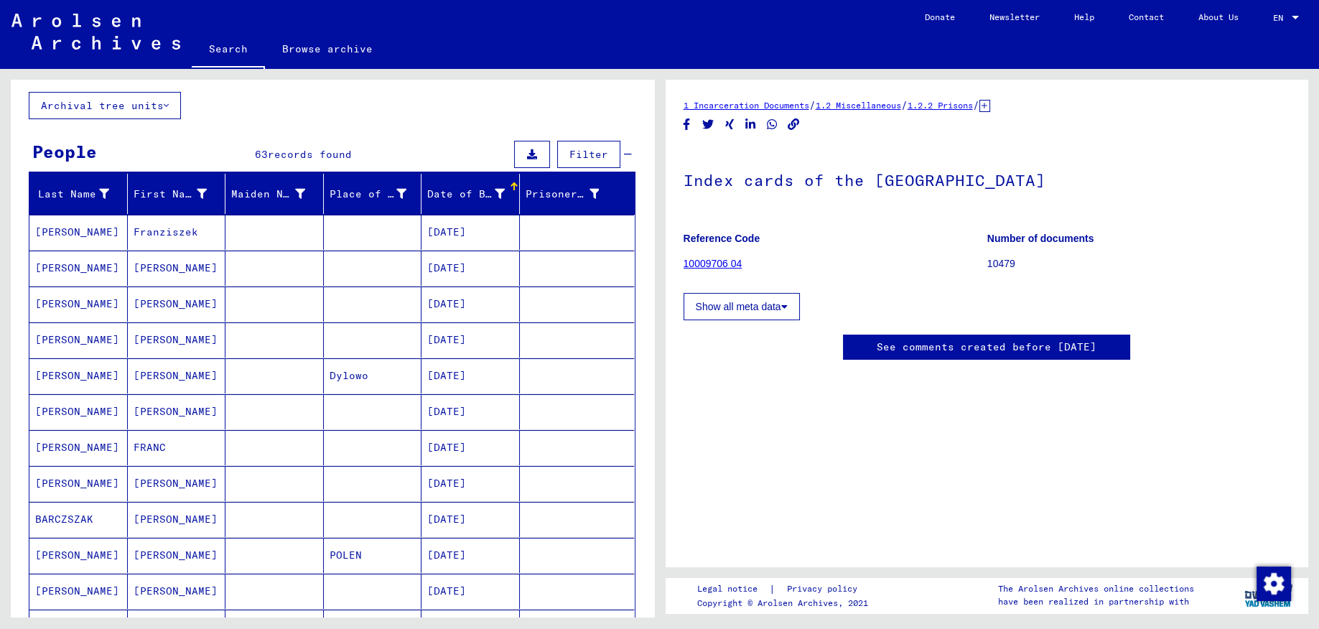
click at [82, 234] on mat-cell "[PERSON_NAME]" at bounding box center [78, 232] width 98 height 35
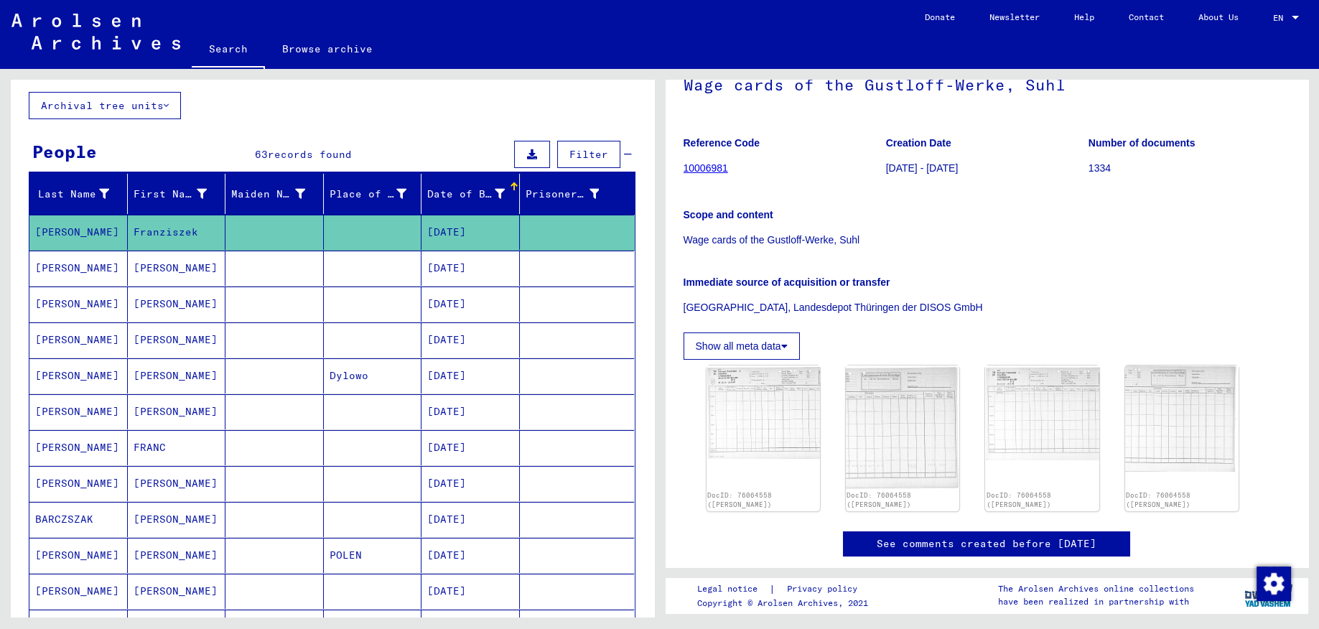
scroll to position [228, 0]
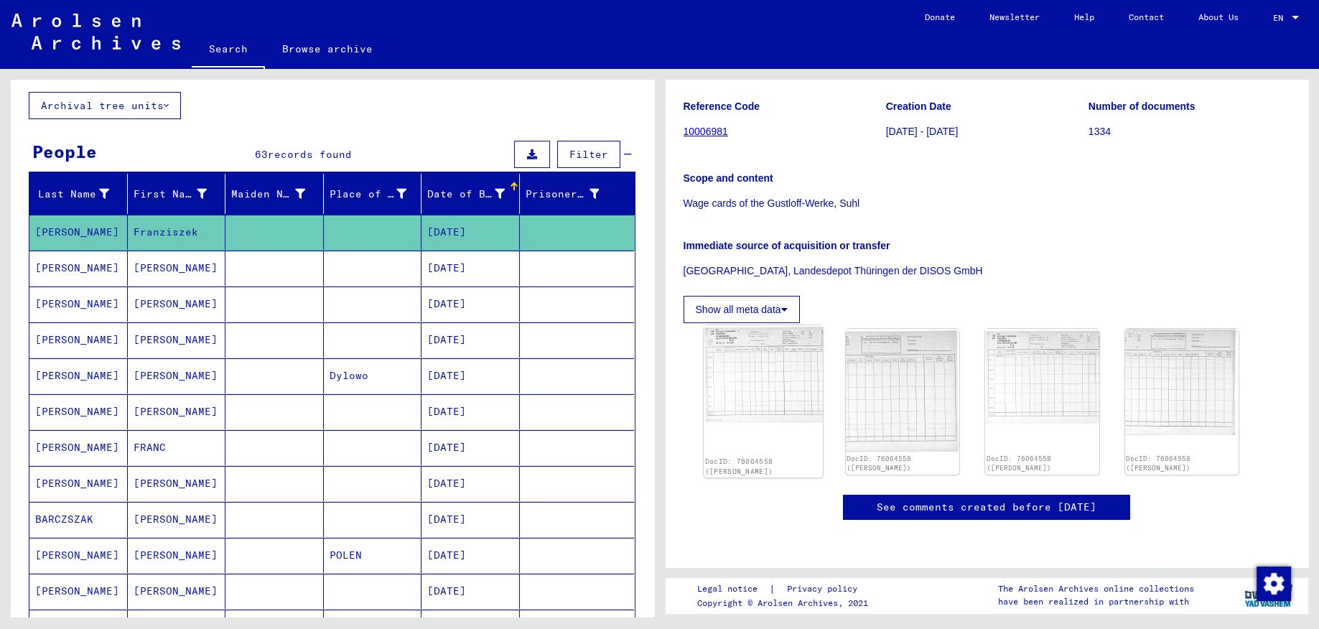
click at [741, 325] on img at bounding box center [763, 374] width 119 height 98
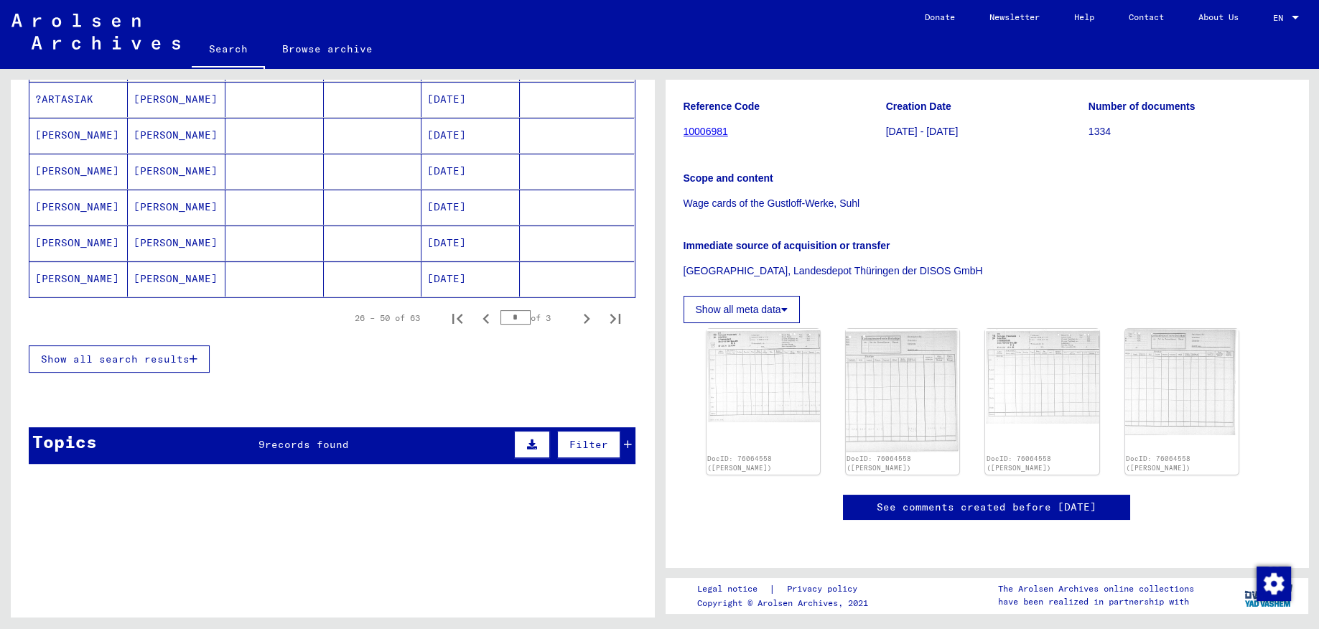
scroll to position [915, 0]
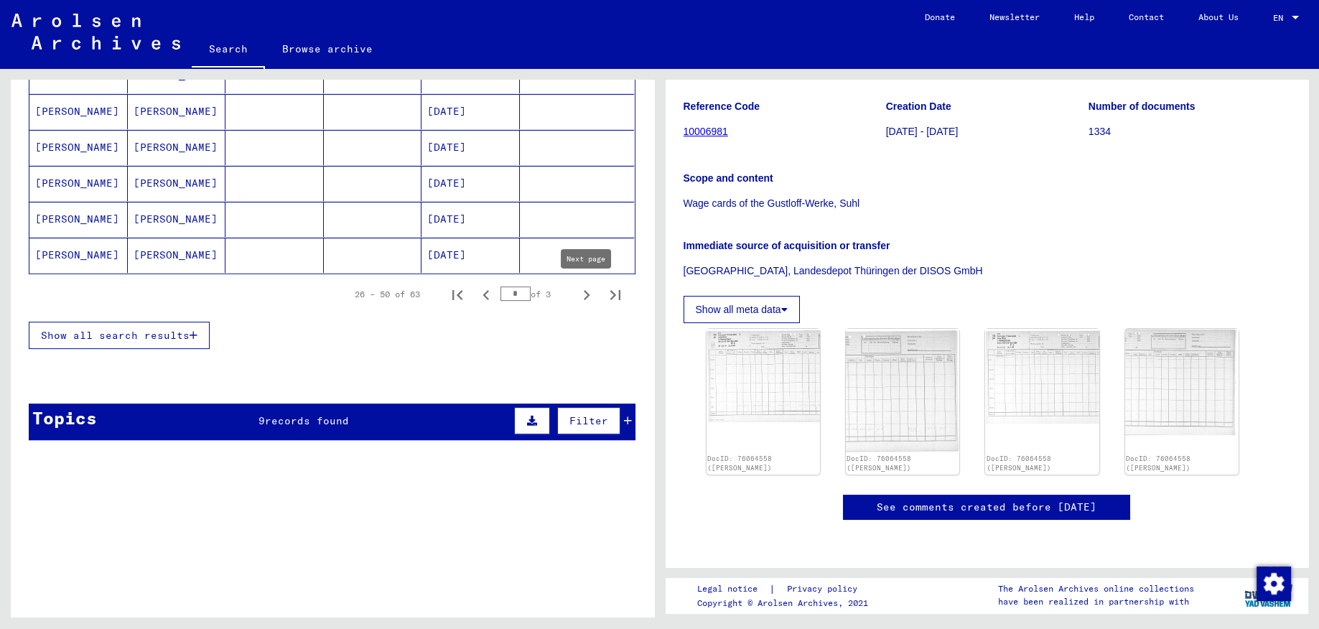
click at [588, 292] on icon "Next page" at bounding box center [587, 295] width 20 height 20
type input "*"
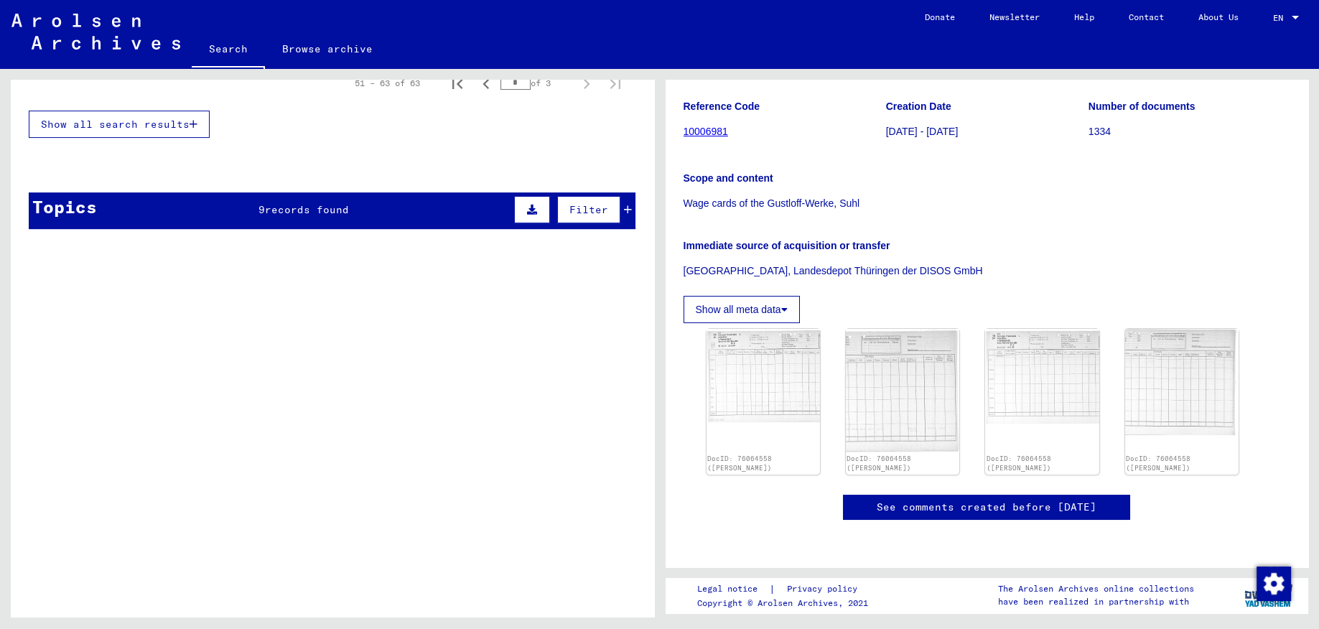
scroll to position [694, 0]
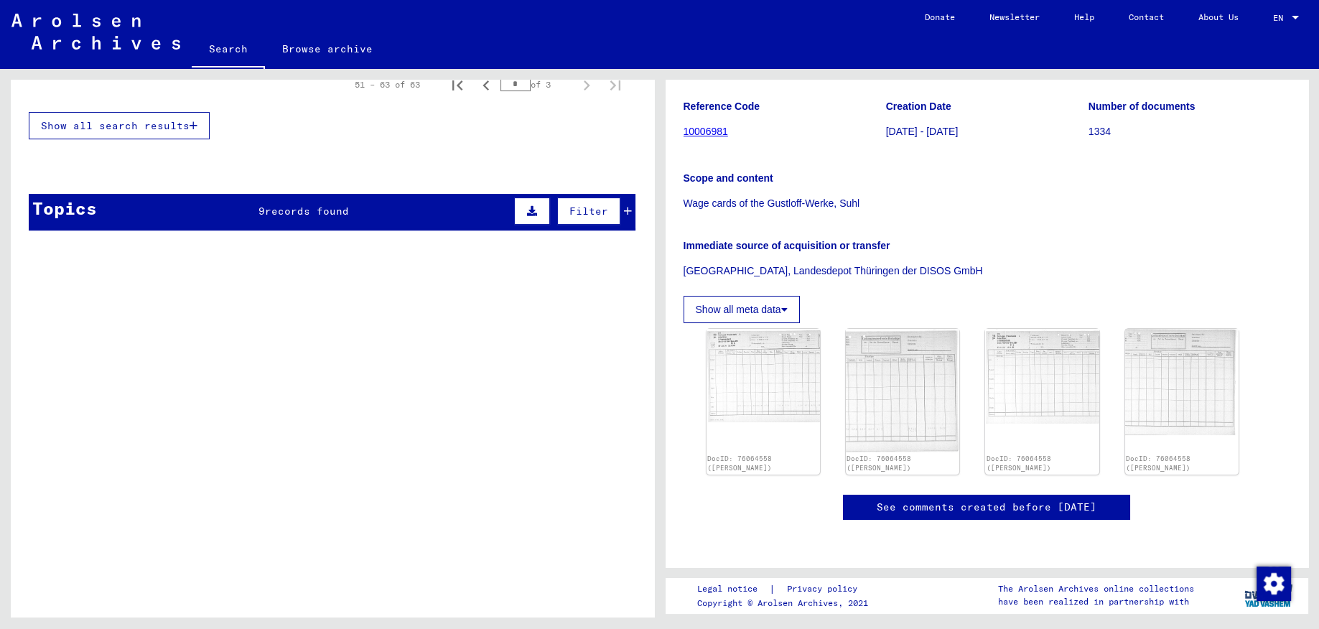
drag, startPoint x: 410, startPoint y: 310, endPoint x: 408, endPoint y: 301, distance: 9.6
click at [409, 304] on div "Records of the ITS and its predecessors / Inquiry processing / ITS case files a…" at bounding box center [358, 289] width 454 height 65
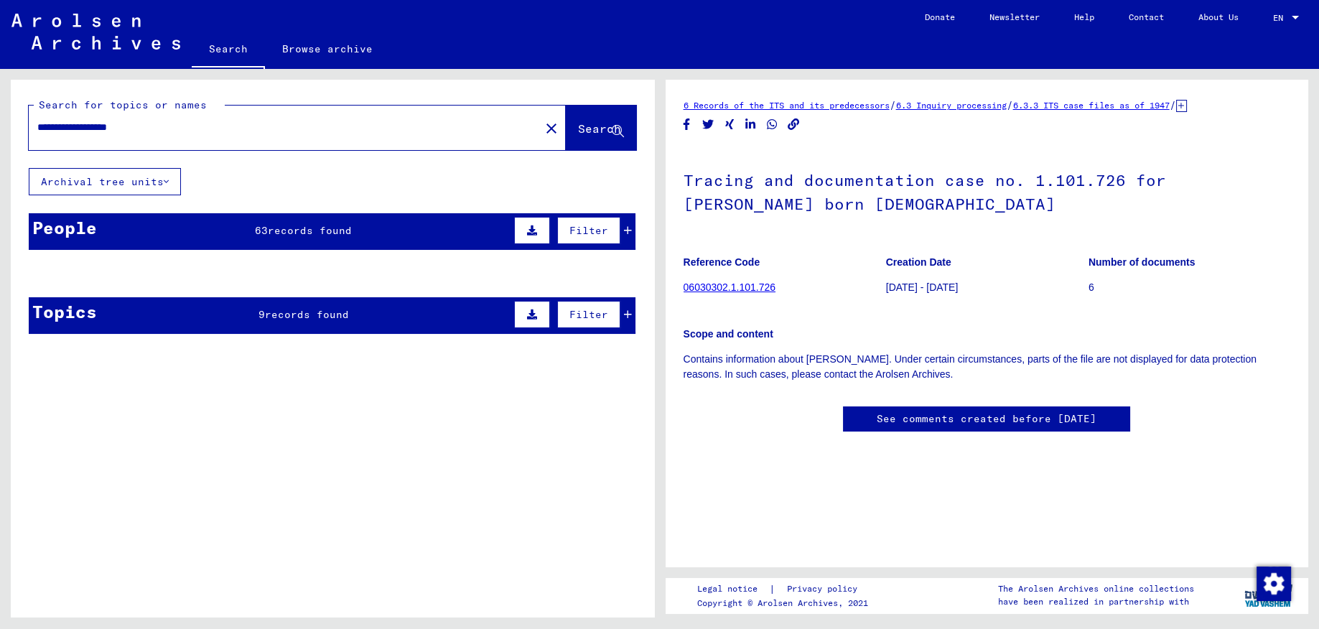
click at [168, 185] on icon at bounding box center [166, 182] width 5 height 10
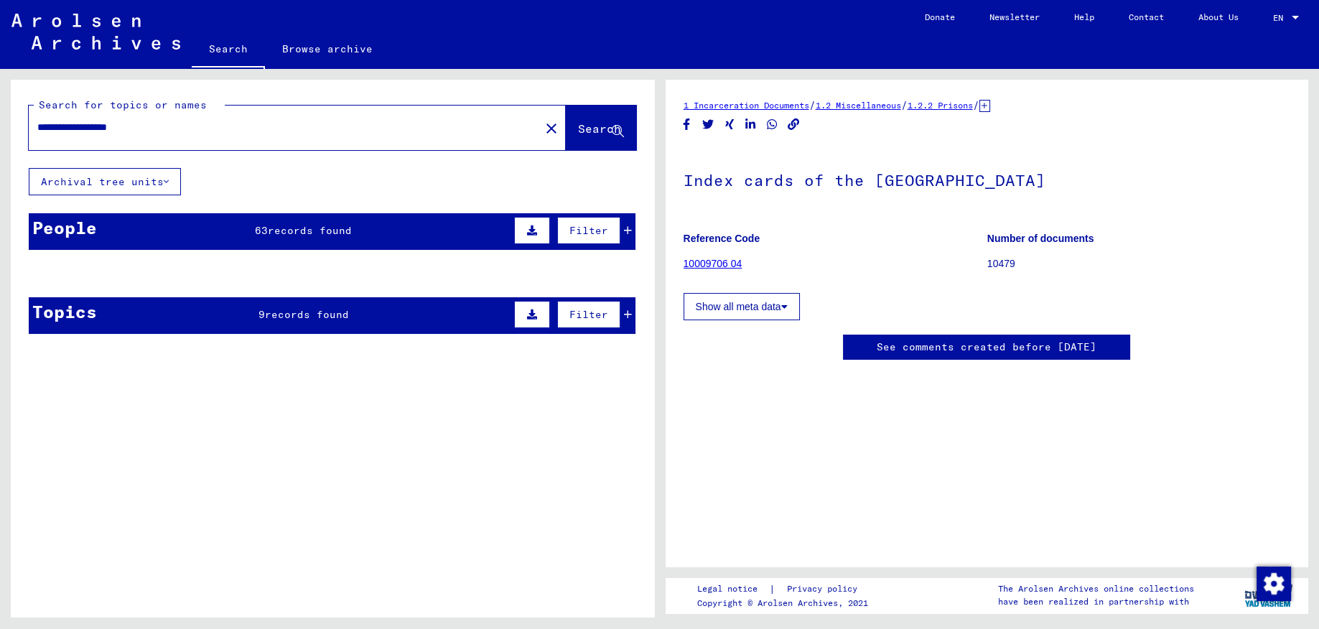
drag, startPoint x: 90, startPoint y: 129, endPoint x: -37, endPoint y: 120, distance: 127.4
click at [37, 120] on input "**********" at bounding box center [284, 127] width 494 height 15
click at [192, 132] on input "**********" at bounding box center [284, 127] width 494 height 15
type input "**********"
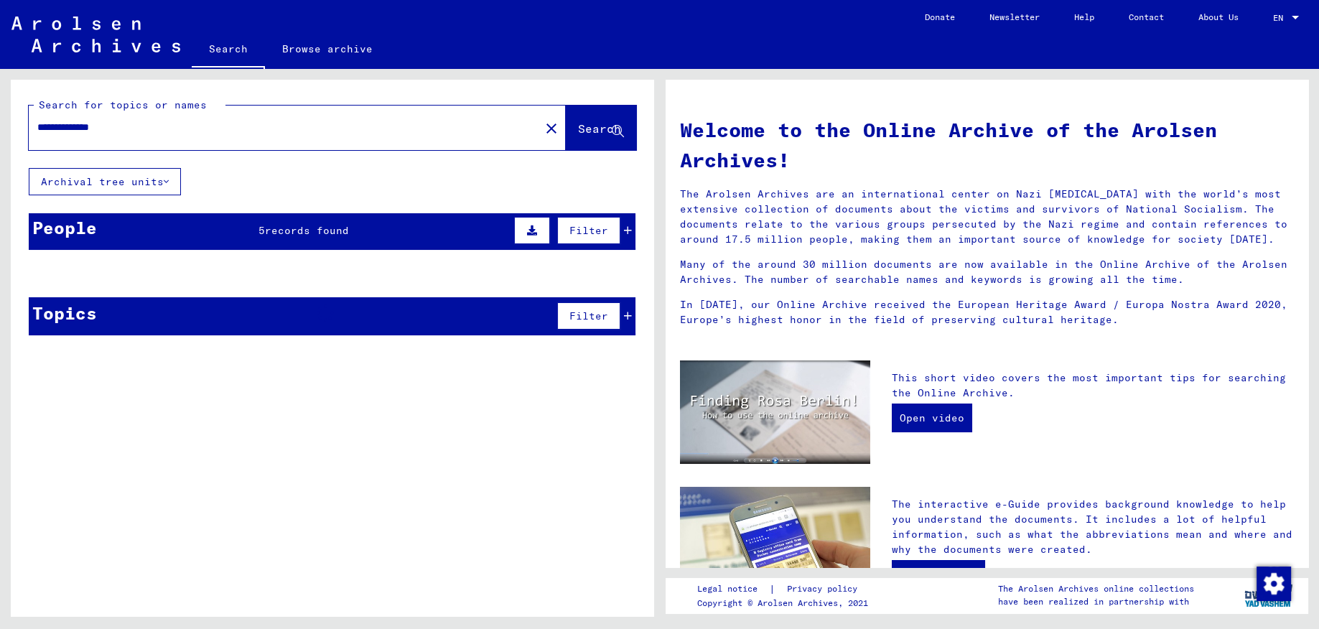
click at [578, 131] on span "Search" at bounding box center [599, 128] width 43 height 14
click at [592, 129] on span "Search" at bounding box center [599, 128] width 43 height 14
click at [422, 231] on div "People 5 records found Filter" at bounding box center [332, 231] width 607 height 37
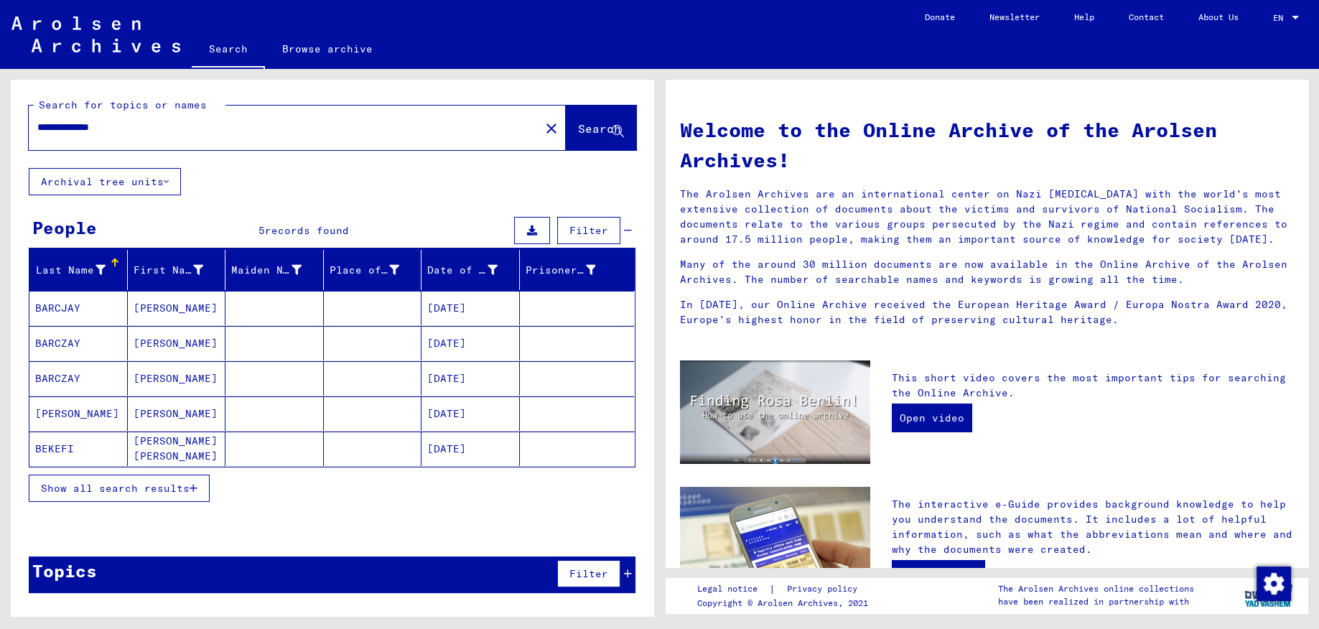
click at [80, 409] on mat-cell "[PERSON_NAME]" at bounding box center [78, 413] width 98 height 34
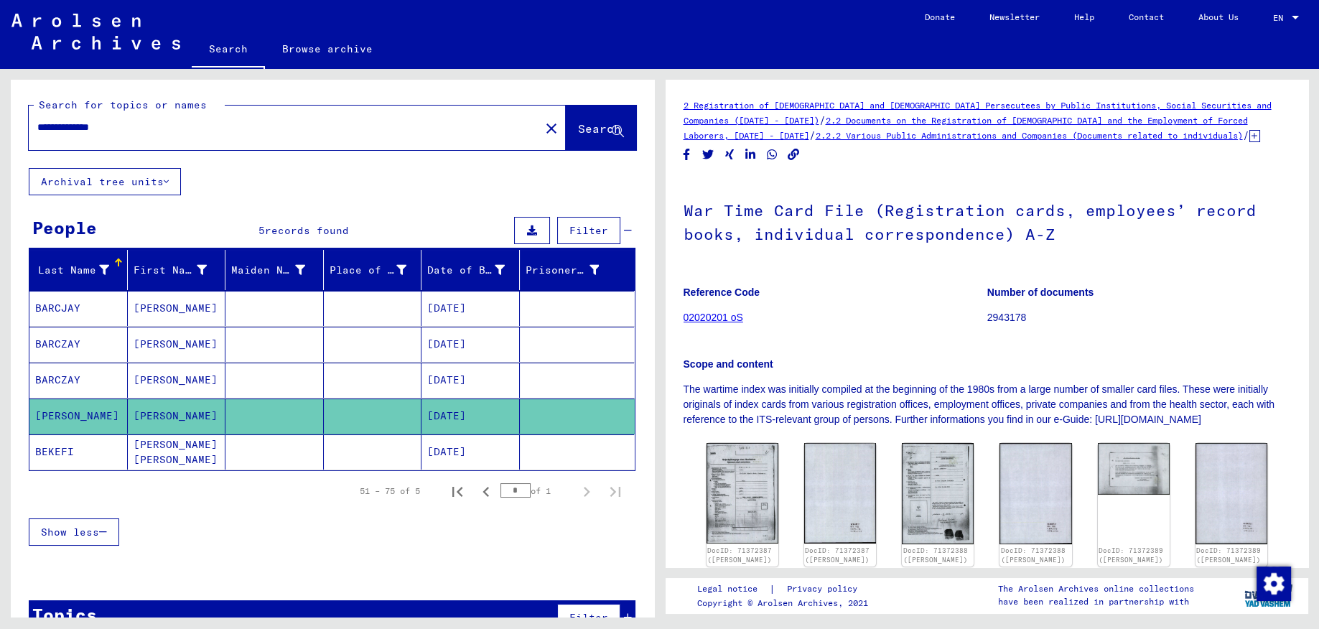
scroll to position [228, 0]
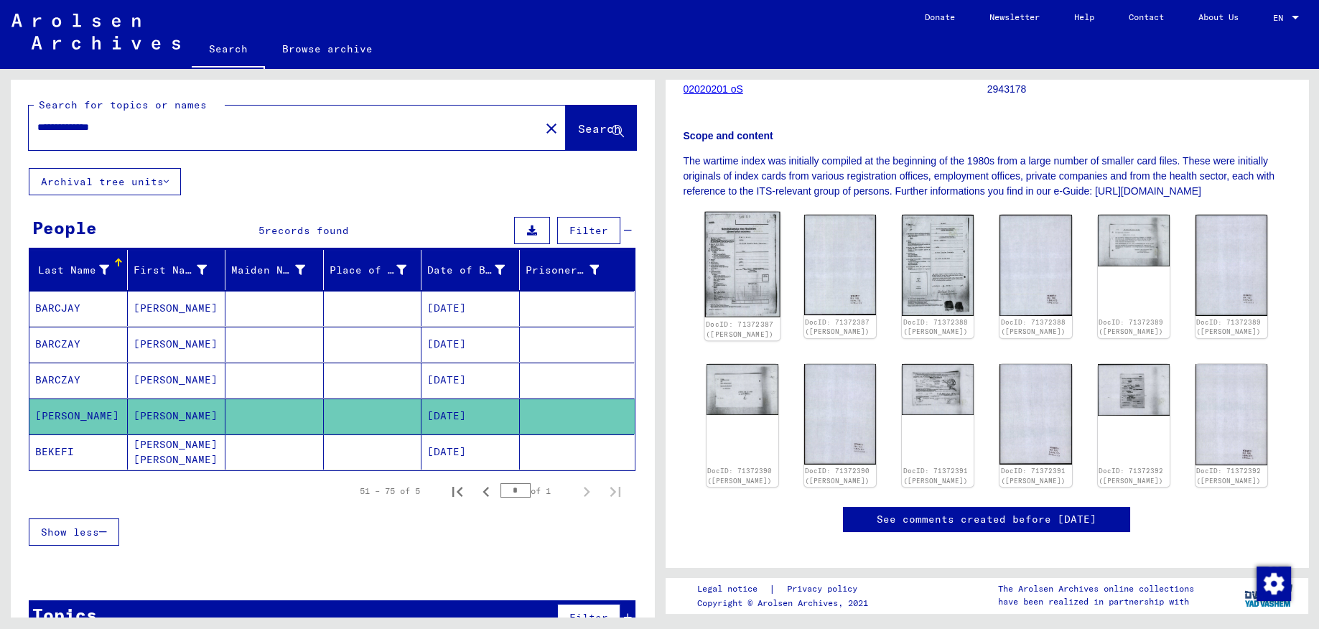
click at [748, 277] on img at bounding box center [742, 265] width 75 height 106
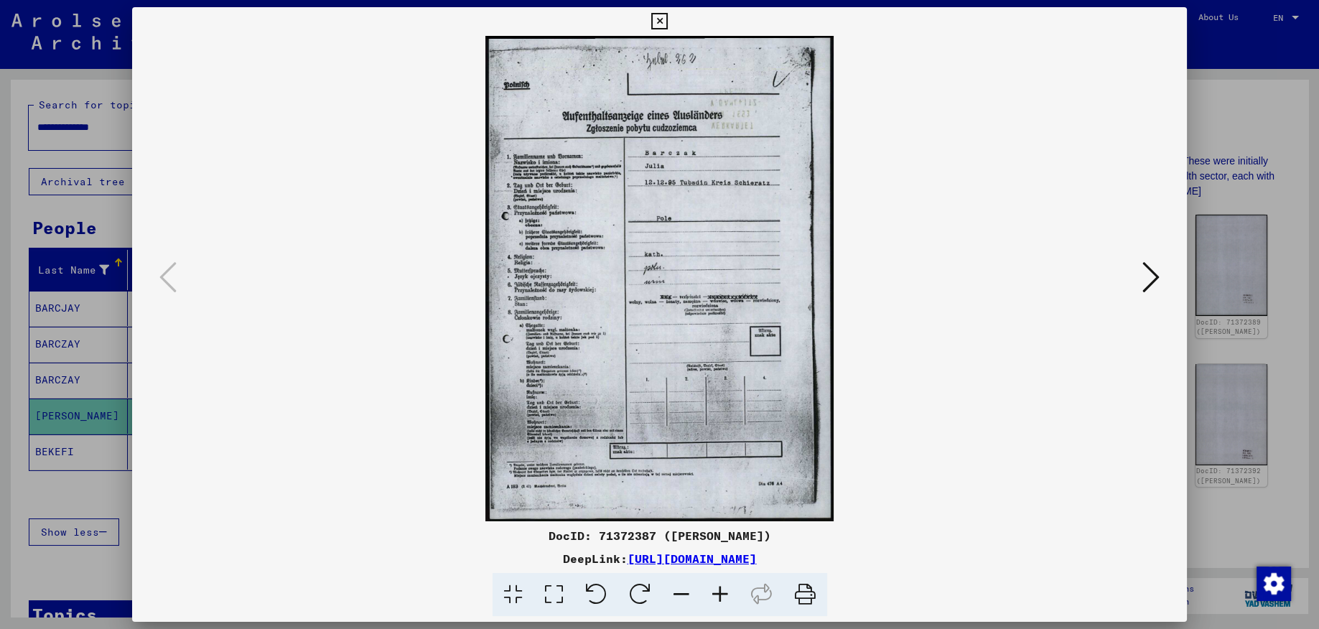
click at [1146, 282] on icon at bounding box center [1151, 277] width 17 height 34
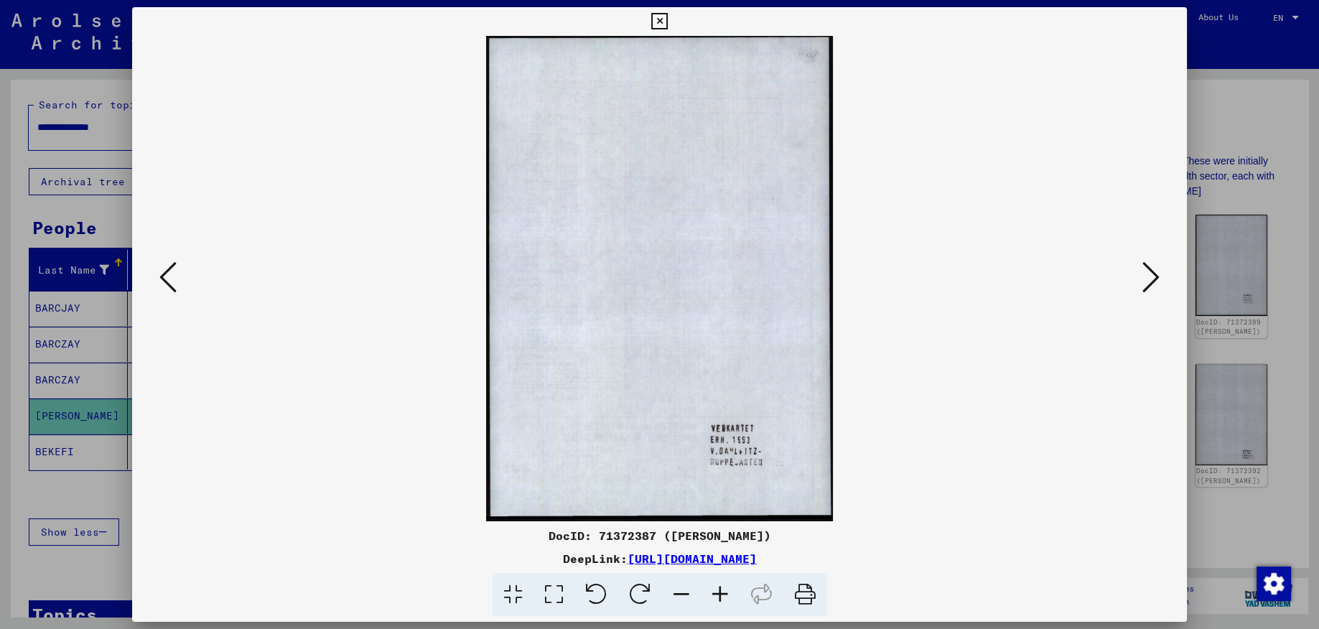
click at [1145, 279] on icon at bounding box center [1151, 277] width 17 height 34
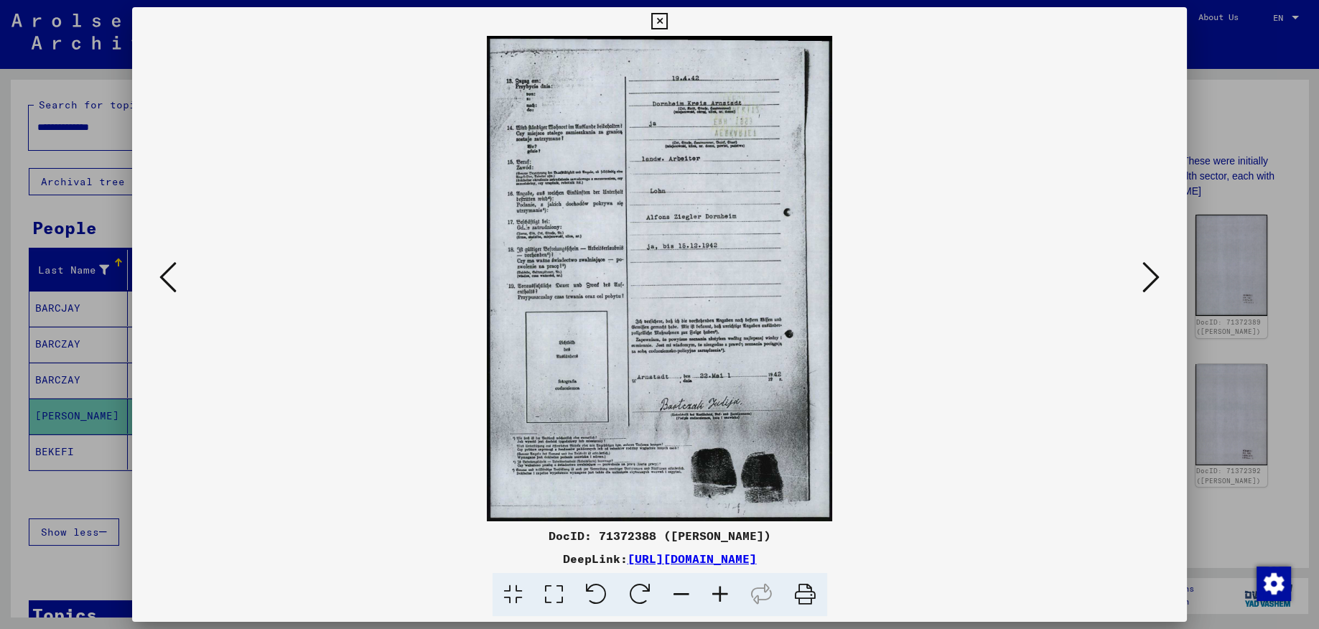
click at [1146, 279] on icon at bounding box center [1151, 277] width 17 height 34
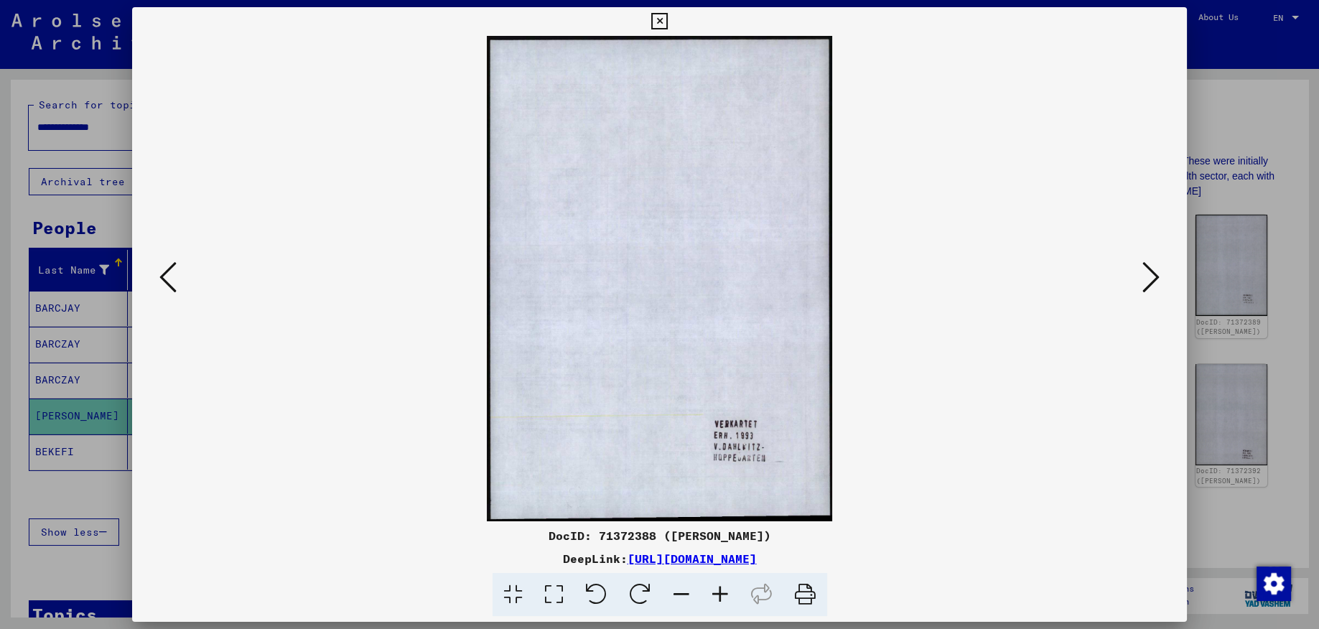
click at [1146, 279] on icon at bounding box center [1151, 277] width 17 height 34
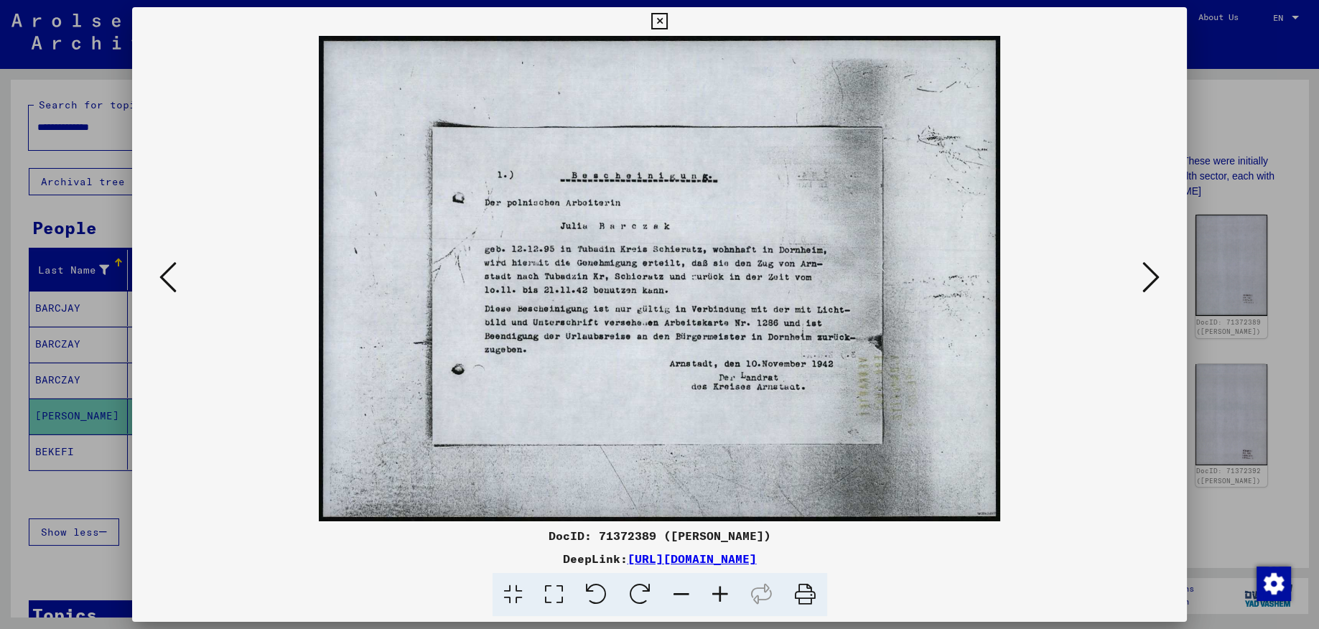
click at [1147, 279] on icon at bounding box center [1151, 277] width 17 height 34
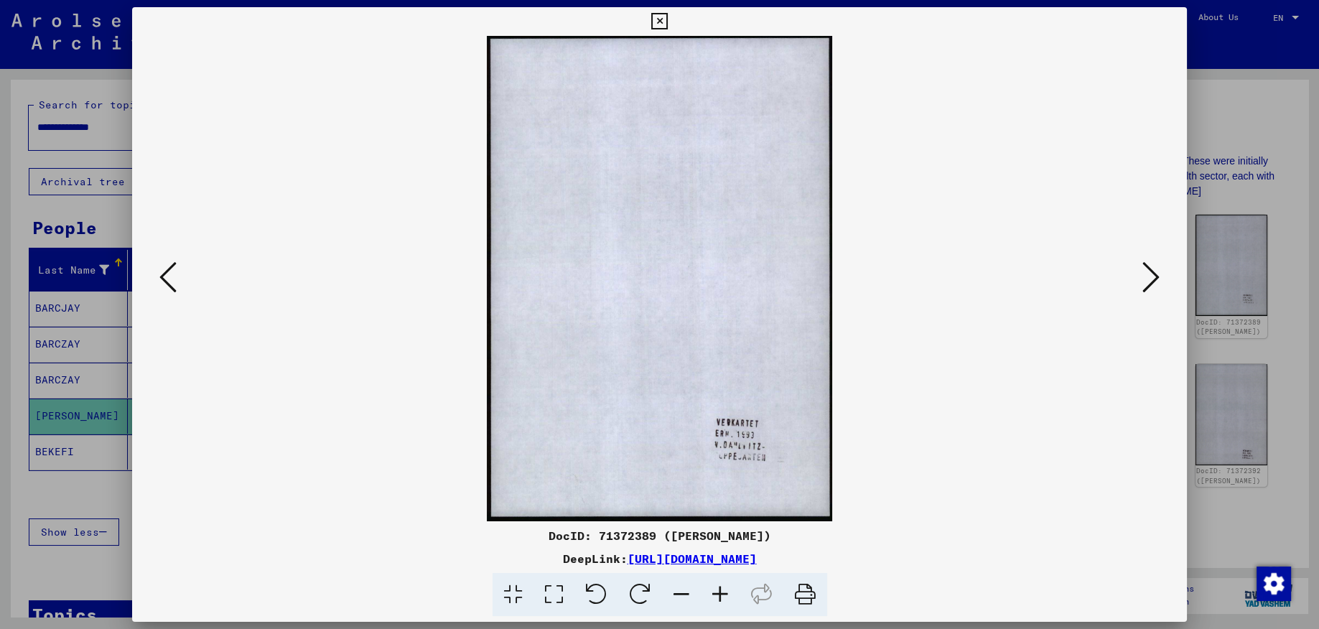
click at [1148, 280] on icon at bounding box center [1151, 277] width 17 height 34
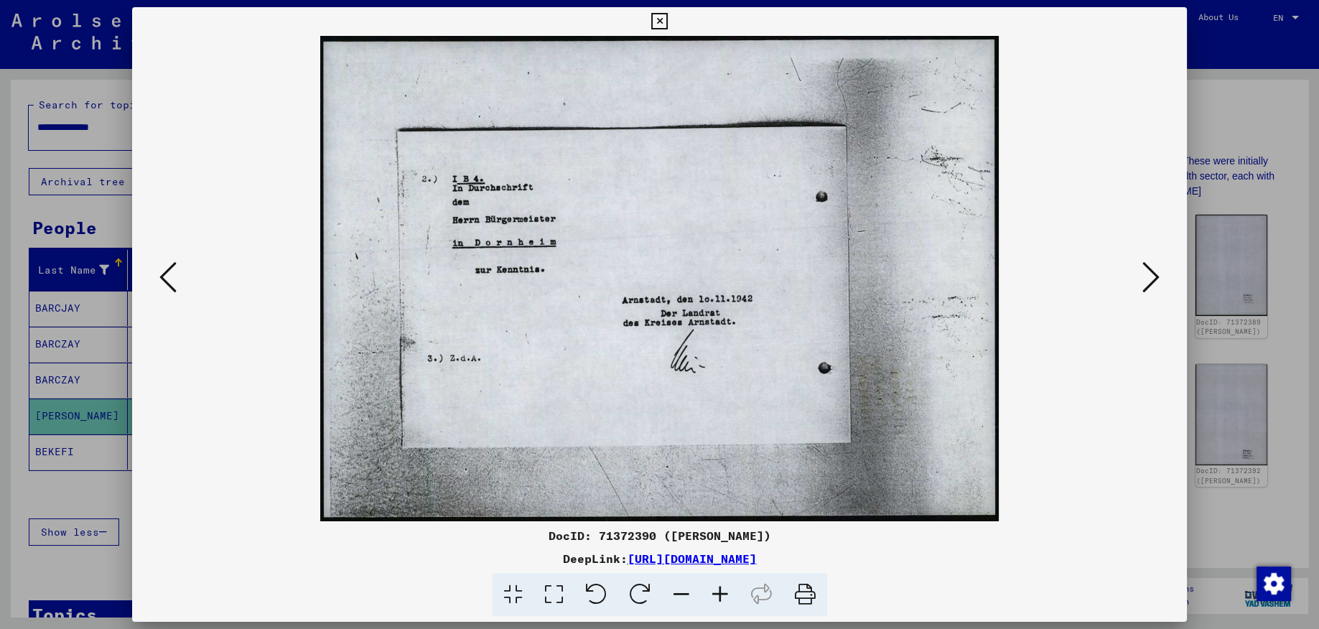
click at [1148, 280] on icon at bounding box center [1151, 277] width 17 height 34
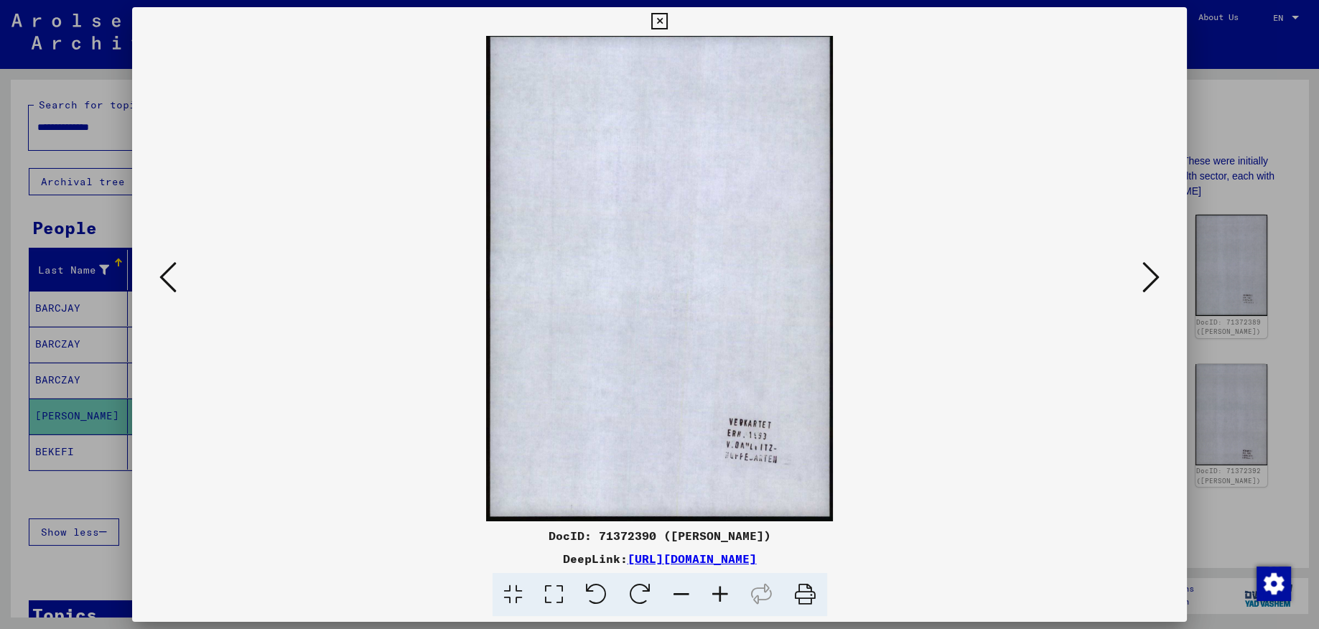
click at [1148, 280] on icon at bounding box center [1151, 277] width 17 height 34
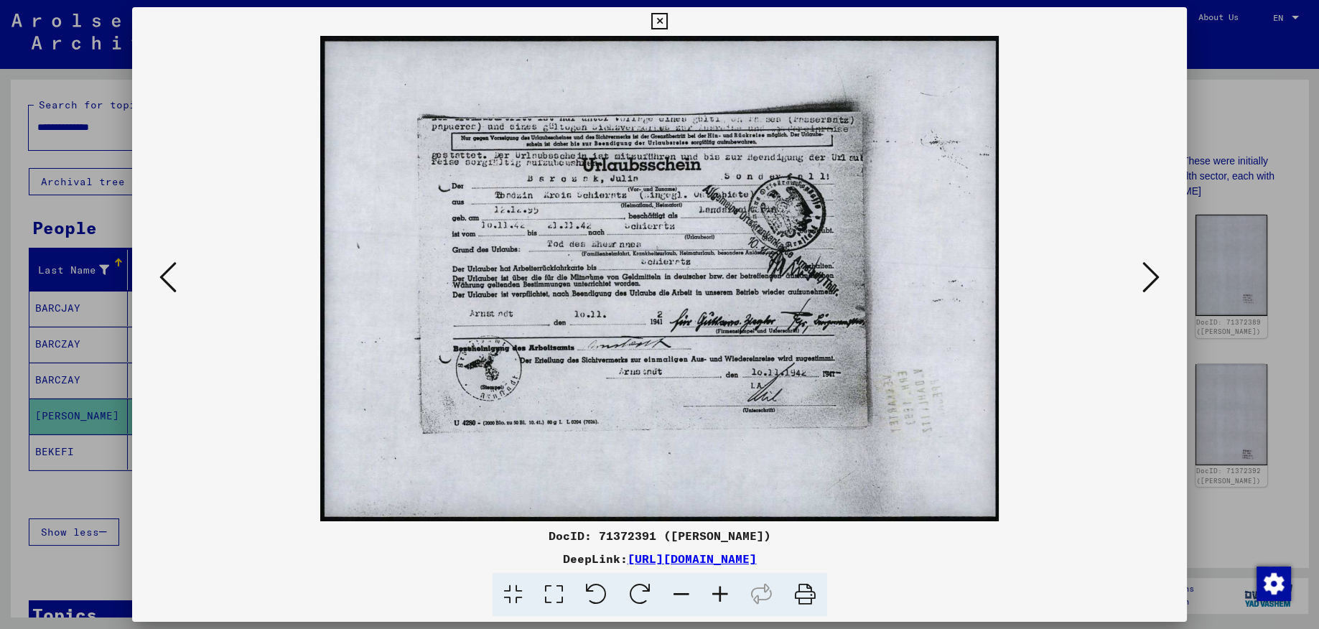
click at [1148, 280] on icon at bounding box center [1151, 277] width 17 height 34
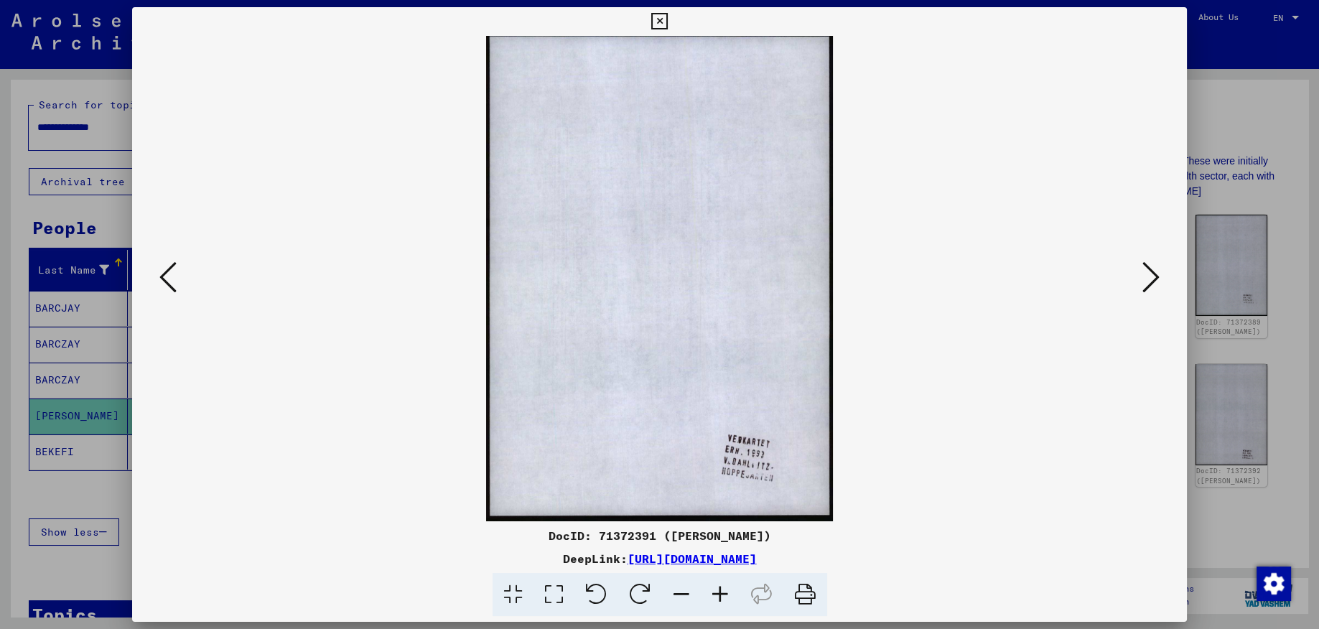
click at [162, 281] on icon at bounding box center [167, 277] width 17 height 34
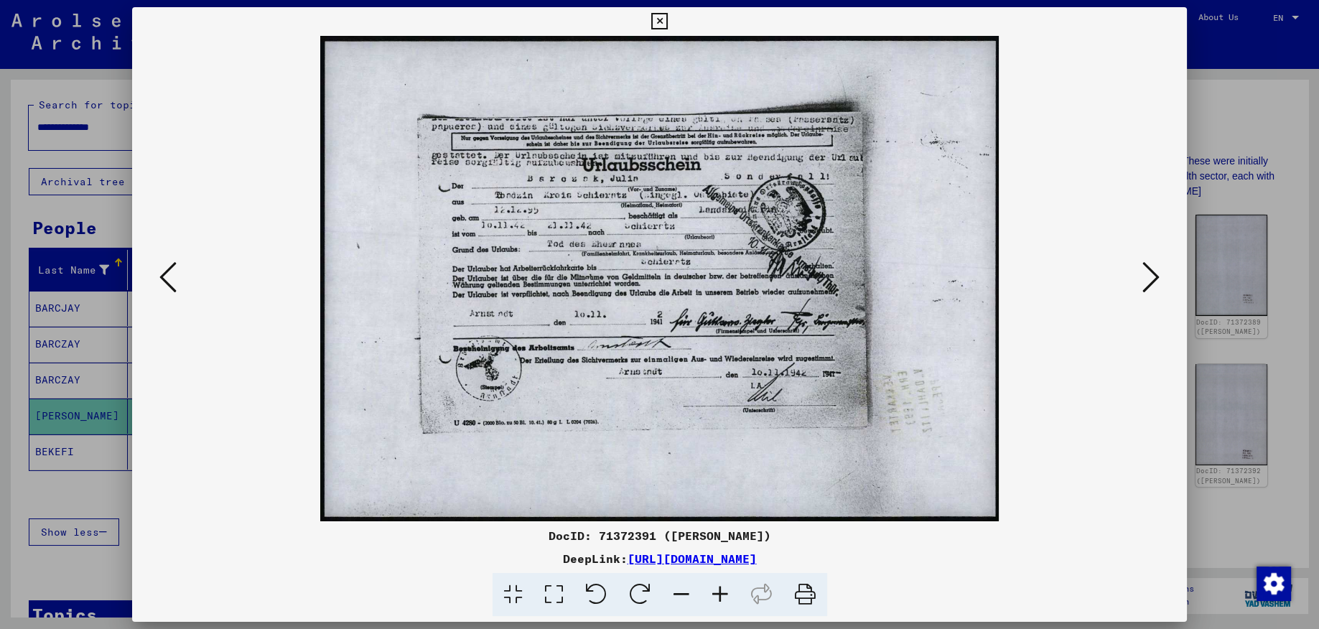
click at [1155, 282] on icon at bounding box center [1151, 277] width 17 height 34
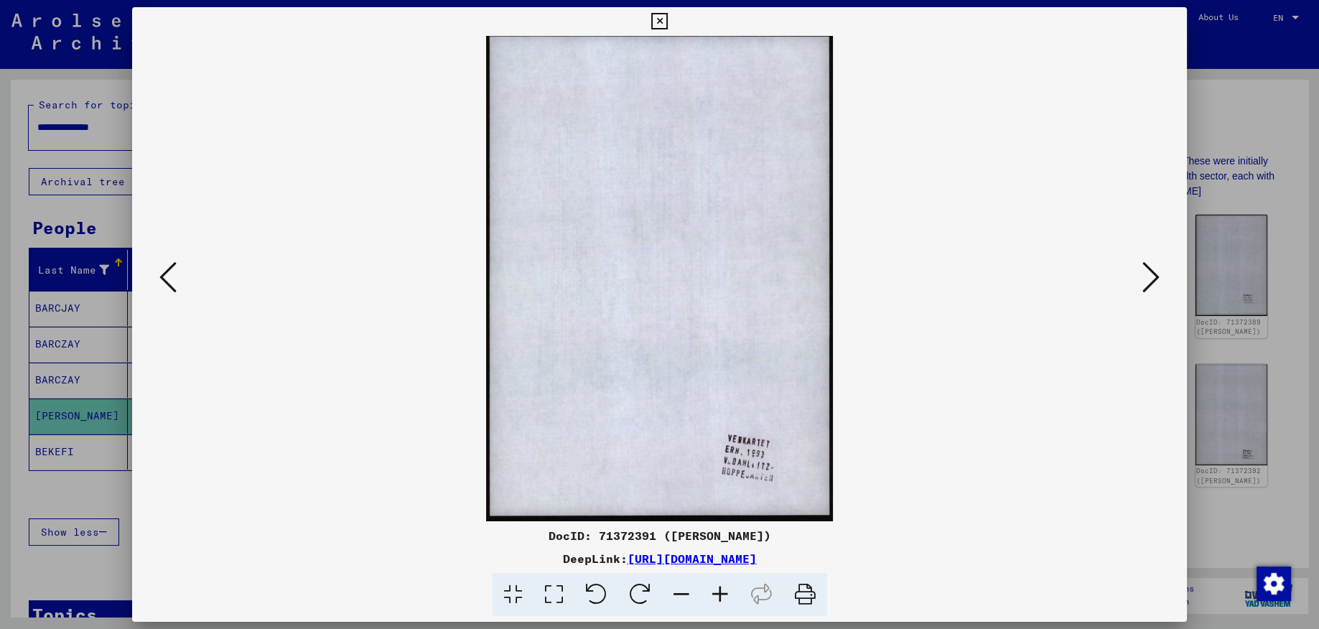
click at [1154, 281] on icon at bounding box center [1151, 277] width 17 height 34
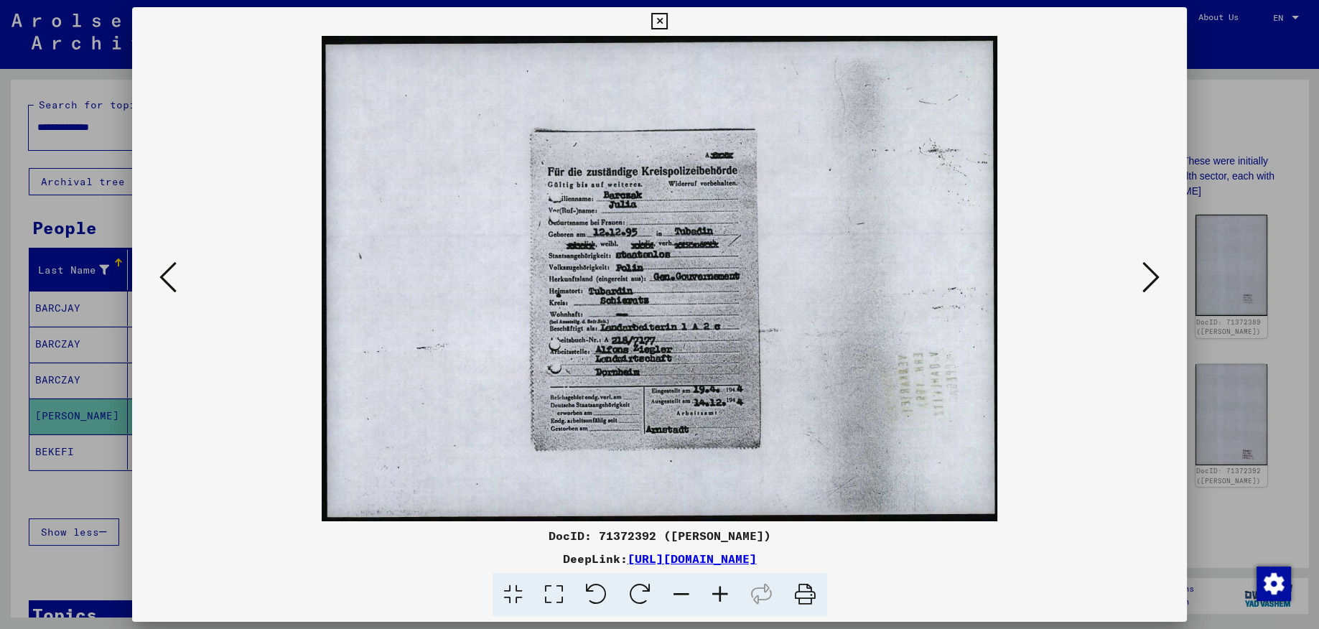
click at [1154, 284] on icon at bounding box center [1151, 277] width 17 height 34
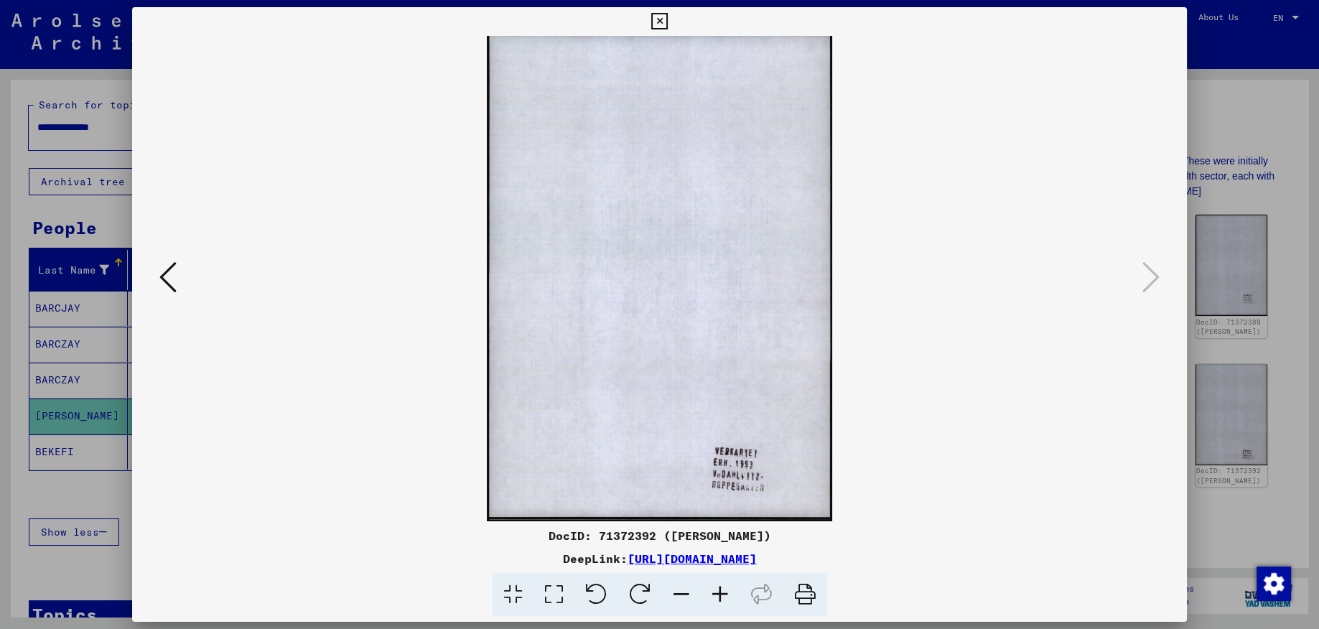
click at [668, 14] on icon at bounding box center [659, 21] width 17 height 17
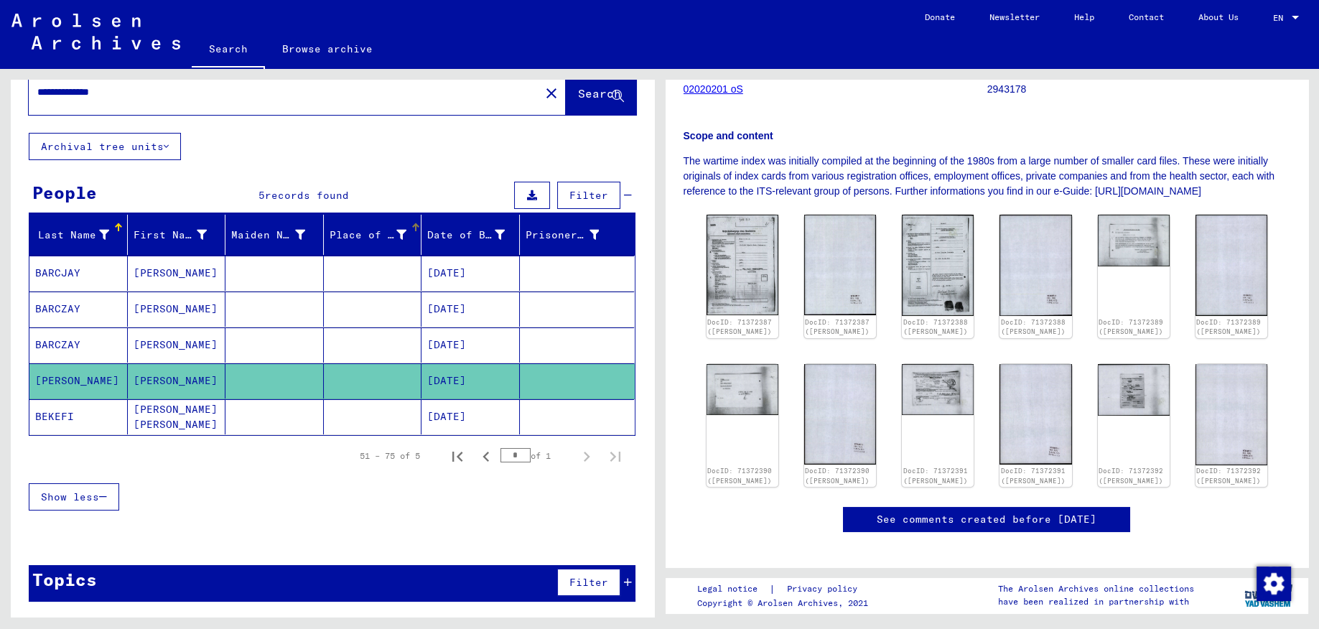
scroll to position [0, 0]
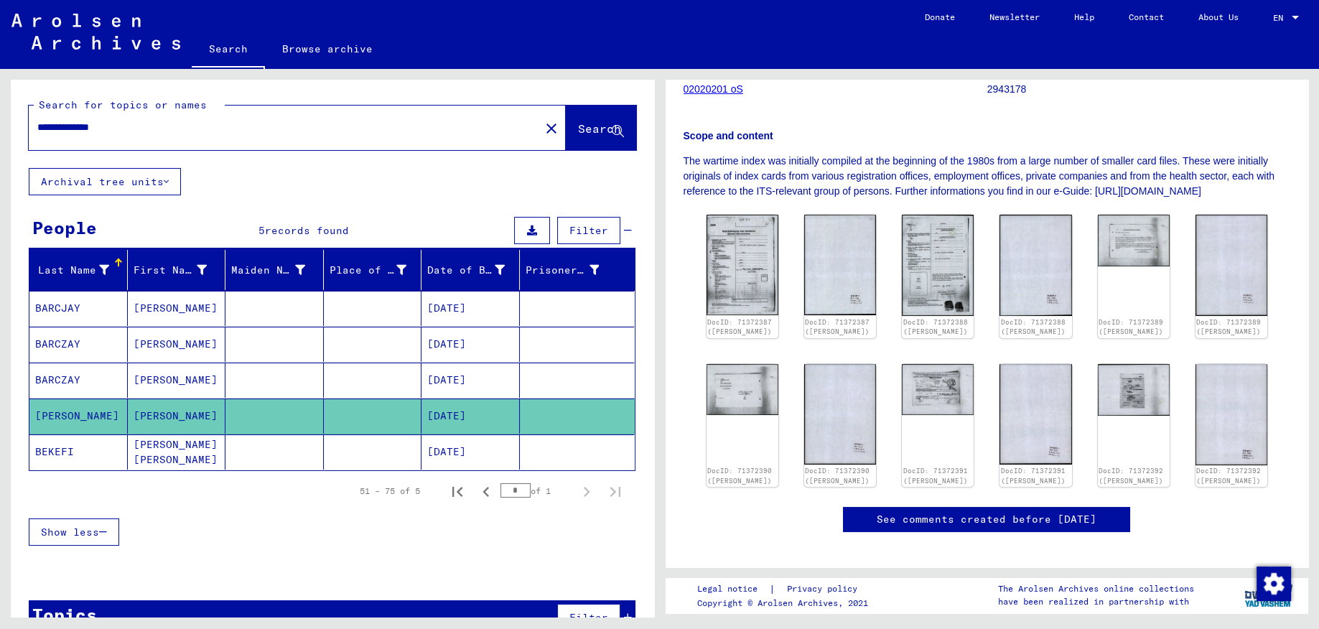
click at [61, 126] on input "**********" at bounding box center [284, 127] width 494 height 15
drag, startPoint x: 131, startPoint y: 128, endPoint x: -37, endPoint y: 120, distance: 167.5
click at [37, 120] on input "**********" at bounding box center [284, 127] width 494 height 15
click at [147, 185] on button "Archival tree units" at bounding box center [105, 181] width 152 height 27
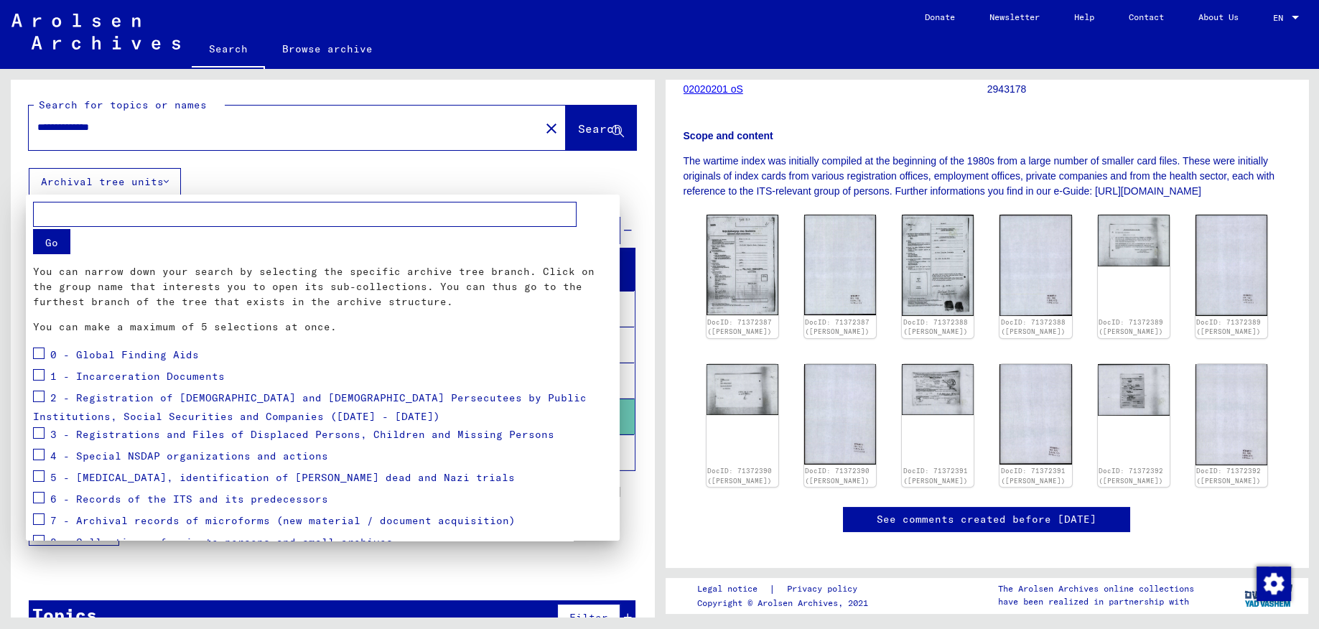
scroll to position [57, 0]
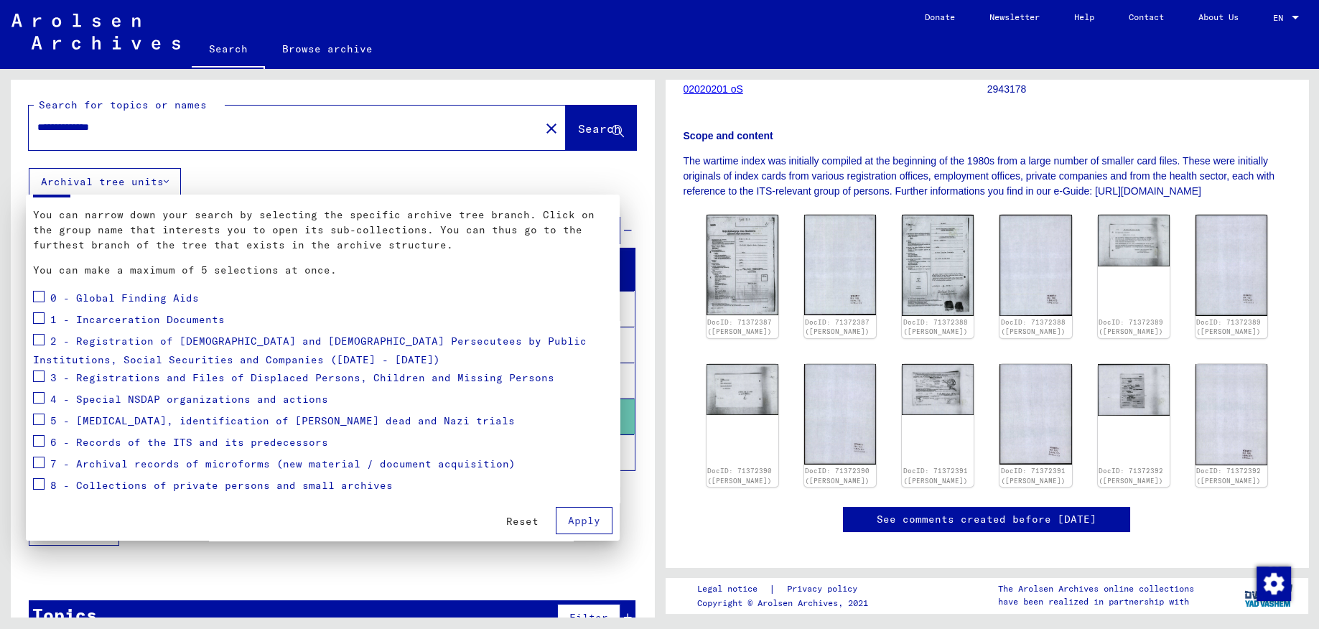
click at [524, 524] on span "Reset" at bounding box center [522, 521] width 32 height 13
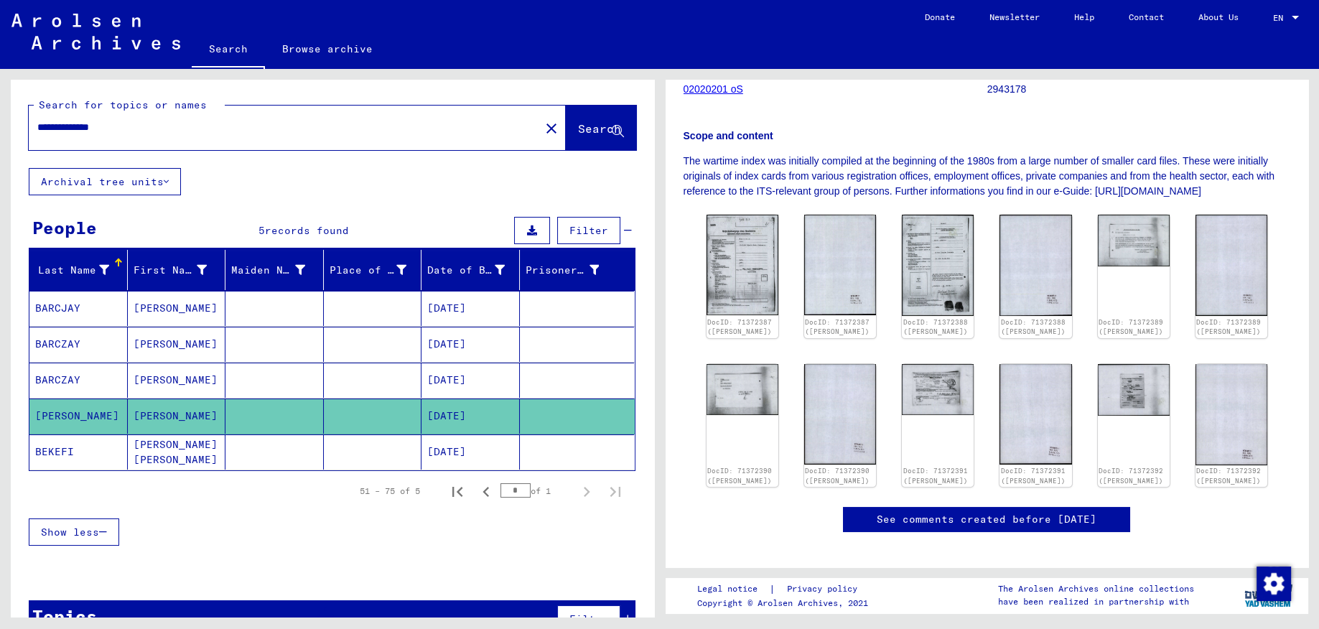
click at [167, 131] on input "**********" at bounding box center [284, 127] width 494 height 15
drag, startPoint x: 167, startPoint y: 129, endPoint x: 92, endPoint y: 131, distance: 74.7
click at [92, 131] on input "**********" at bounding box center [284, 127] width 494 height 15
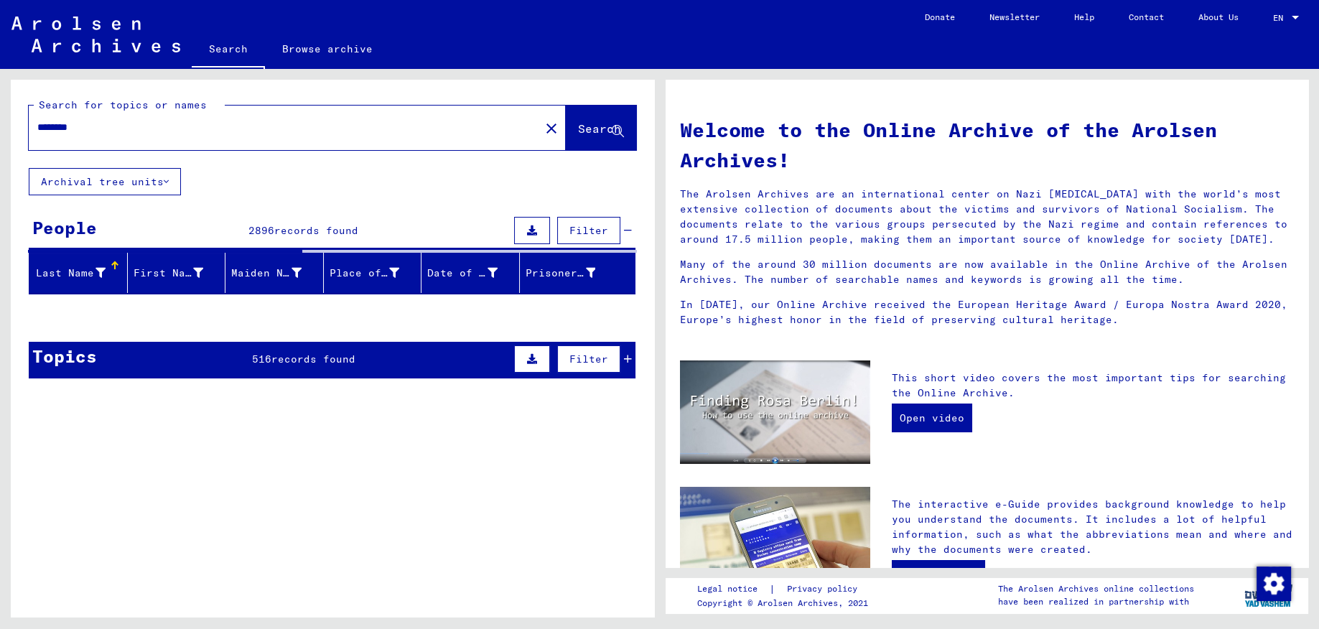
click at [142, 139] on div "********" at bounding box center [276, 127] width 494 height 32
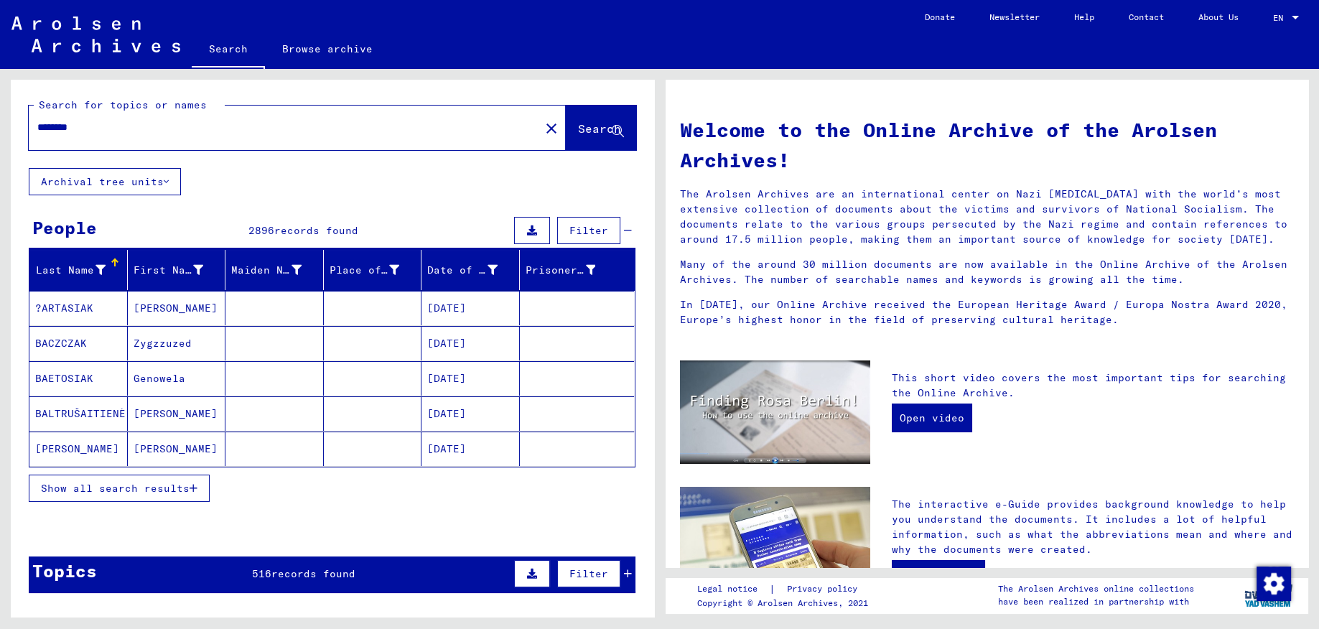
drag, startPoint x: 159, startPoint y: 134, endPoint x: -37, endPoint y: 117, distance: 196.8
click at [37, 120] on input "********" at bounding box center [280, 127] width 486 height 15
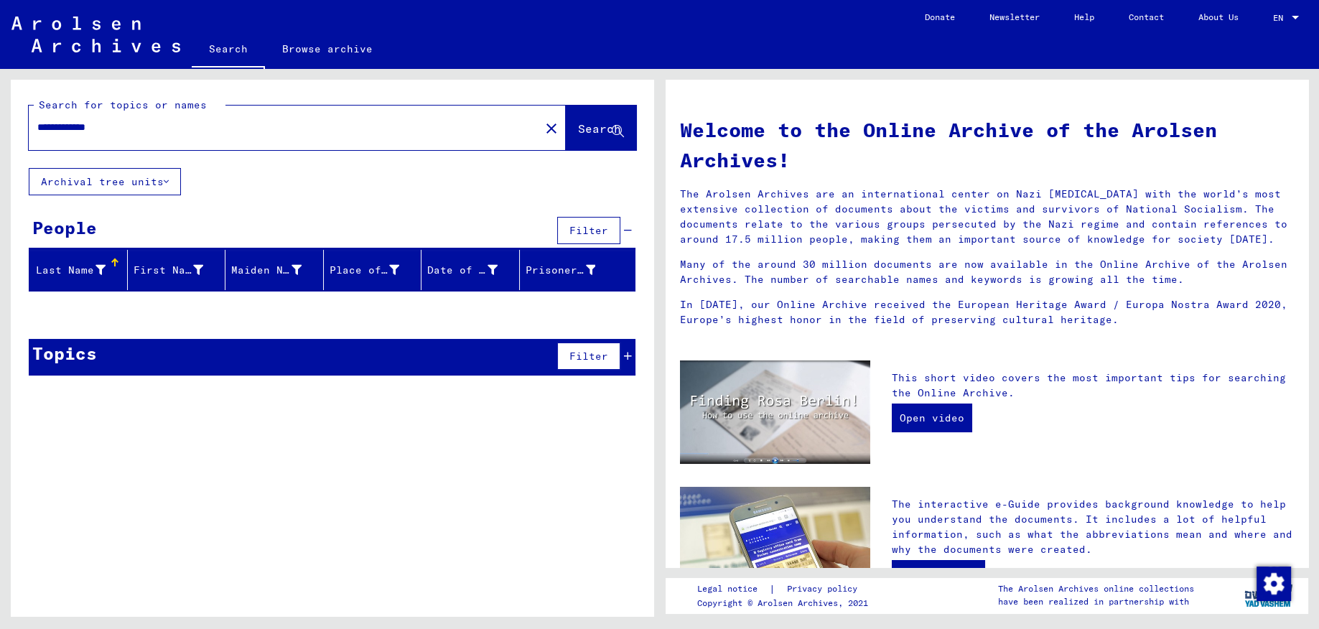
click at [247, 360] on div "Topics Filter" at bounding box center [332, 357] width 607 height 37
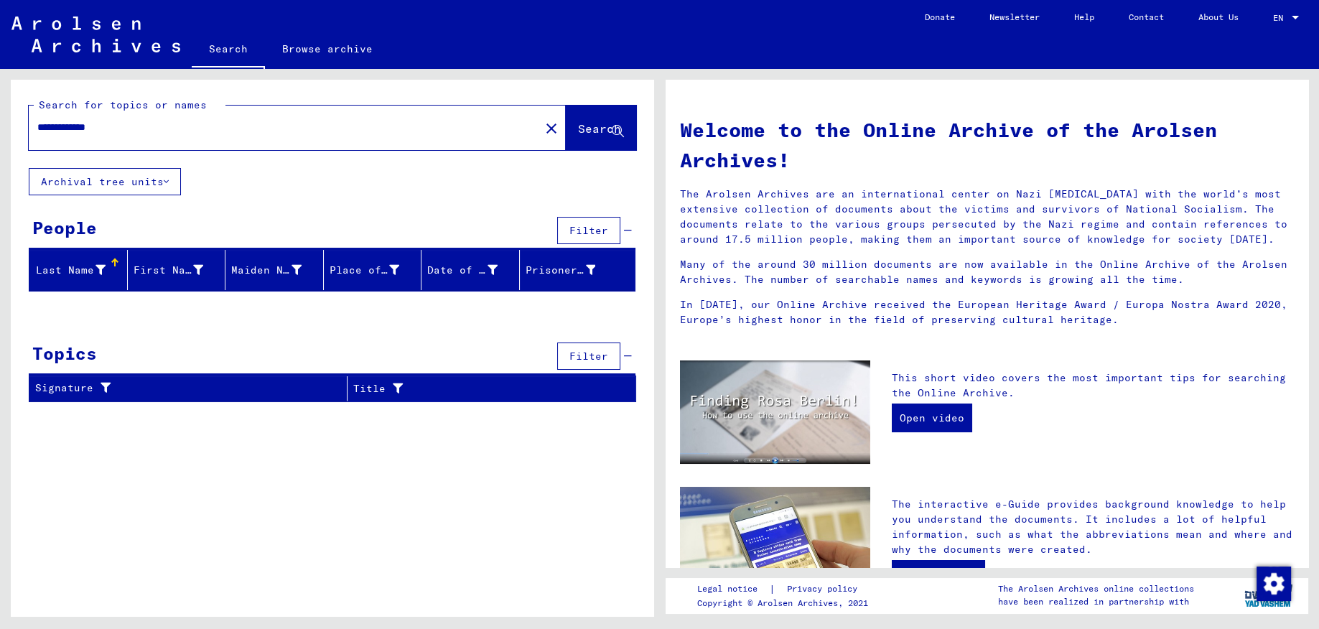
drag, startPoint x: 130, startPoint y: 127, endPoint x: 62, endPoint y: 119, distance: 68.7
click at [62, 120] on input "**********" at bounding box center [280, 127] width 486 height 15
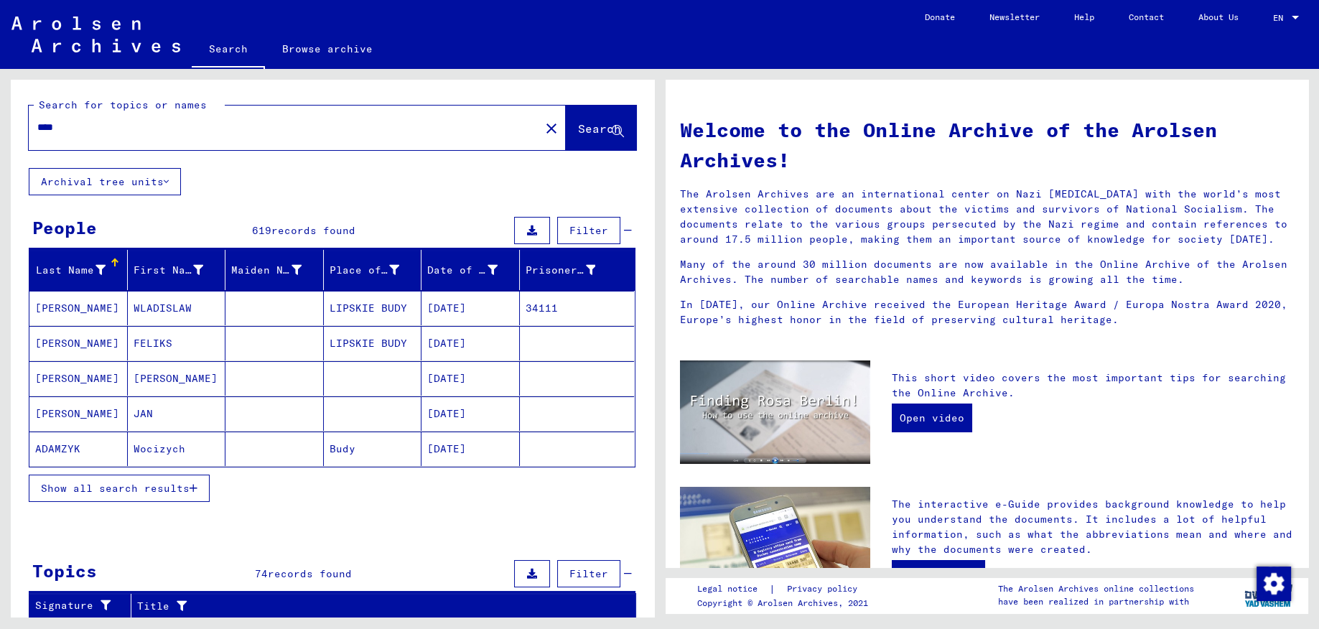
drag, startPoint x: 98, startPoint y: 131, endPoint x: -37, endPoint y: 126, distance: 134.4
click at [37, 126] on input "****" at bounding box center [280, 127] width 486 height 15
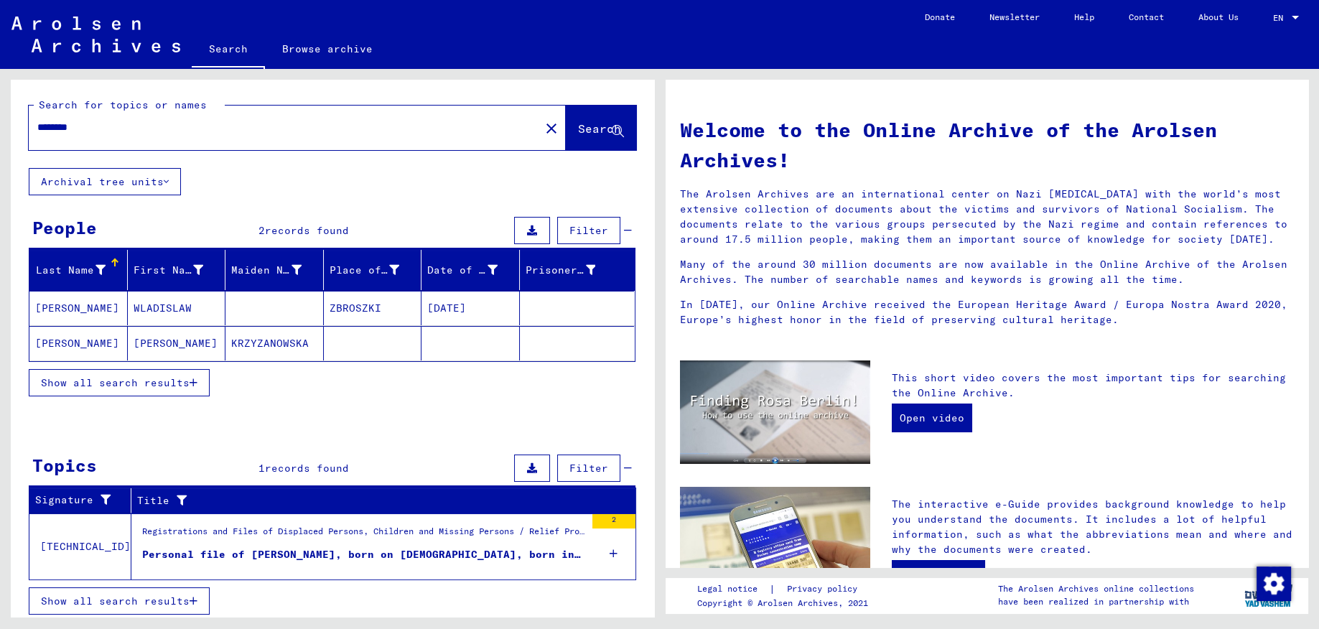
click at [62, 307] on mat-cell "[PERSON_NAME]" at bounding box center [78, 308] width 98 height 34
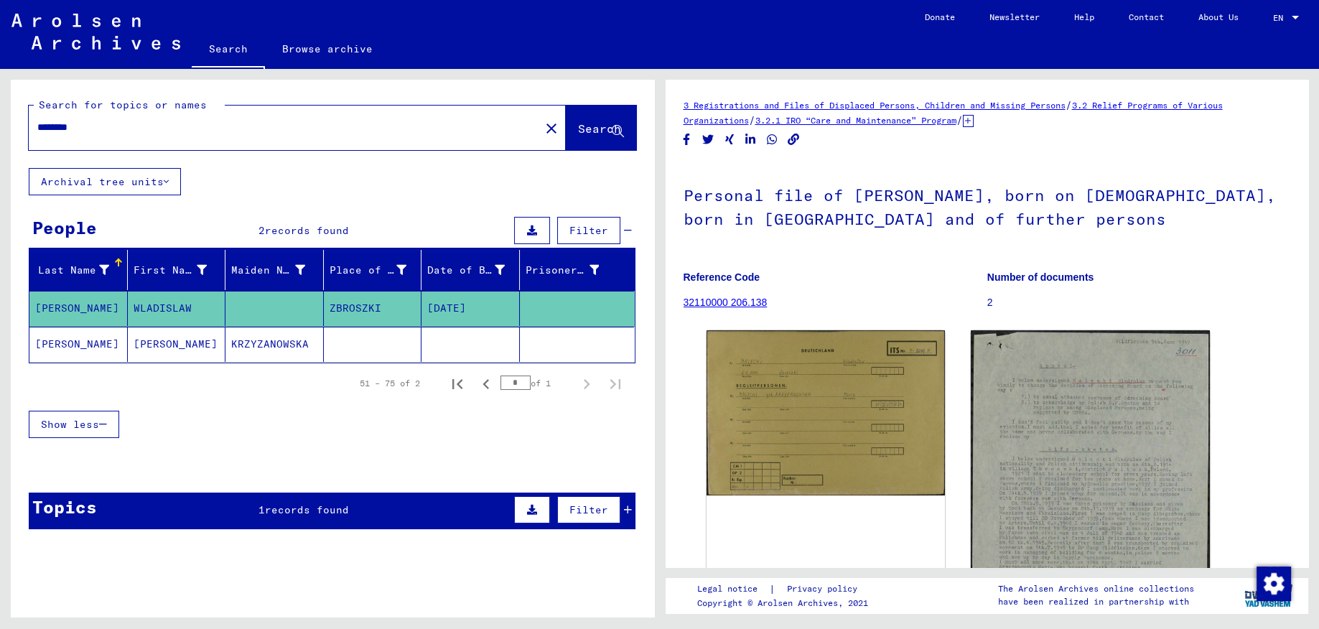
click at [39, 126] on input "********" at bounding box center [284, 127] width 494 height 15
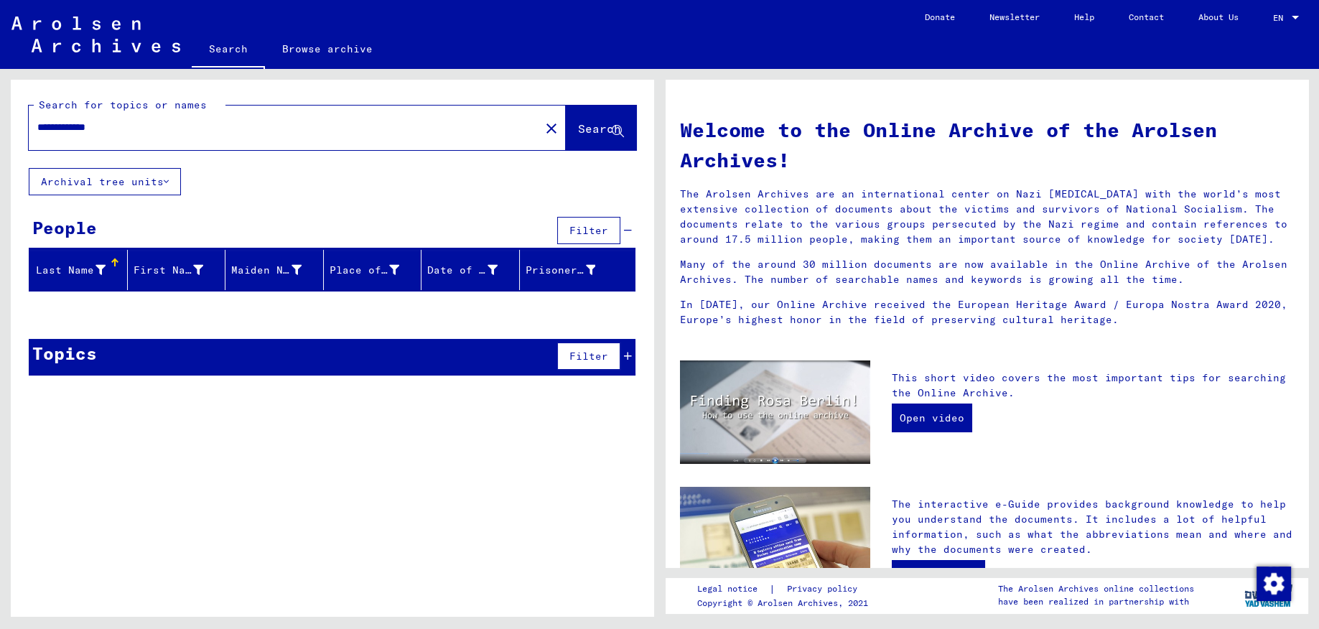
drag, startPoint x: 8, startPoint y: 120, endPoint x: -37, endPoint y: 120, distance: 44.5
click at [37, 120] on input "**********" at bounding box center [280, 127] width 486 height 15
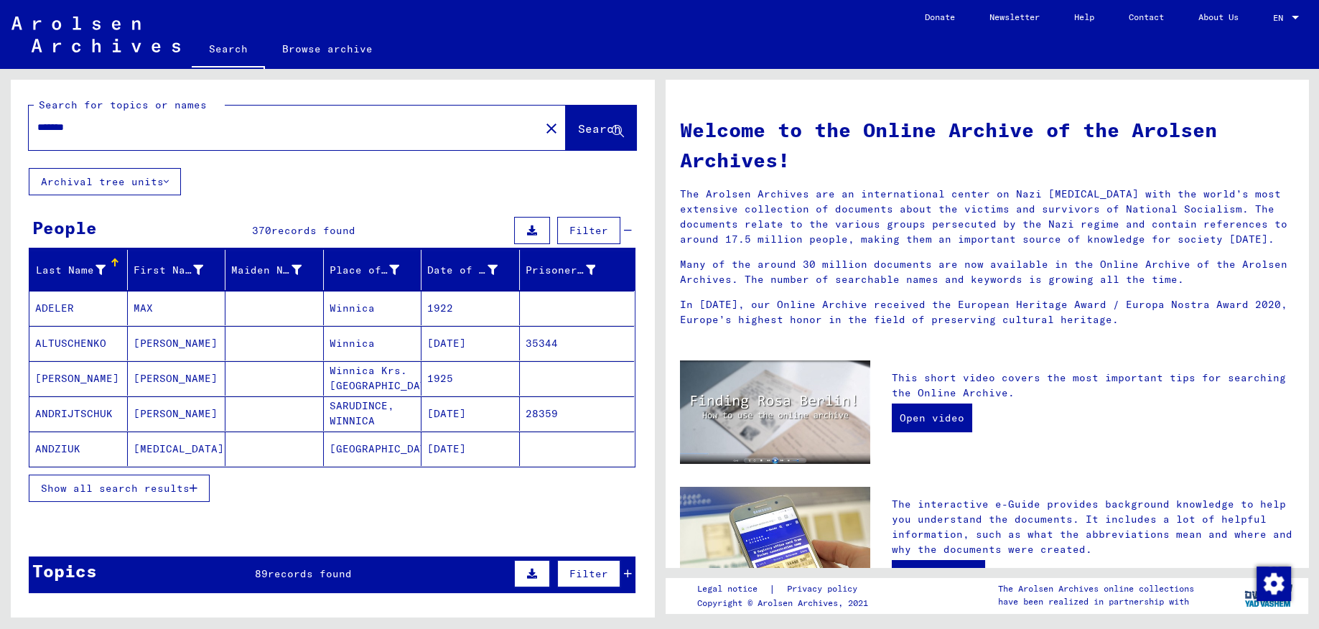
drag, startPoint x: -19, startPoint y: 119, endPoint x: -37, endPoint y: 110, distance: 19.3
click at [37, 120] on input "*******" at bounding box center [280, 127] width 486 height 15
type input "**********"
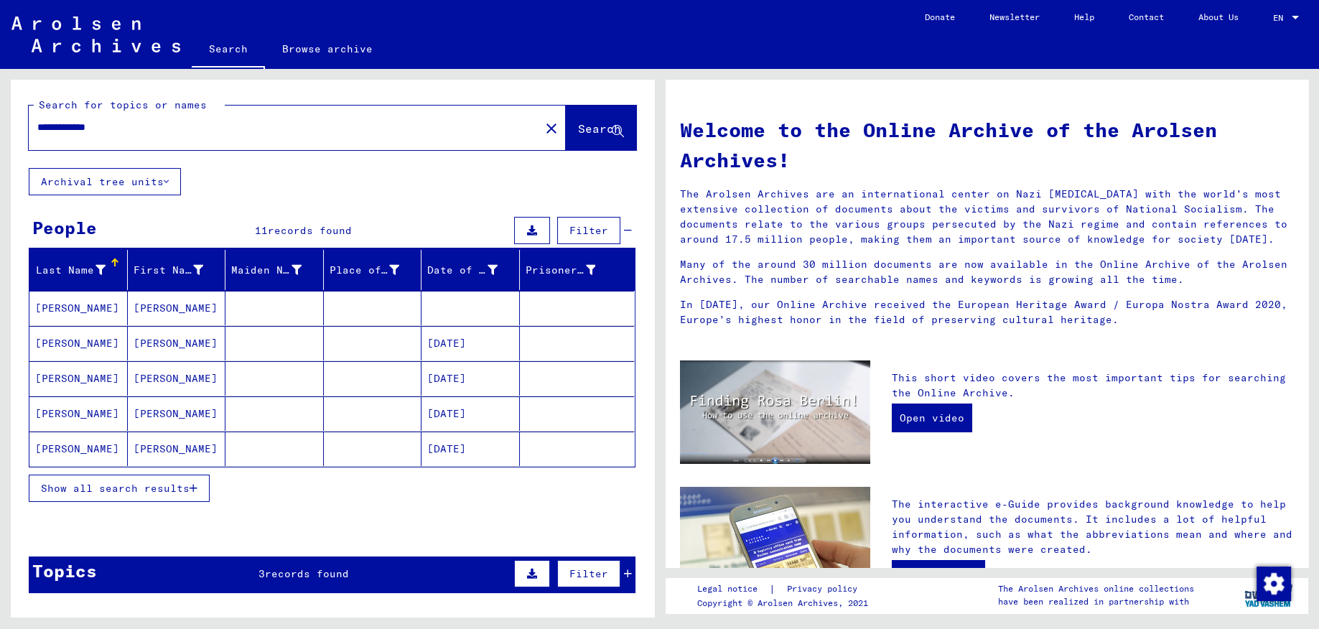
click at [100, 346] on mat-cell "[PERSON_NAME]" at bounding box center [78, 343] width 98 height 34
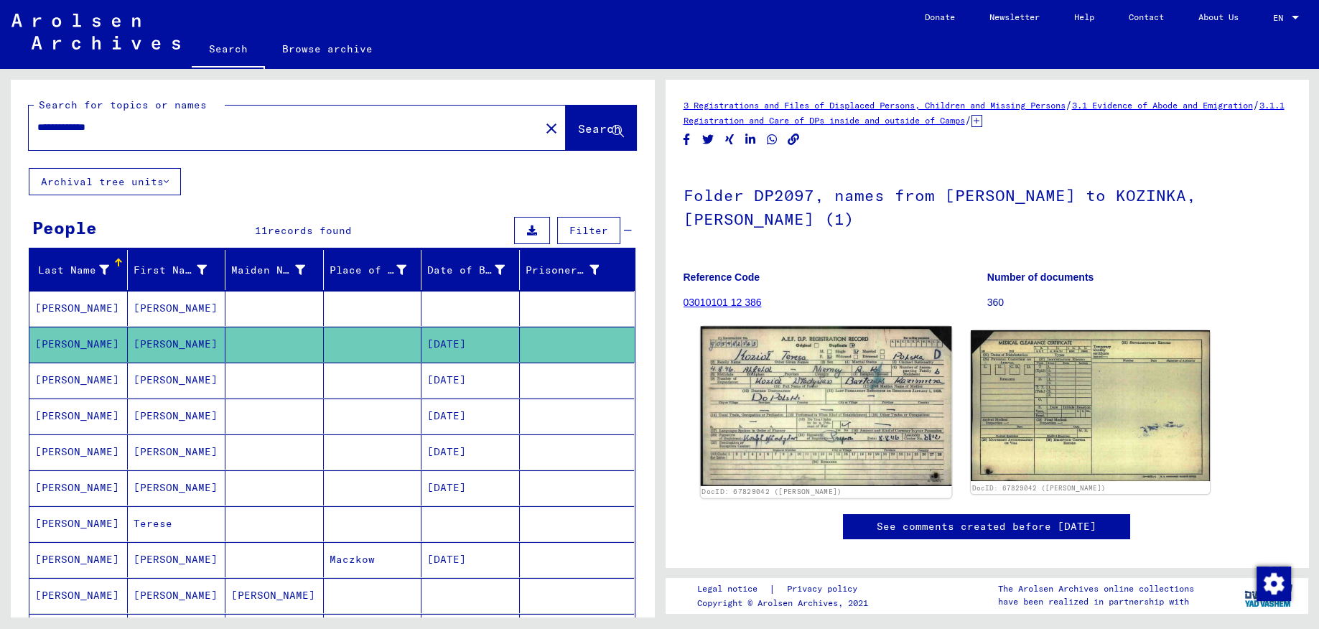
click at [830, 398] on img at bounding box center [825, 406] width 251 height 159
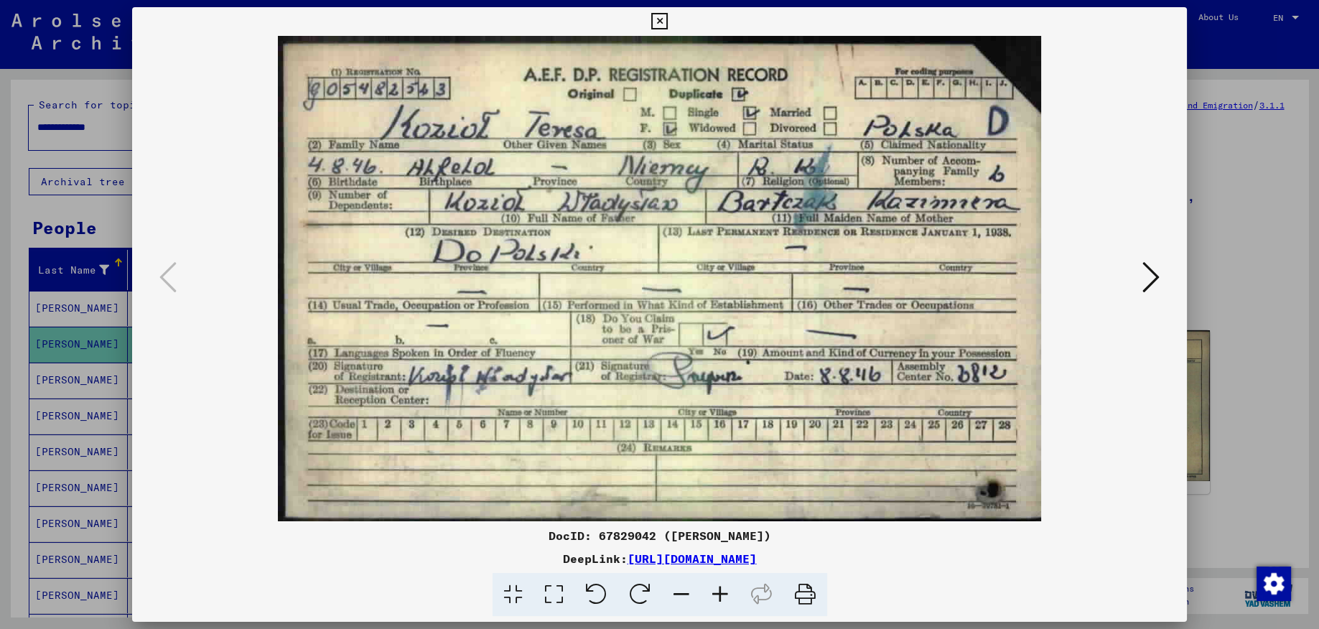
click at [668, 20] on icon at bounding box center [659, 21] width 17 height 17
